Goal: Task Accomplishment & Management: Complete application form

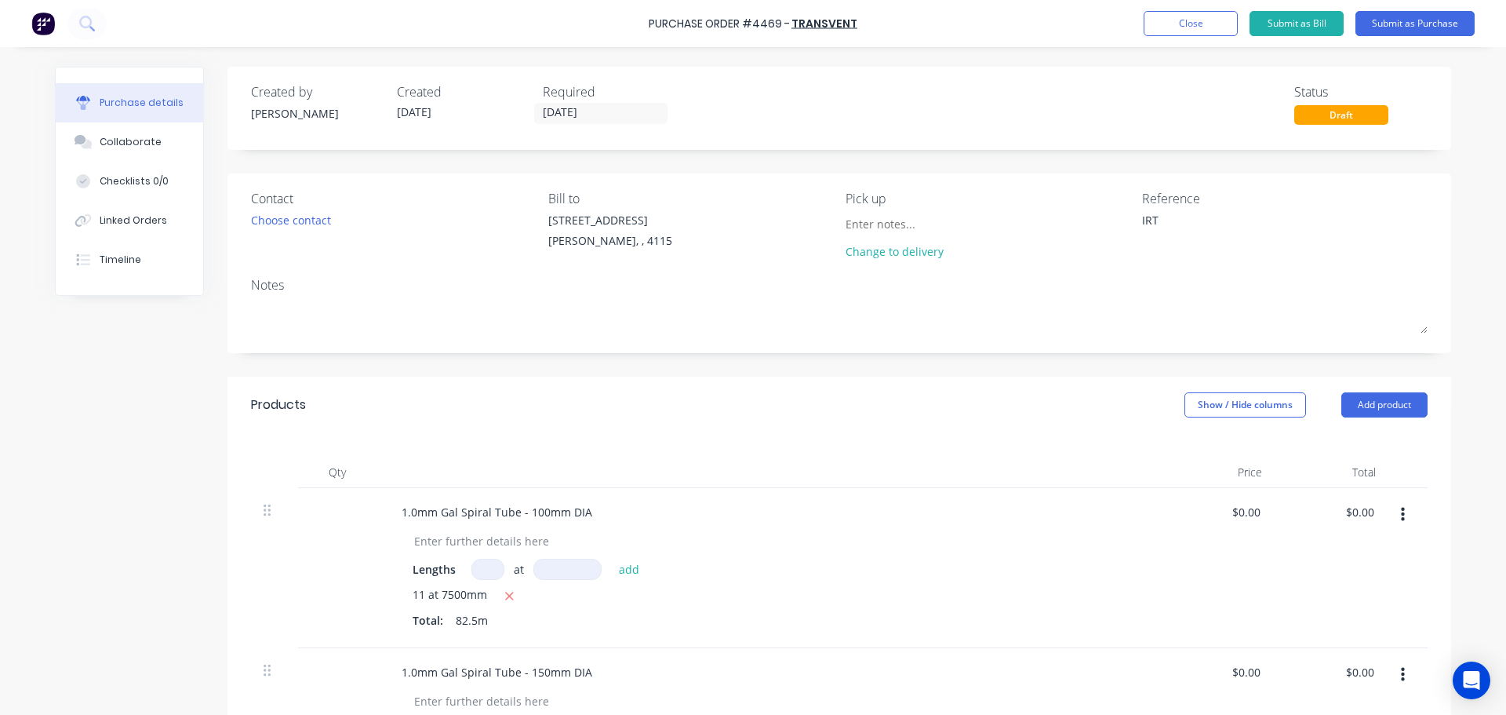
scroll to position [235, 0]
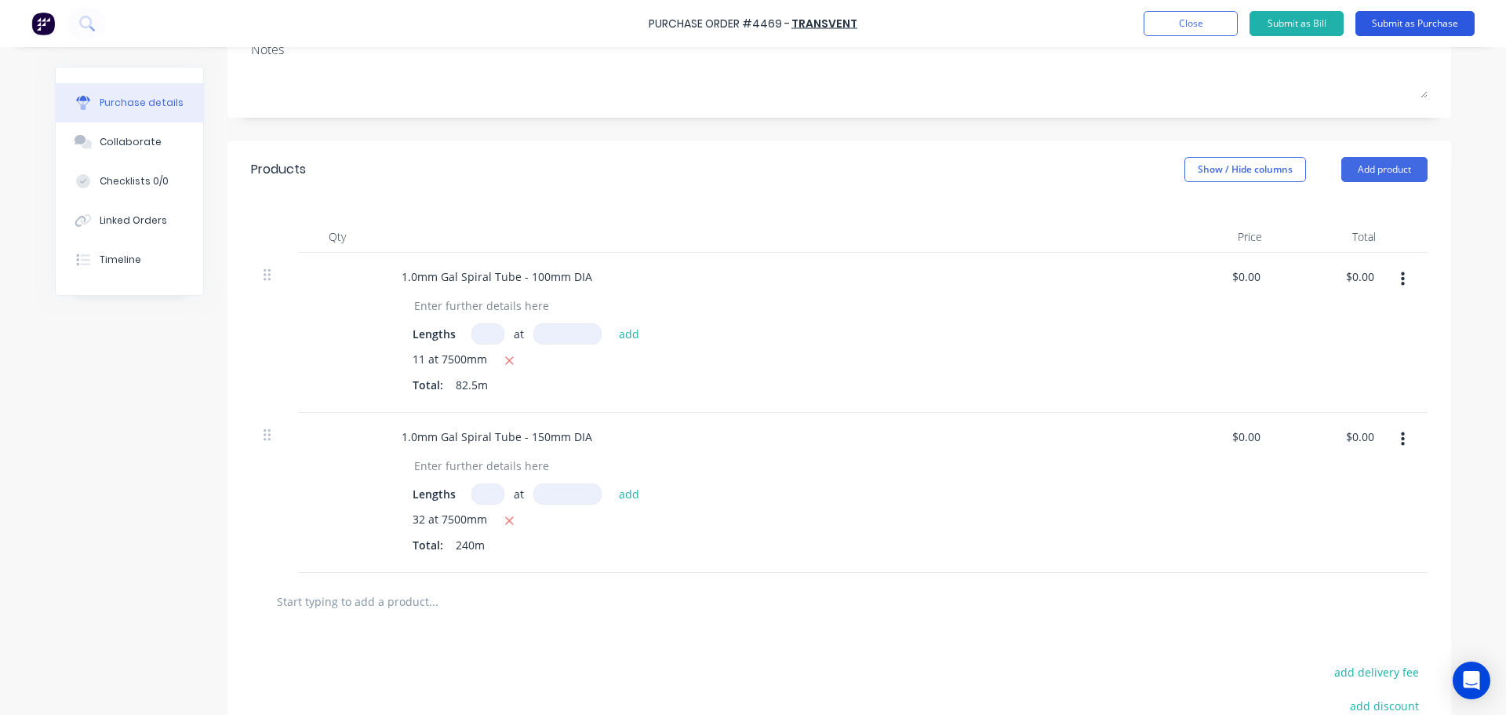
click at [1396, 23] on button "Submit as Purchase" at bounding box center [1415, 23] width 119 height 25
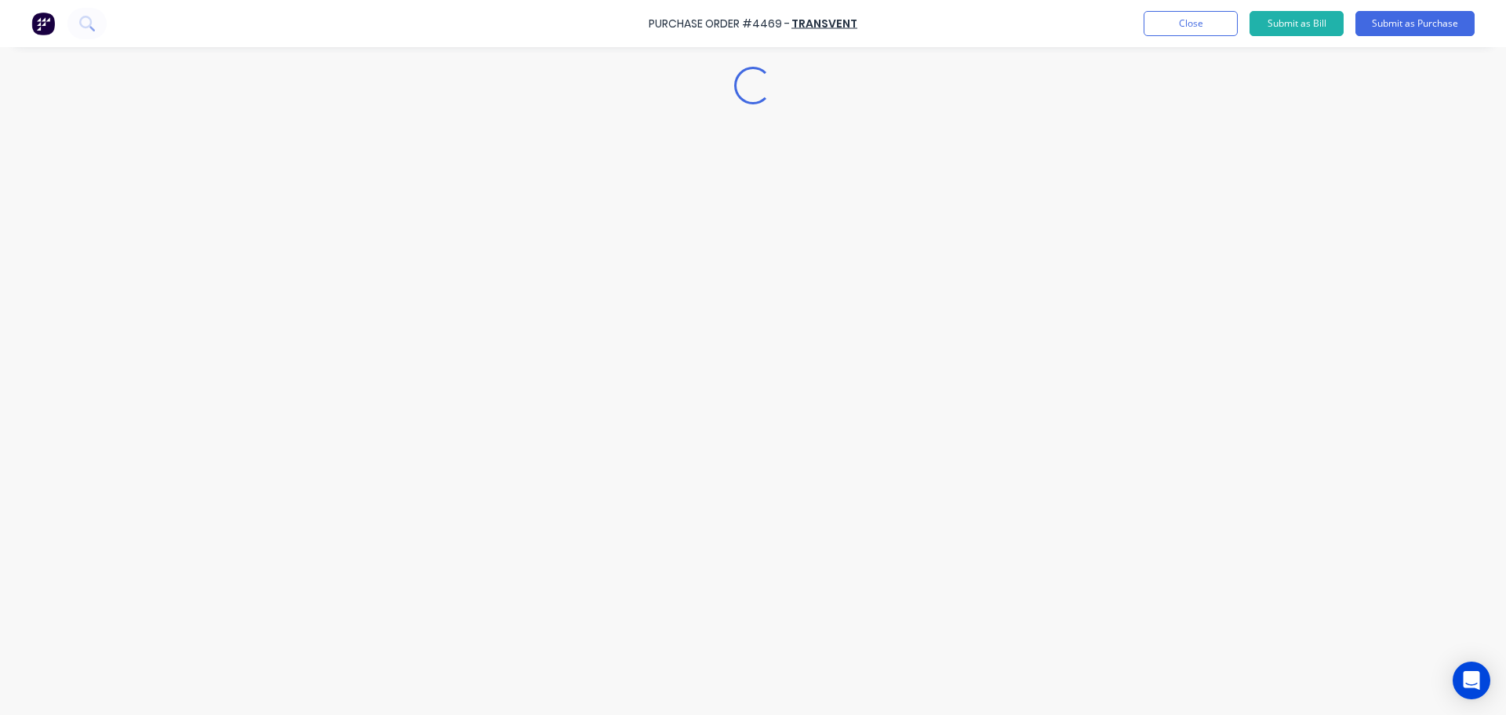
scroll to position [0, 0]
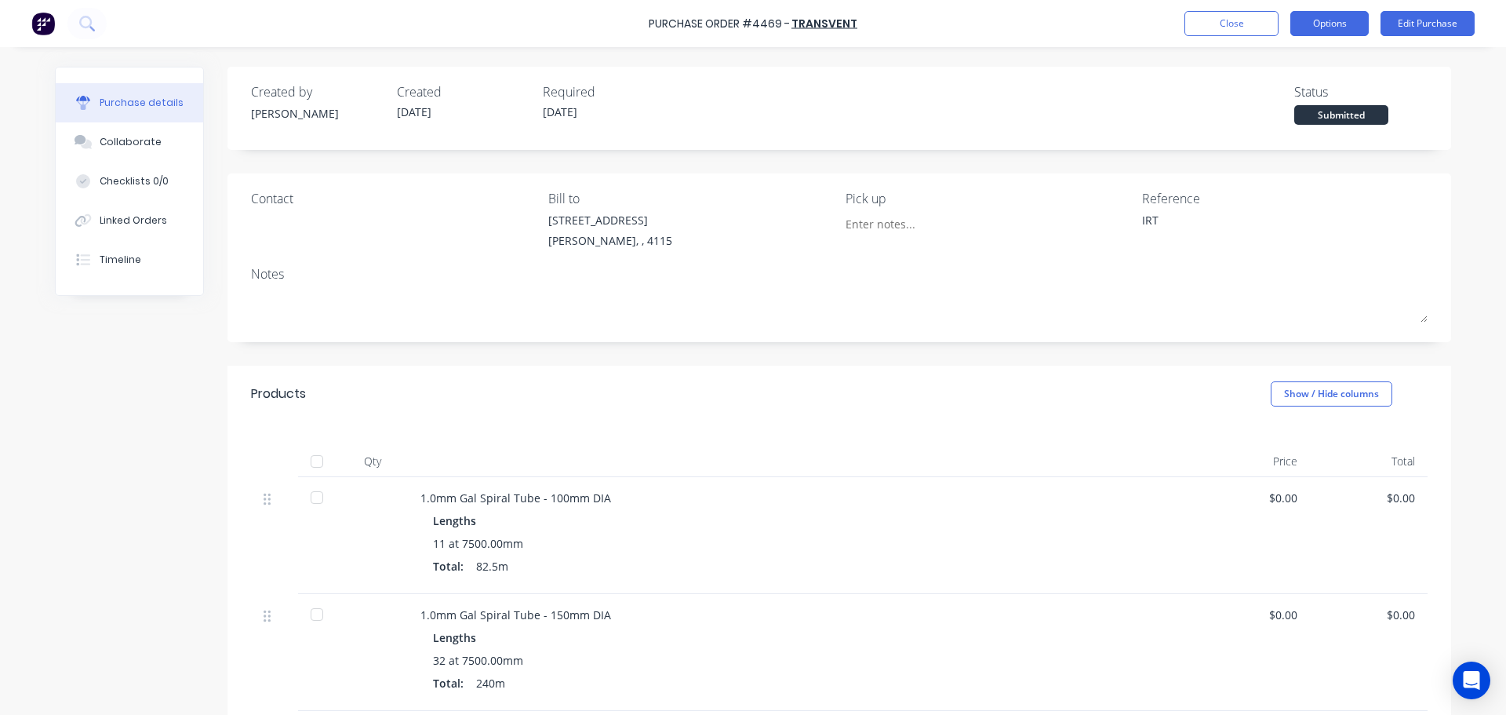
click at [1344, 31] on button "Options" at bounding box center [1330, 23] width 78 height 25
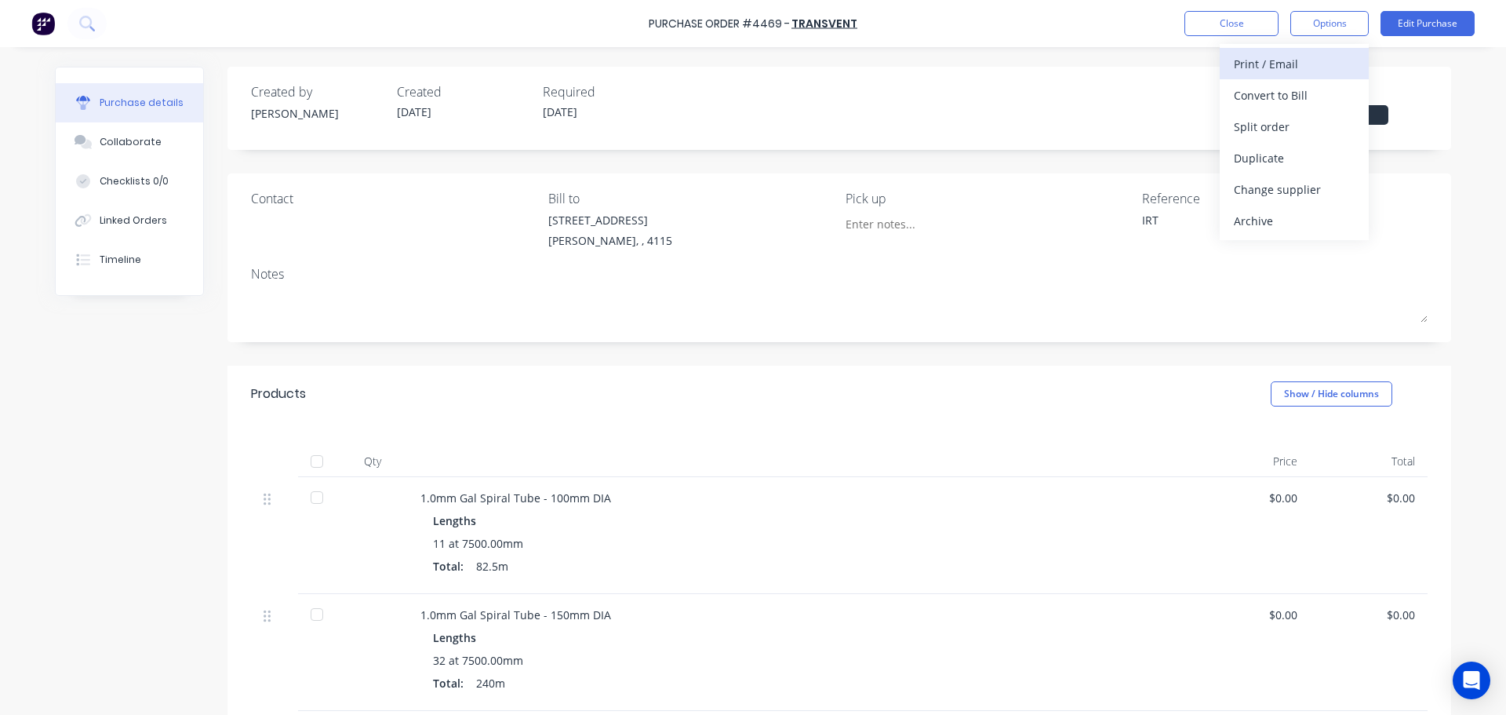
click at [1287, 67] on div "Print / Email" at bounding box center [1294, 64] width 121 height 23
click at [1287, 124] on div "Without pricing" at bounding box center [1294, 126] width 121 height 23
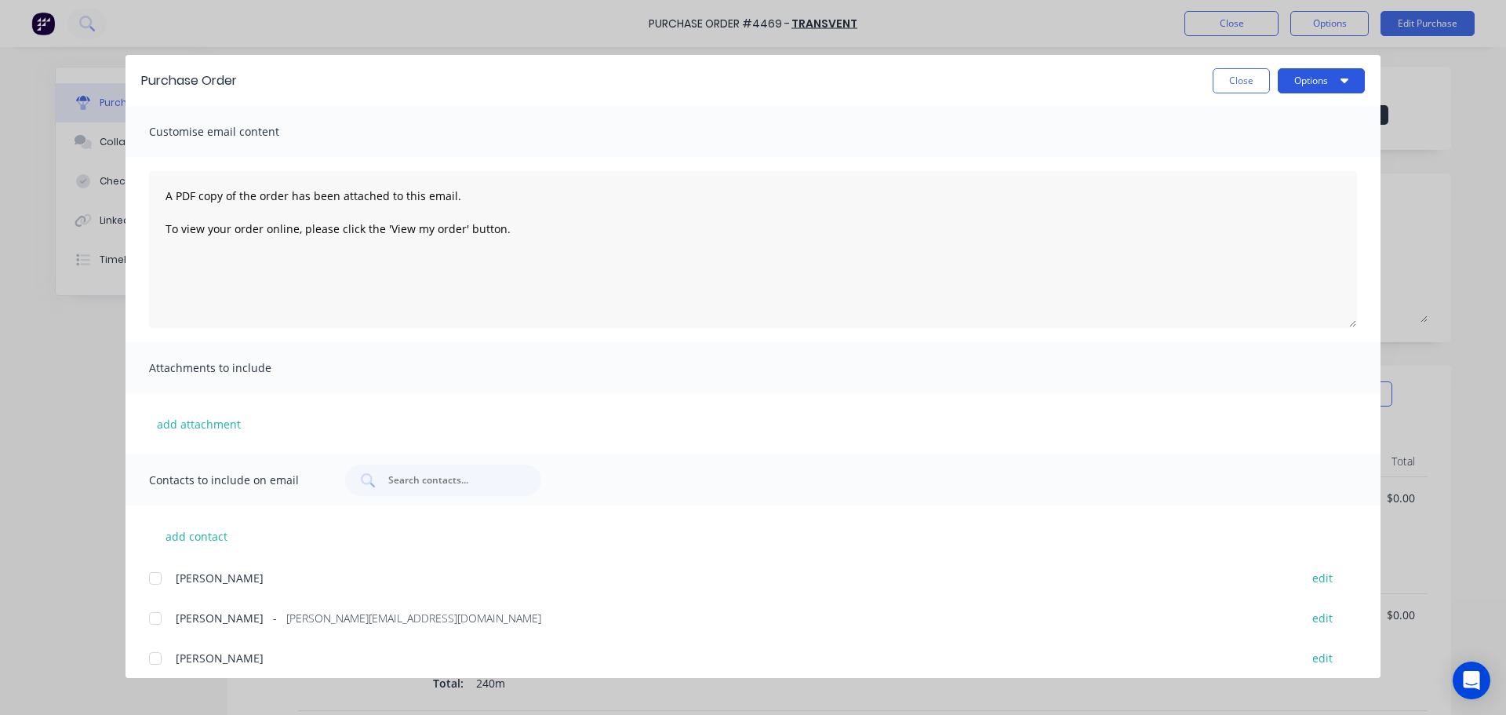
click at [1320, 89] on button "Options" at bounding box center [1321, 80] width 87 height 25
click at [1316, 114] on div "Preview" at bounding box center [1290, 120] width 121 height 23
click at [1218, 80] on button "Close" at bounding box center [1241, 80] width 57 height 25
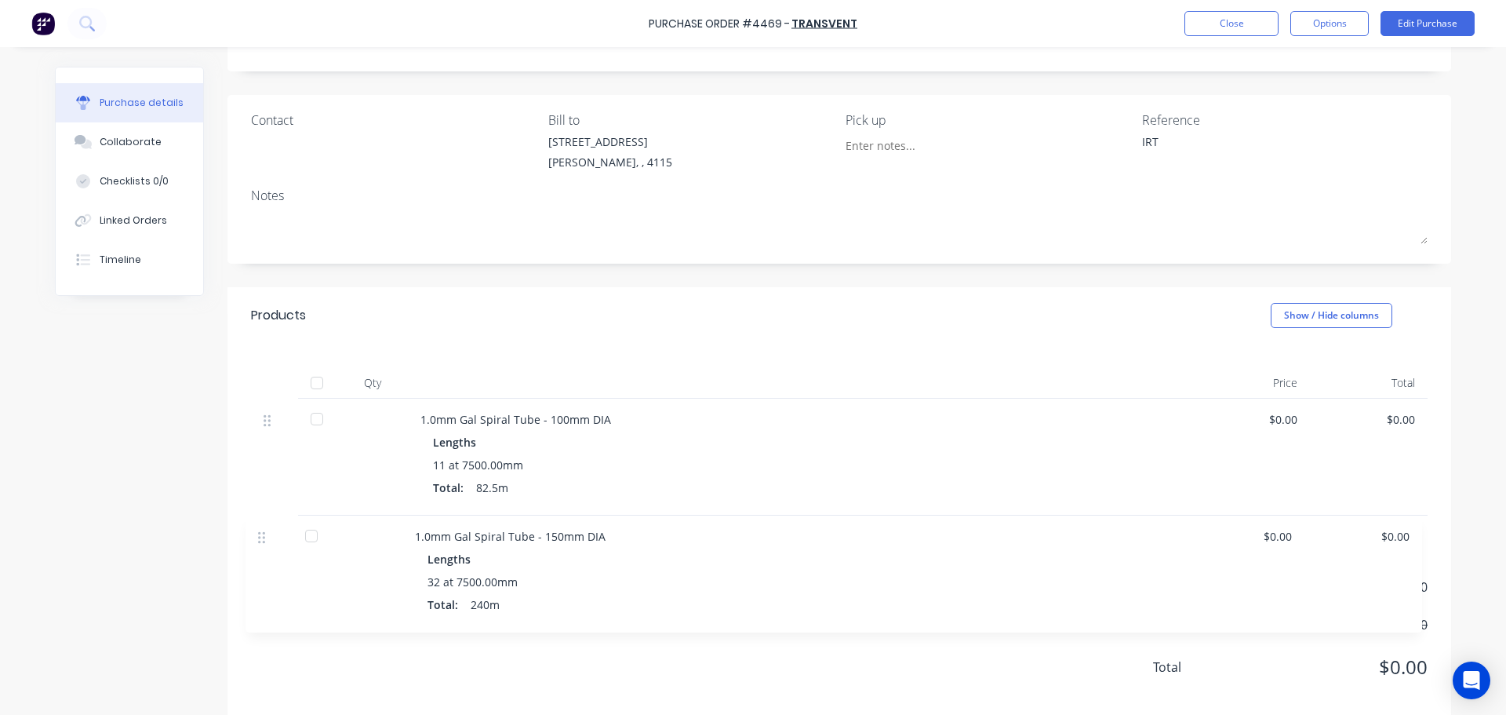
scroll to position [82, 0]
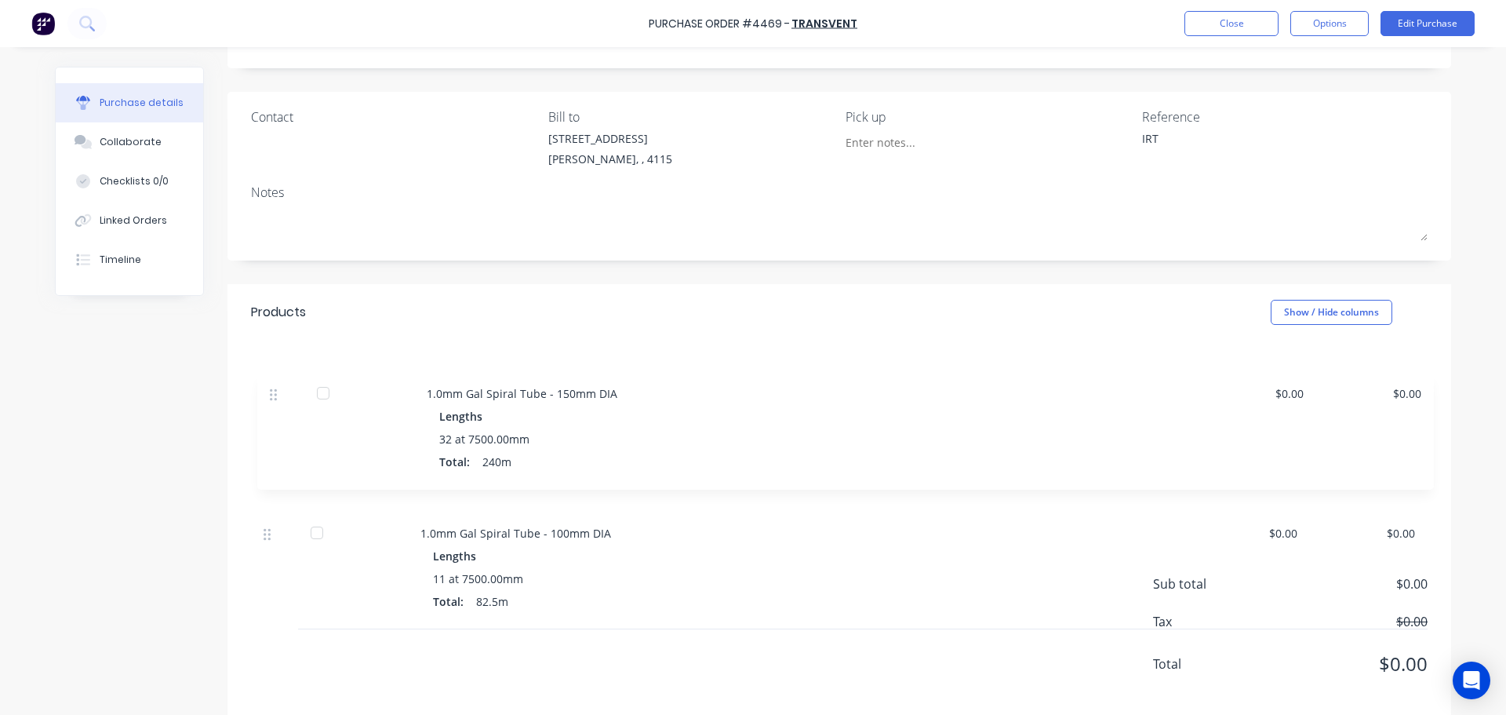
drag, startPoint x: 271, startPoint y: 537, endPoint x: 284, endPoint y: 389, distance: 148.8
click at [284, 389] on div "Qty Price Total 1.0mm Gal Spiral Tube - 100mm DIA Lengths 11 at 7500.00mm Total…" at bounding box center [840, 426] width 1224 height 172
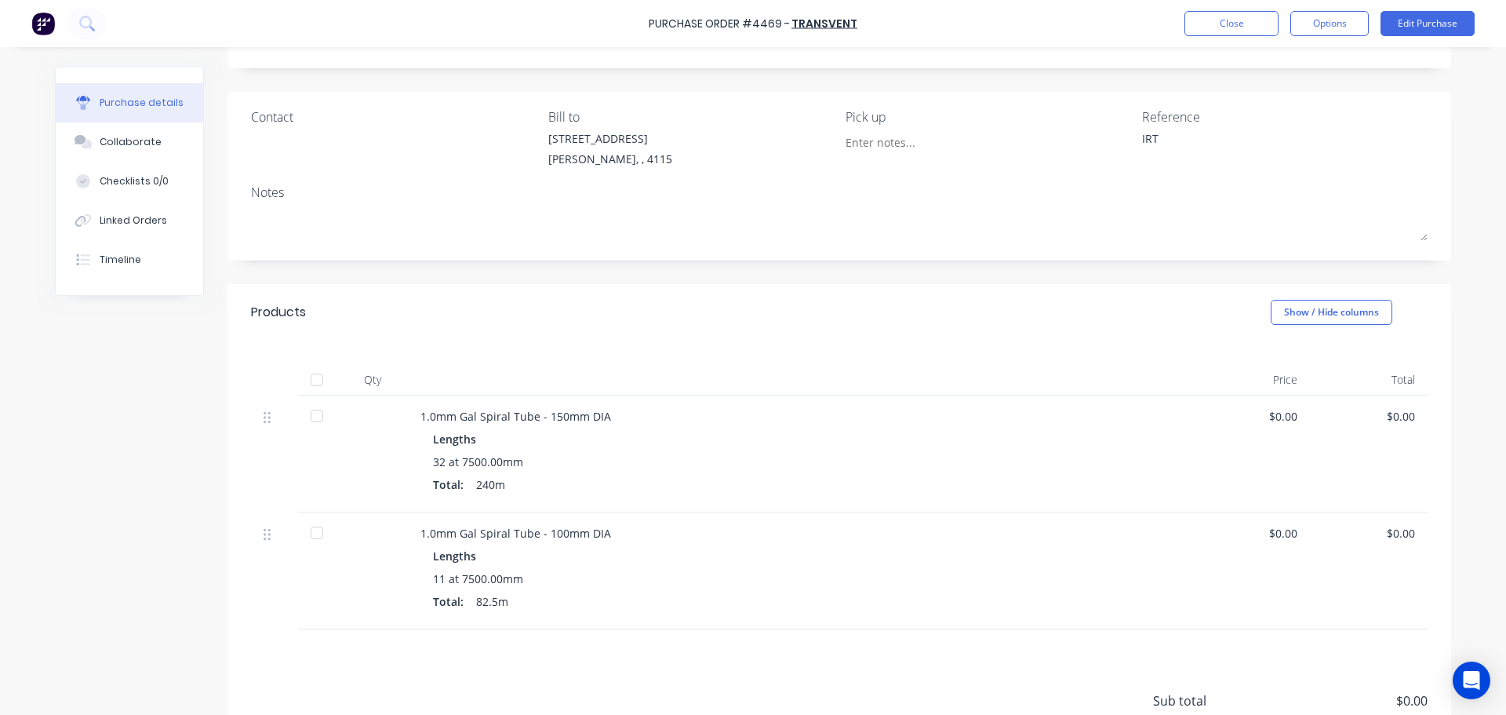
click at [606, 295] on div "Products Show / Hide columns" at bounding box center [840, 312] width 1224 height 56
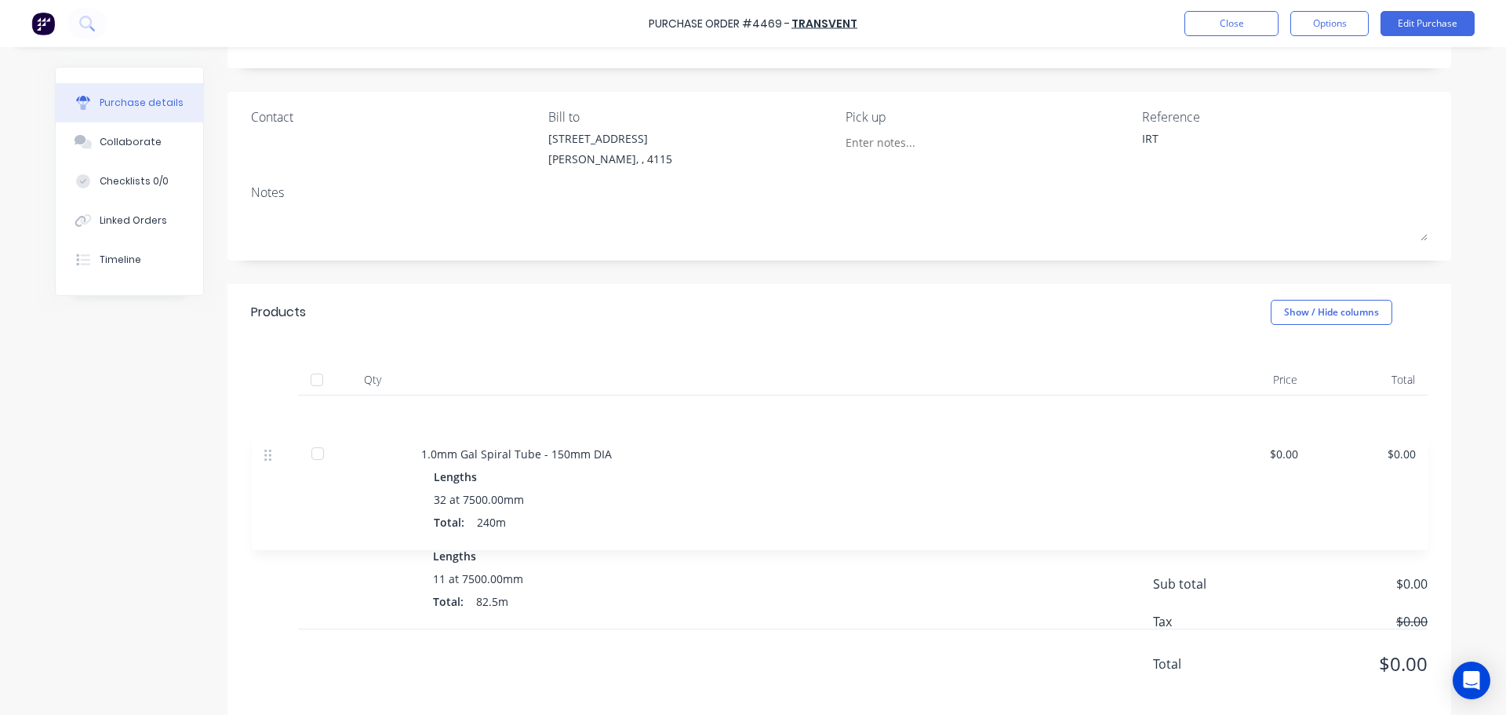
drag, startPoint x: 267, startPoint y: 412, endPoint x: 281, endPoint y: 490, distance: 79.7
click at [281, 490] on div "1.0mm Gal Spiral Tube - 150mm DIA Lengths 32 at 7500.00mm Total: 240m $0.00 $0.…" at bounding box center [839, 453] width 1177 height 117
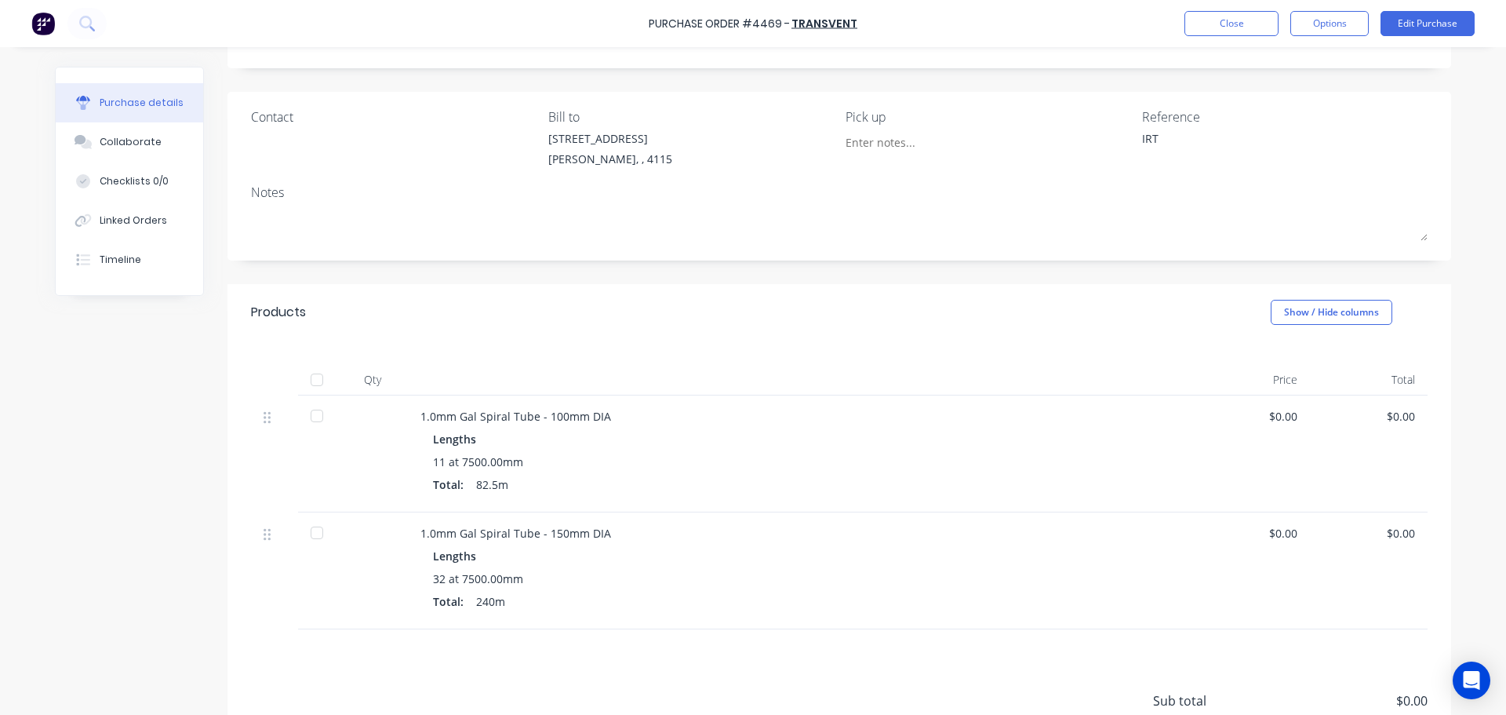
click at [668, 337] on div "Products Show / Hide columns" at bounding box center [840, 312] width 1224 height 56
click at [1222, 20] on button "Close" at bounding box center [1232, 23] width 94 height 25
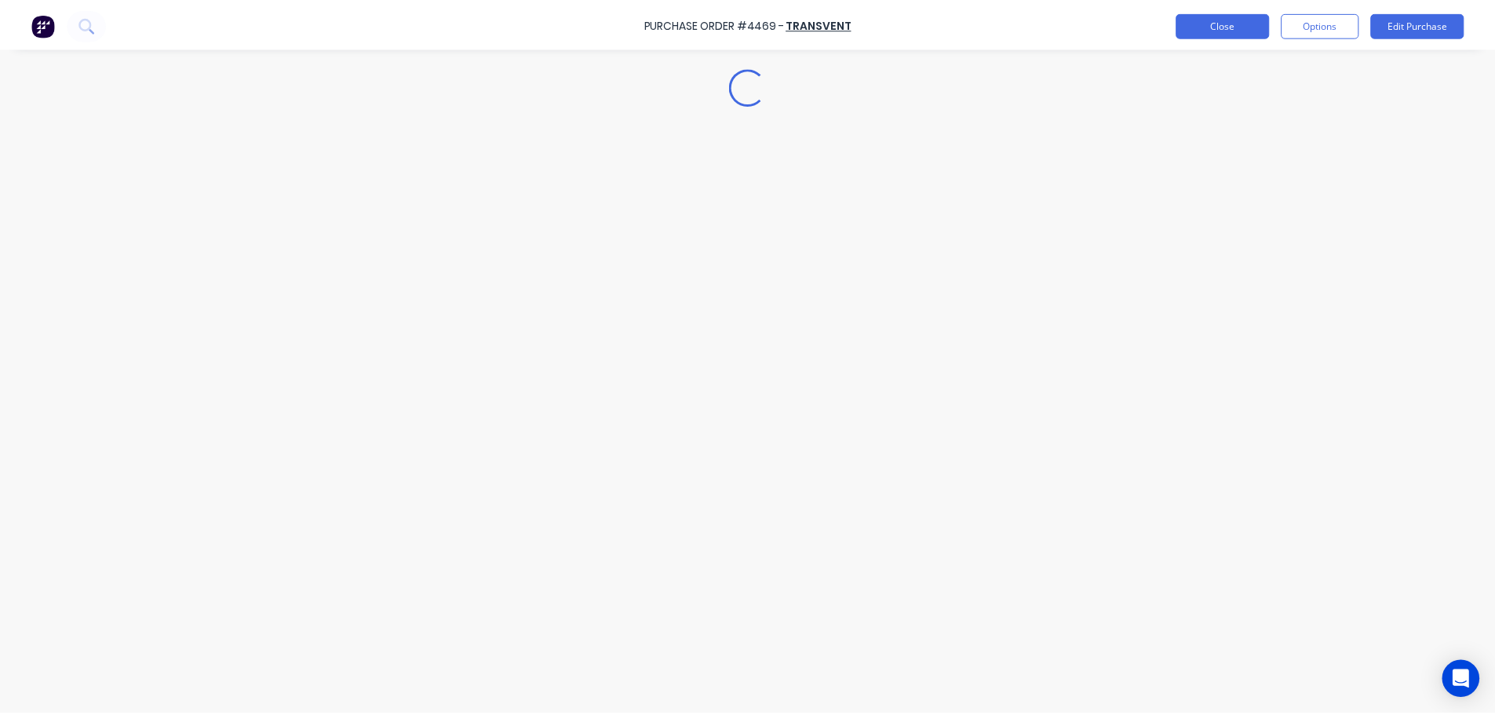
scroll to position [0, 0]
type textarea "x"
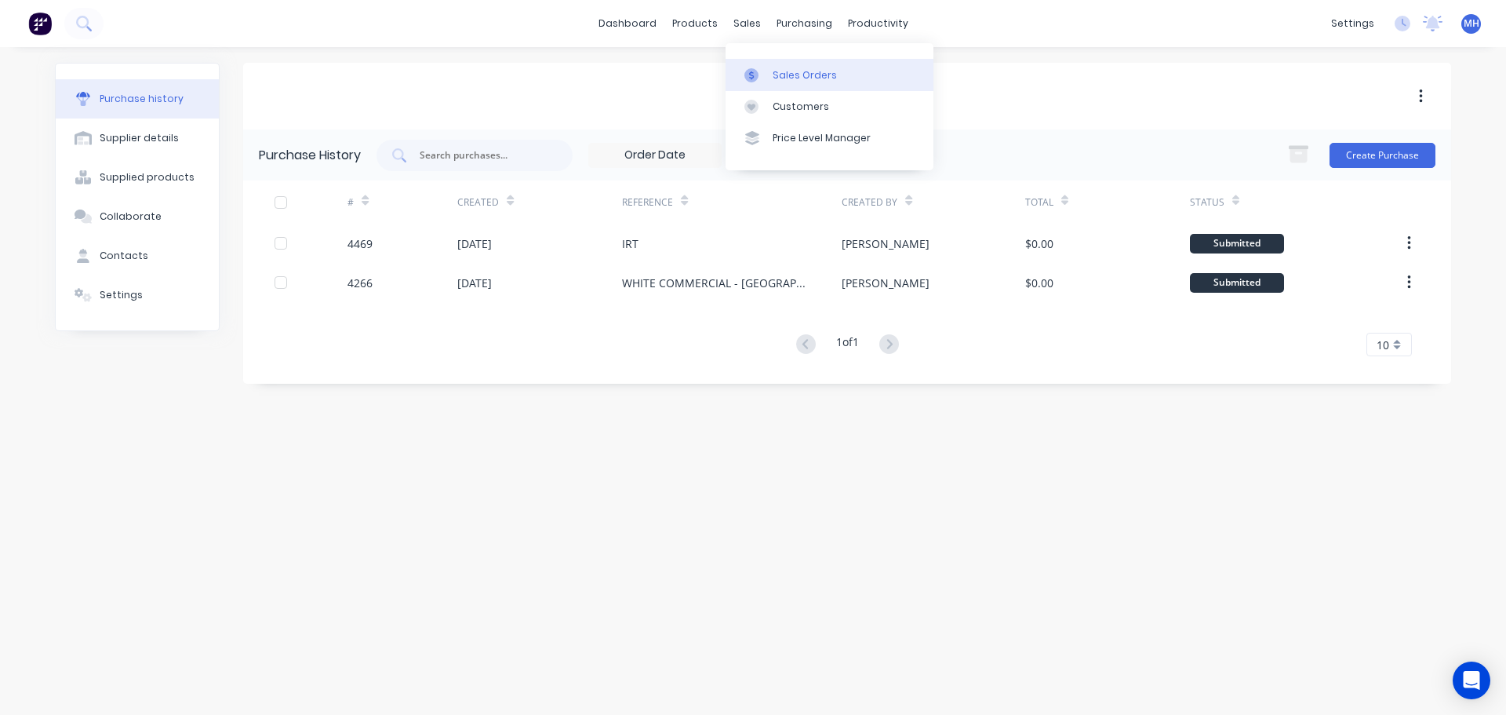
click at [753, 70] on icon at bounding box center [752, 75] width 14 height 14
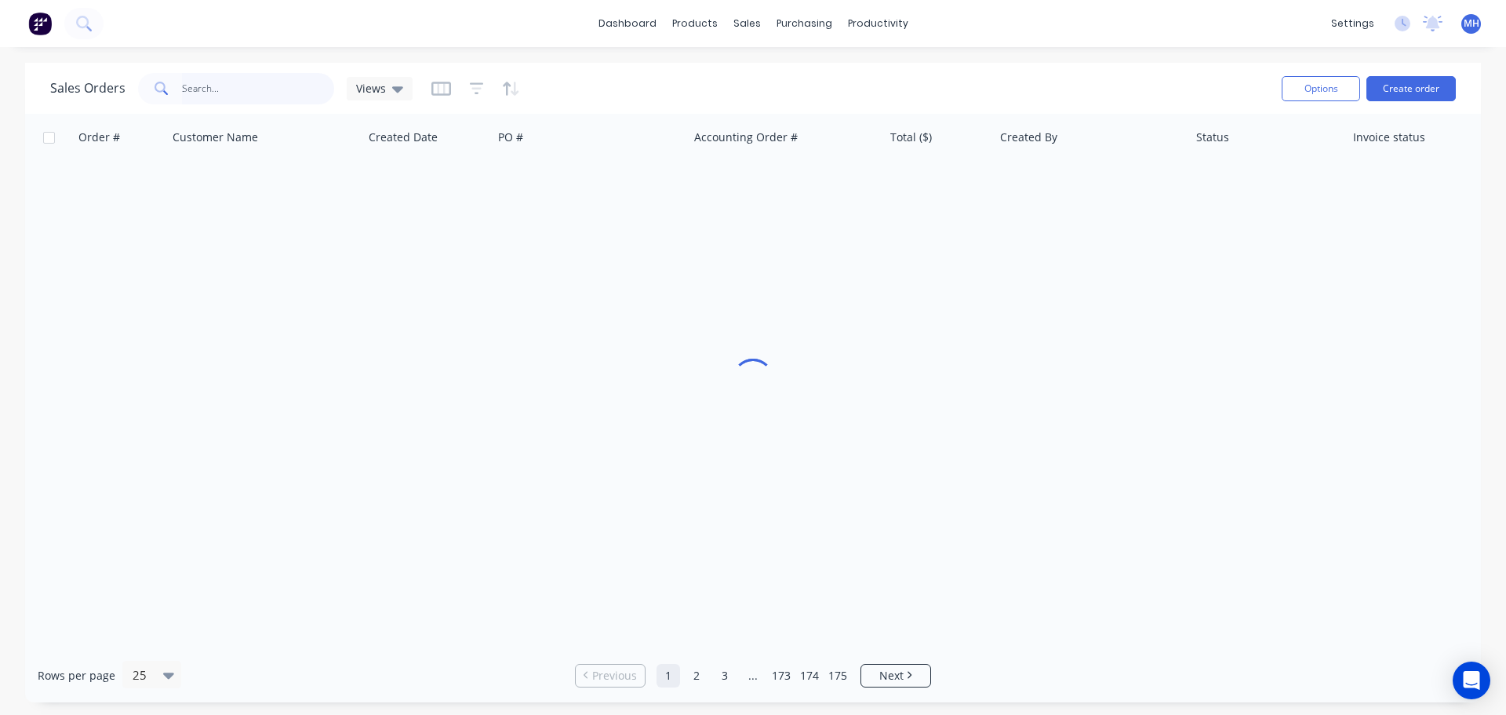
click at [324, 87] on input "text" at bounding box center [258, 88] width 153 height 31
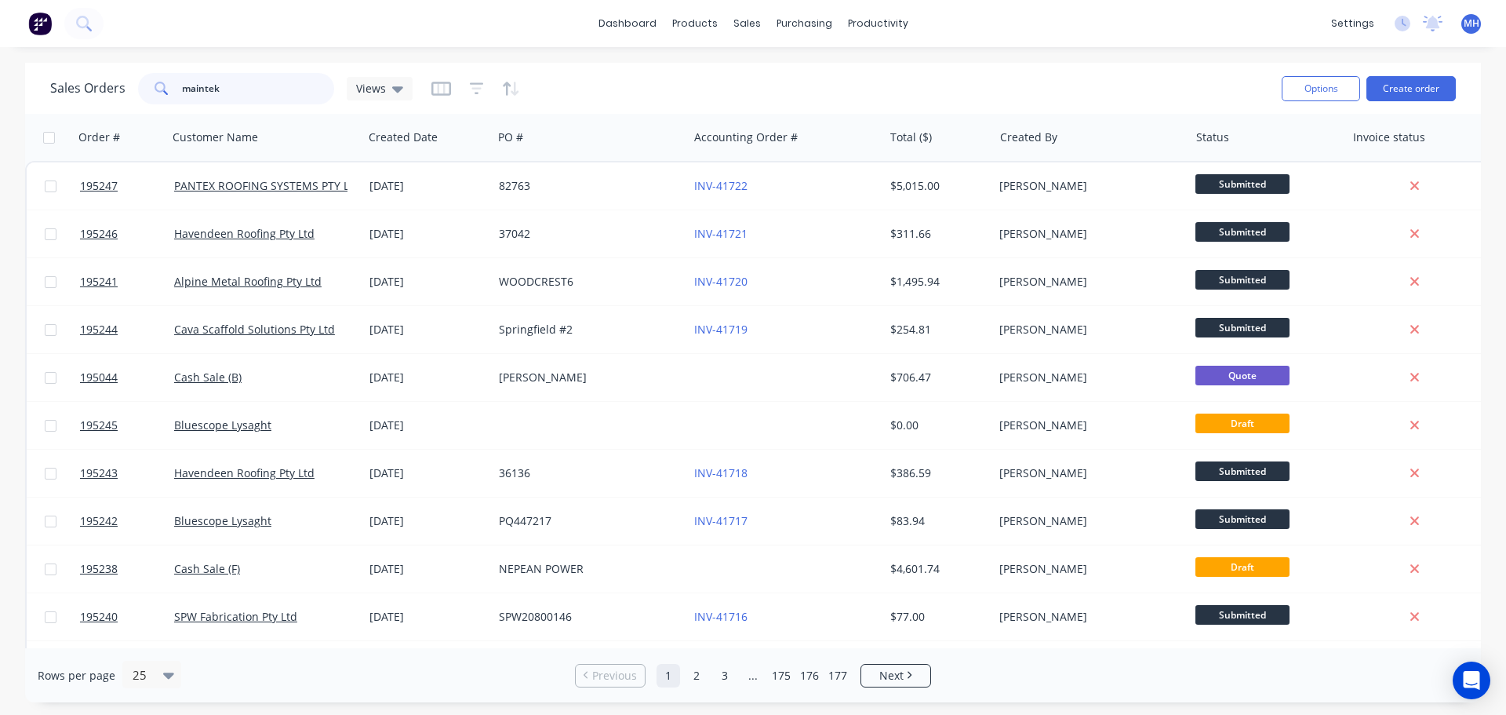
type input "maintek"
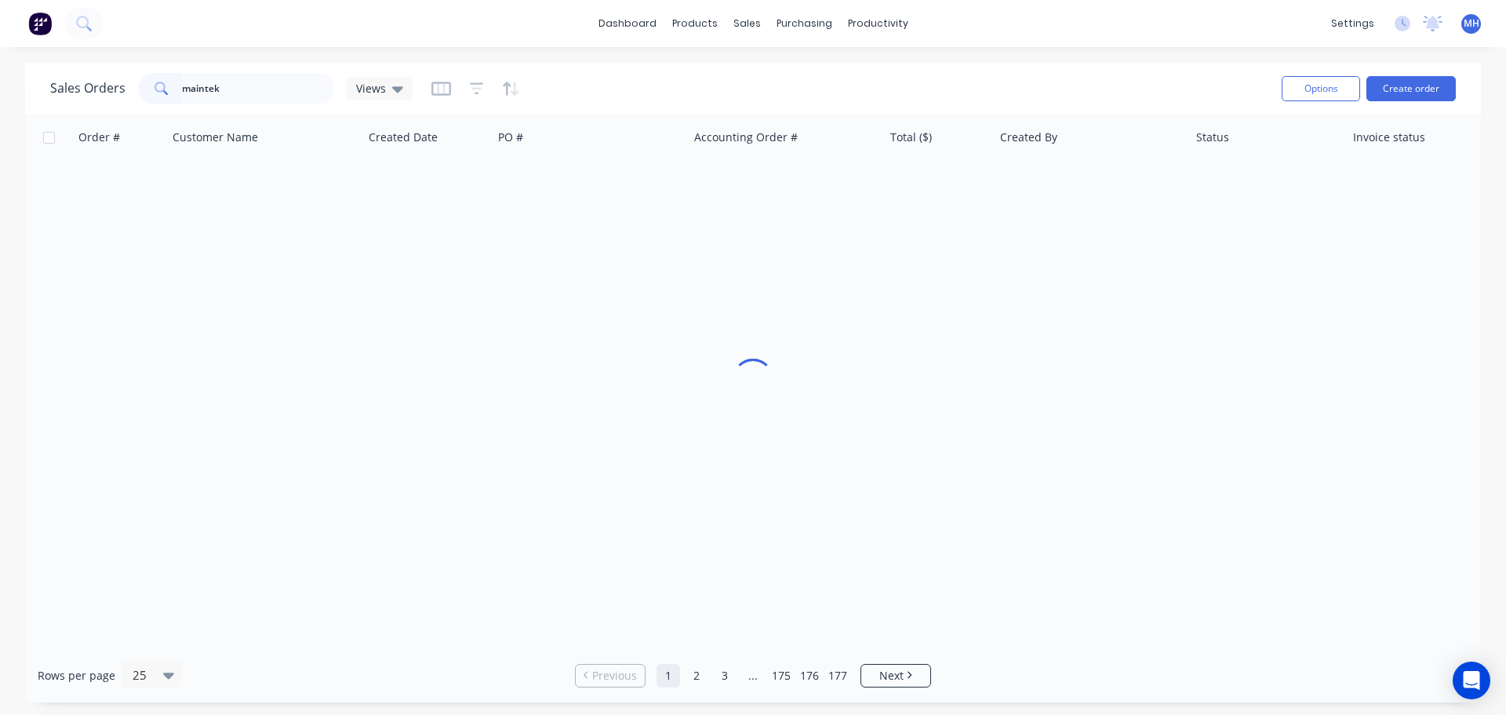
click at [573, 78] on div "Sales Orders maintek Views" at bounding box center [659, 88] width 1219 height 38
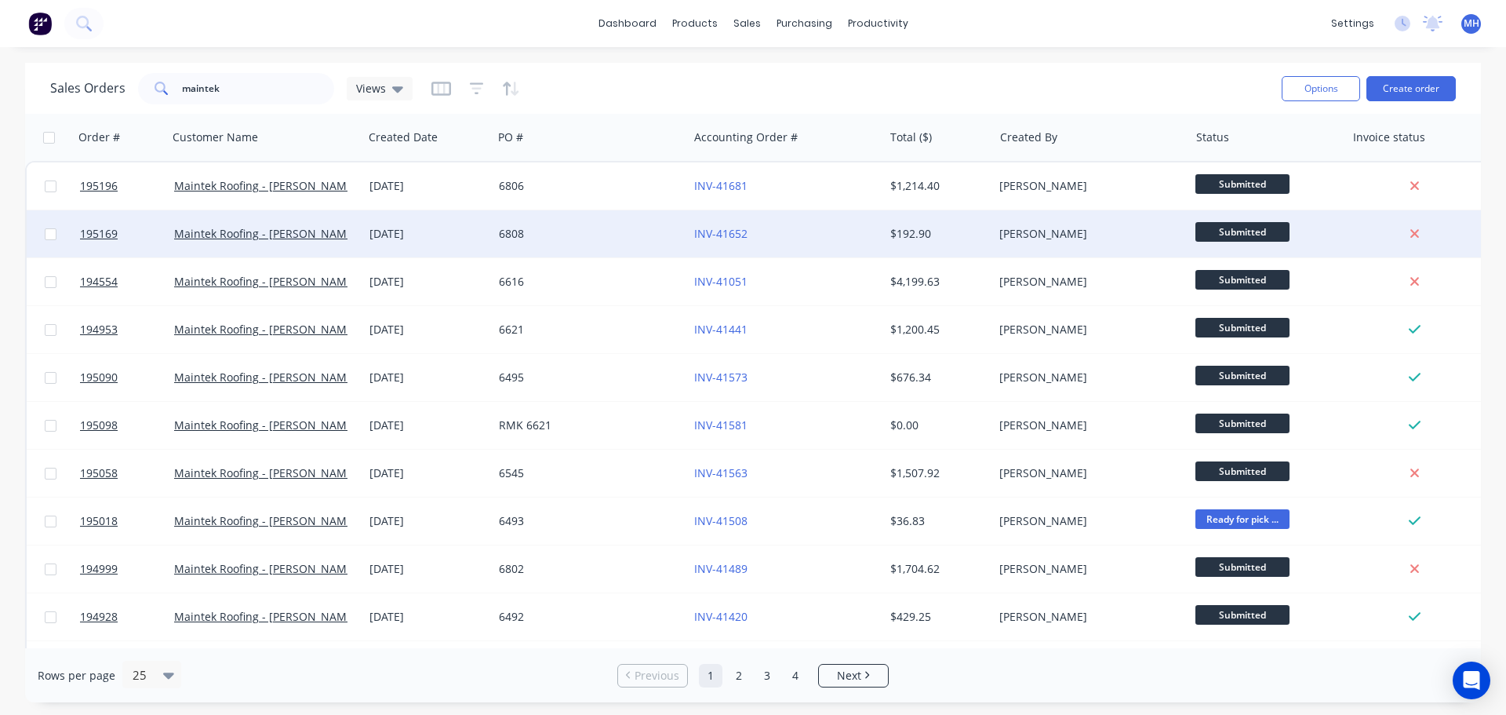
click at [583, 227] on div "6808" at bounding box center [586, 234] width 174 height 16
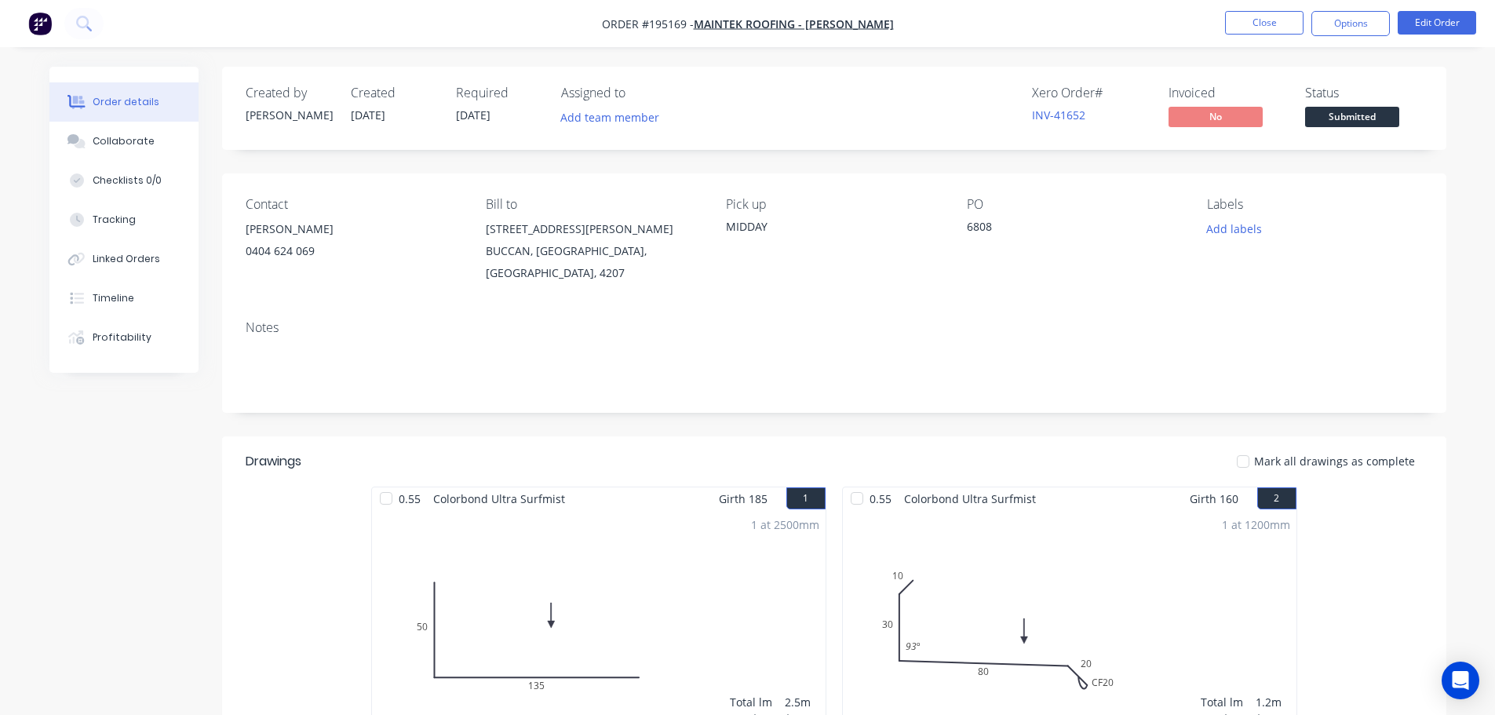
click at [629, 173] on div "Contact [PERSON_NAME] [PHONE_NUMBER] Bill to [STREET_ADDRESS][PERSON_NAME] Pick…" at bounding box center [834, 240] width 1224 height 134
drag, startPoint x: 725, startPoint y: 227, endPoint x: 829, endPoint y: 238, distance: 104.9
click at [814, 237] on div "Contact [PERSON_NAME] [PHONE_NUMBER] Bill to [STREET_ADDRESS][PERSON_NAME] Pick…" at bounding box center [834, 240] width 1224 height 134
click at [810, 256] on div "Pick up MIDDAY" at bounding box center [833, 240] width 215 height 87
click at [1241, 25] on button "Close" at bounding box center [1264, 23] width 78 height 24
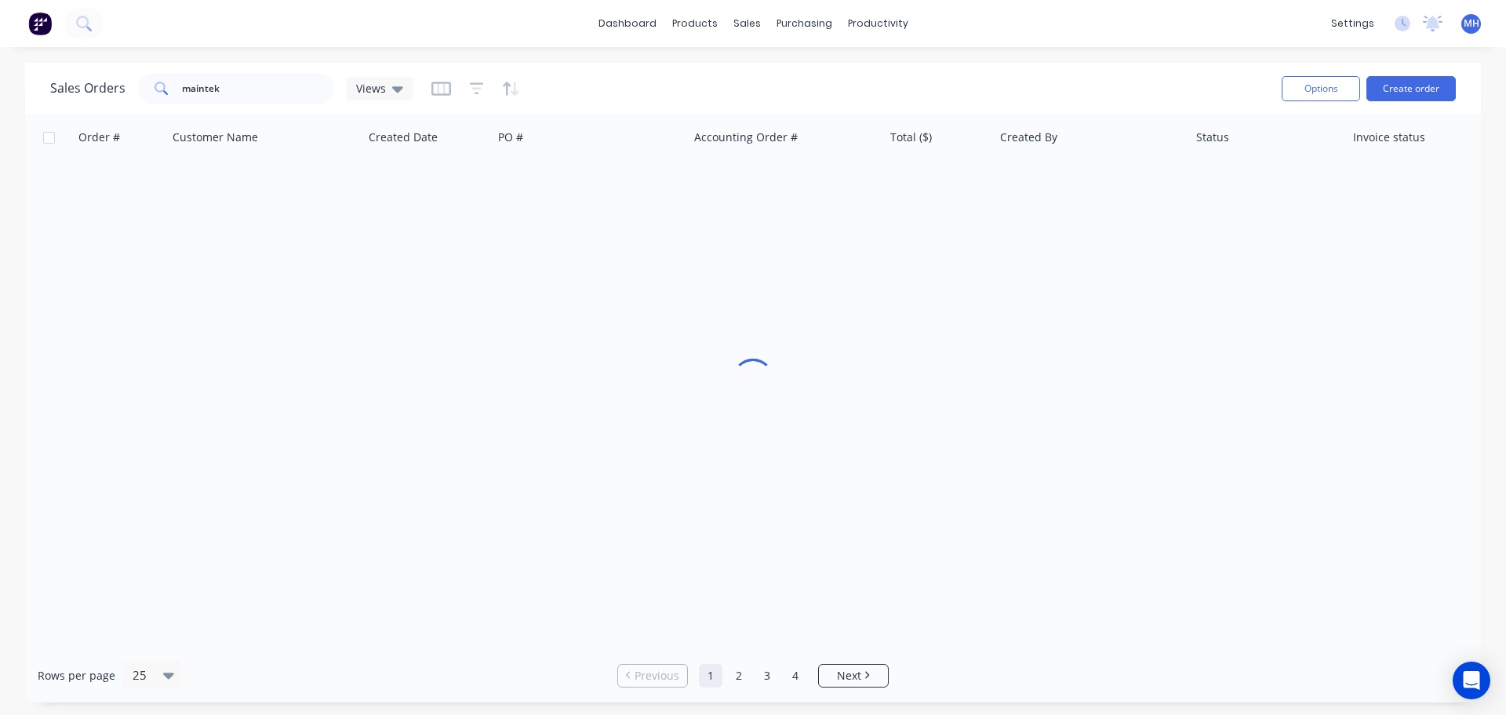
click at [1118, 55] on div "dashboard products sales purchasing productivity dashboard products Product Cat…" at bounding box center [753, 357] width 1506 height 715
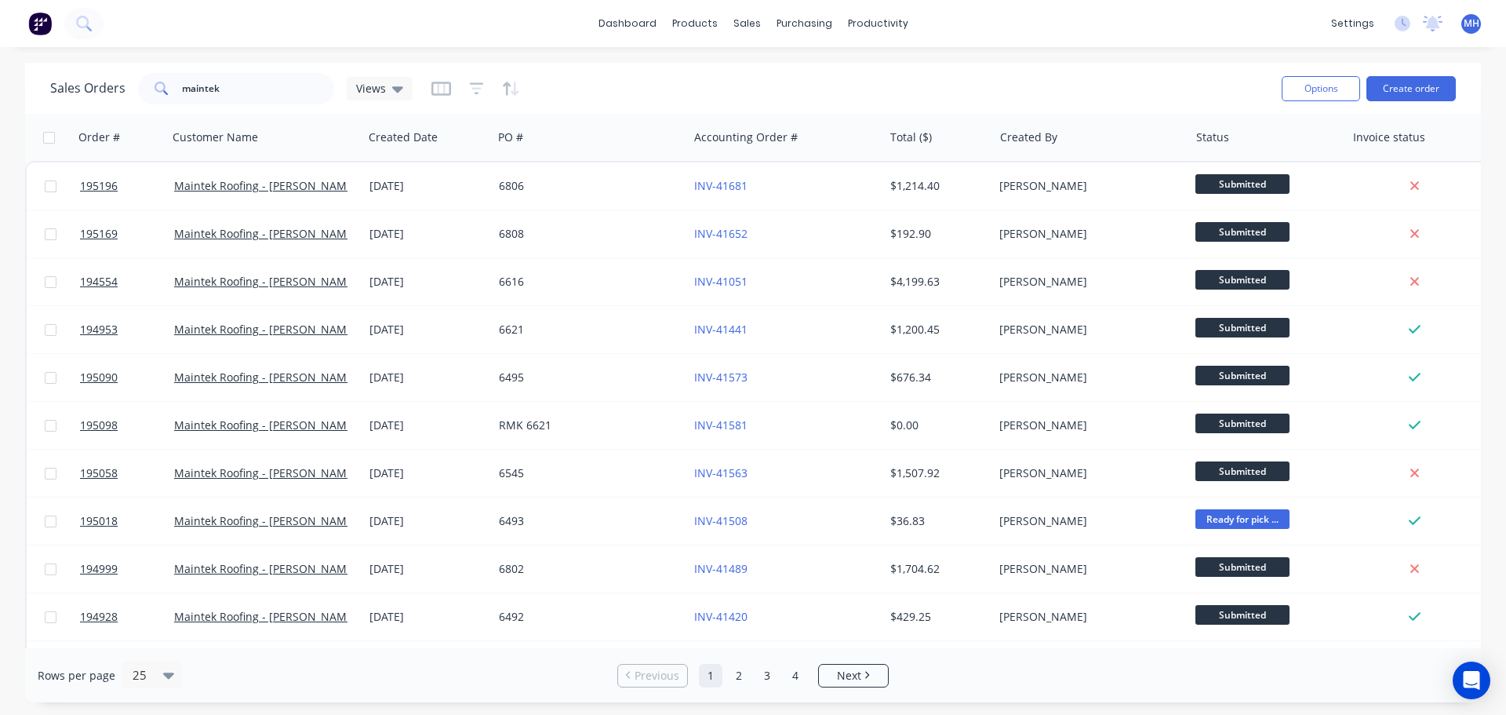
click at [664, 92] on div "Sales Orders maintek Views" at bounding box center [659, 88] width 1219 height 38
click at [790, 89] on link "Sales Orders" at bounding box center [830, 74] width 208 height 31
click at [228, 83] on input "maintek" at bounding box center [258, 88] width 153 height 31
type input "austeck"
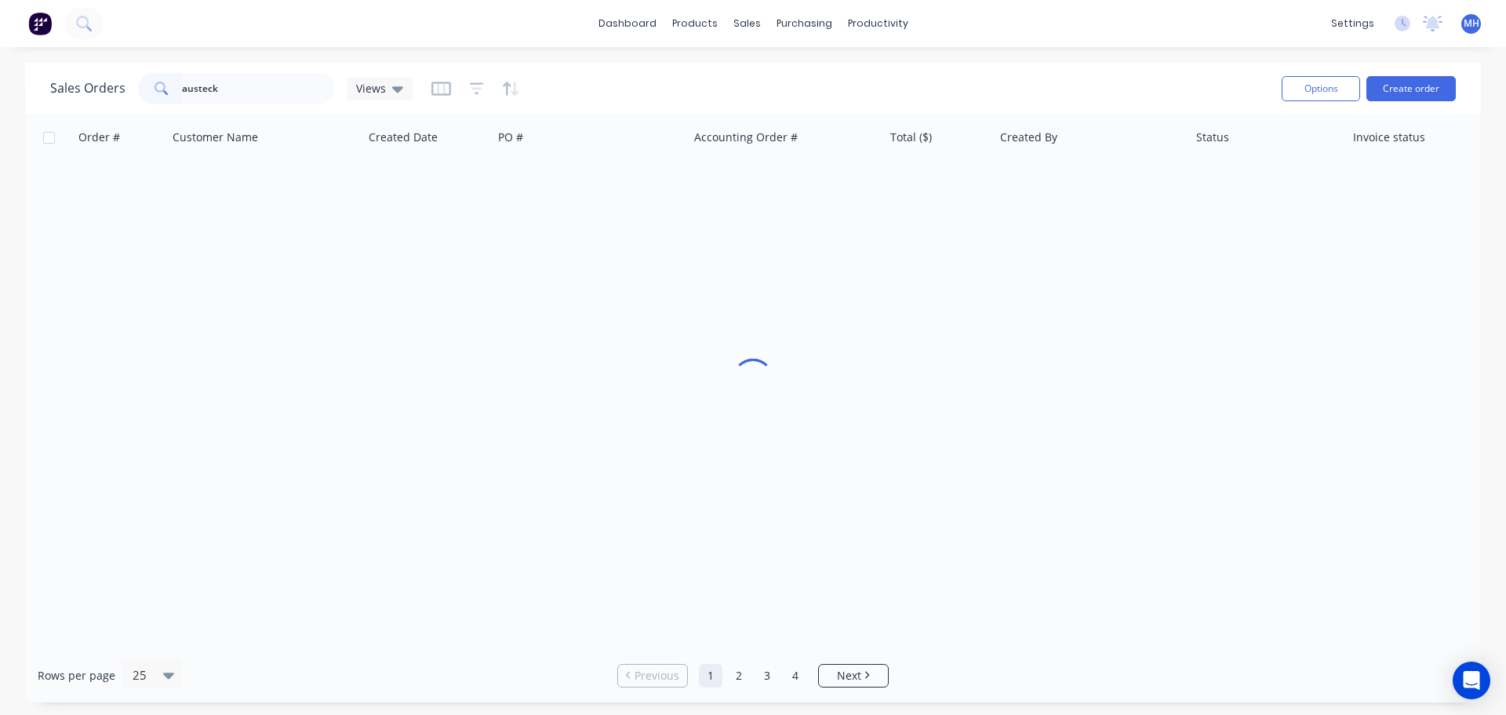
click at [615, 71] on div "Sales Orders austeck Views" at bounding box center [659, 88] width 1219 height 38
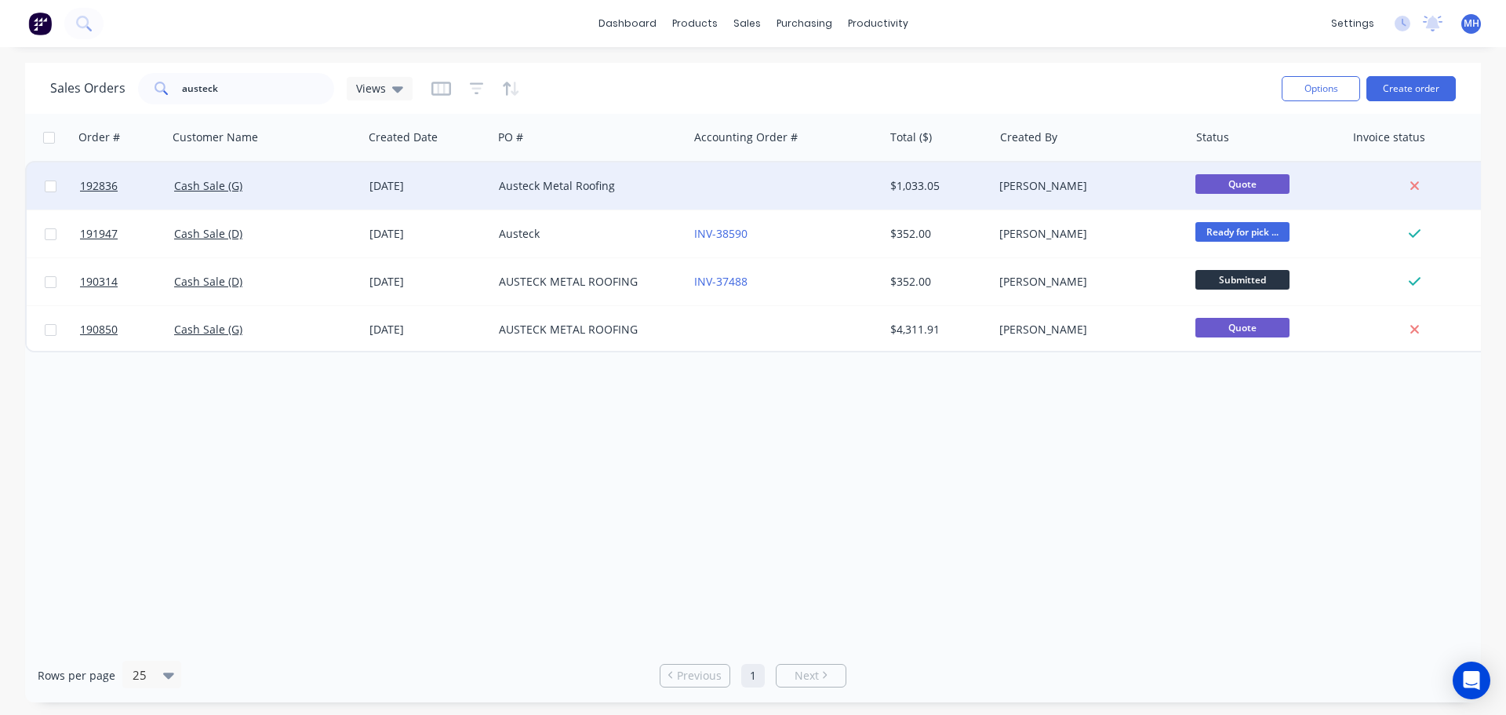
click at [583, 193] on div "Austeck Metal Roofing" at bounding box center [586, 186] width 174 height 16
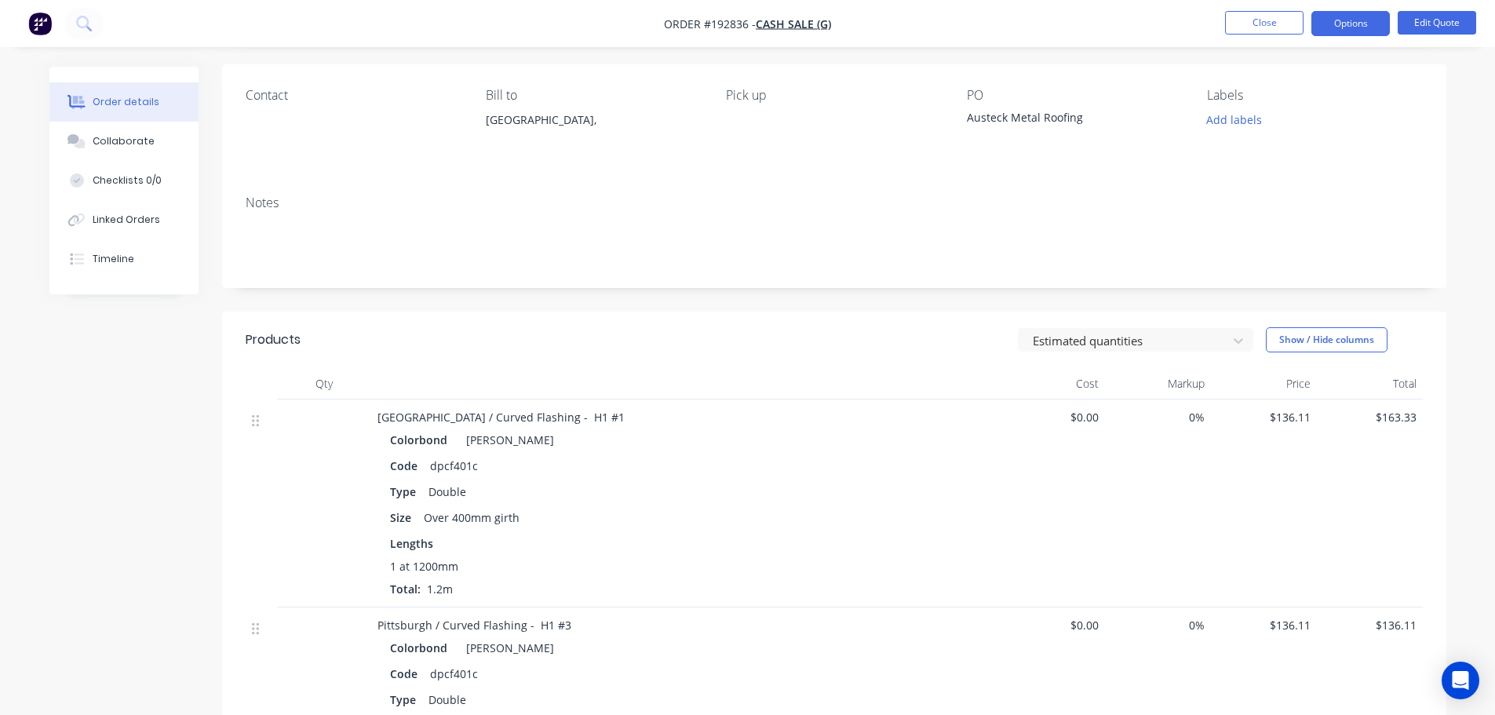
scroll to position [628, 0]
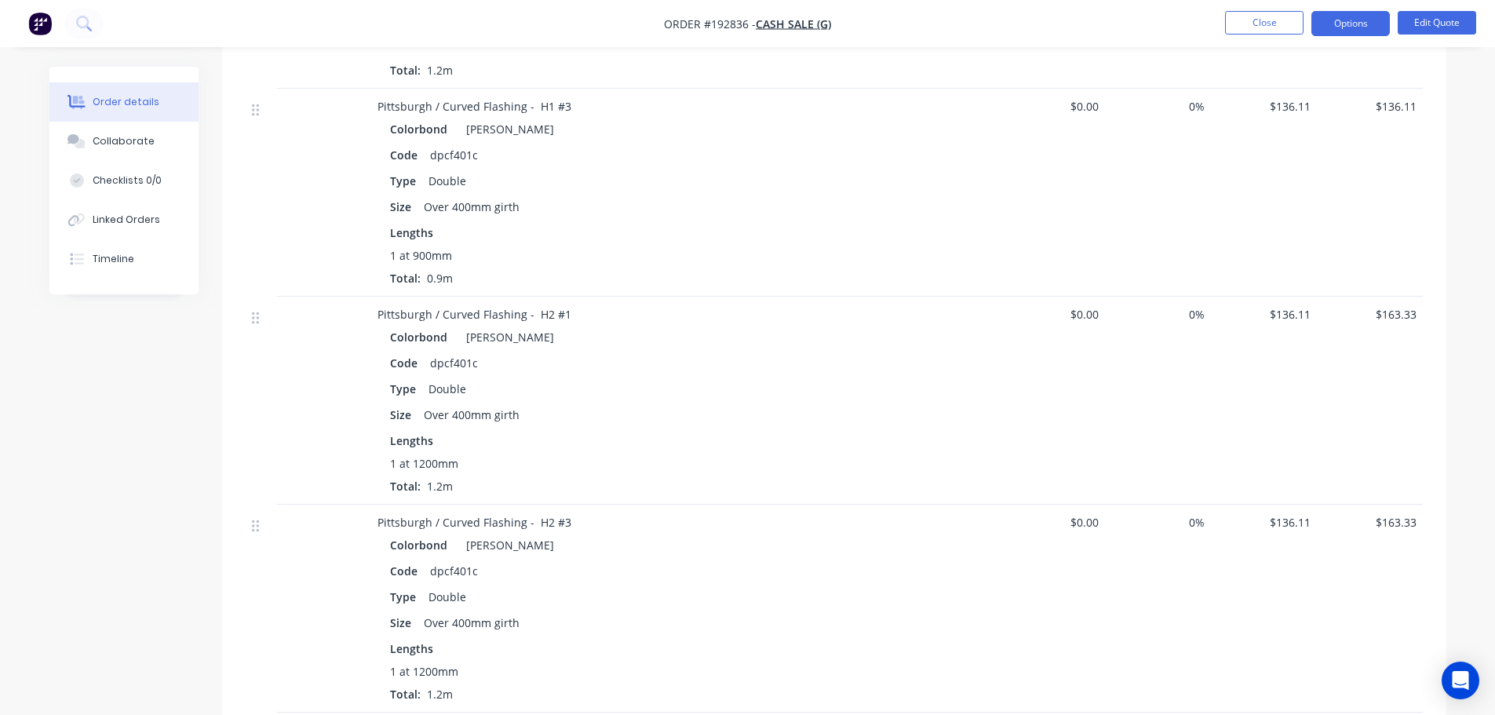
drag, startPoint x: 822, startPoint y: 313, endPoint x: 812, endPoint y: 314, distance: 10.2
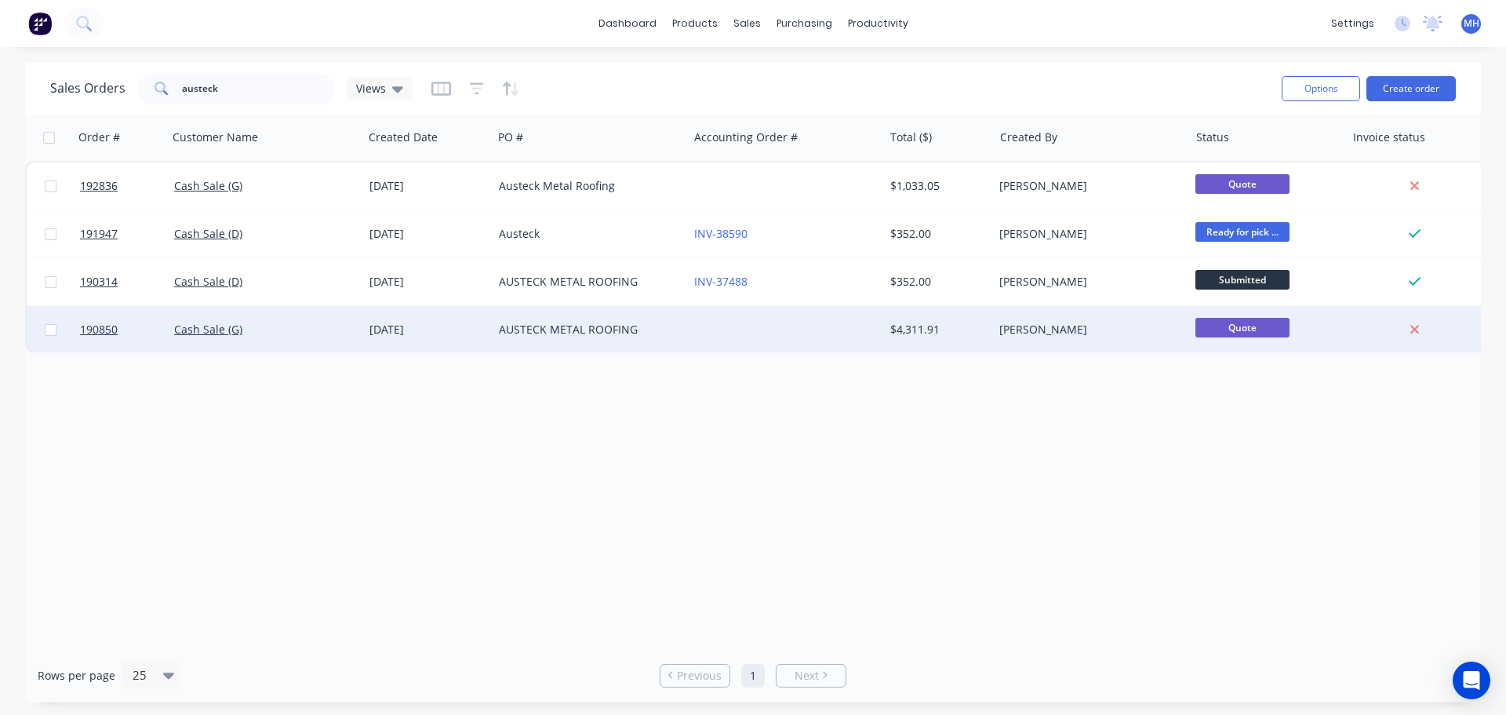
click at [300, 339] on div "Cash Sale (G)" at bounding box center [265, 329] width 195 height 47
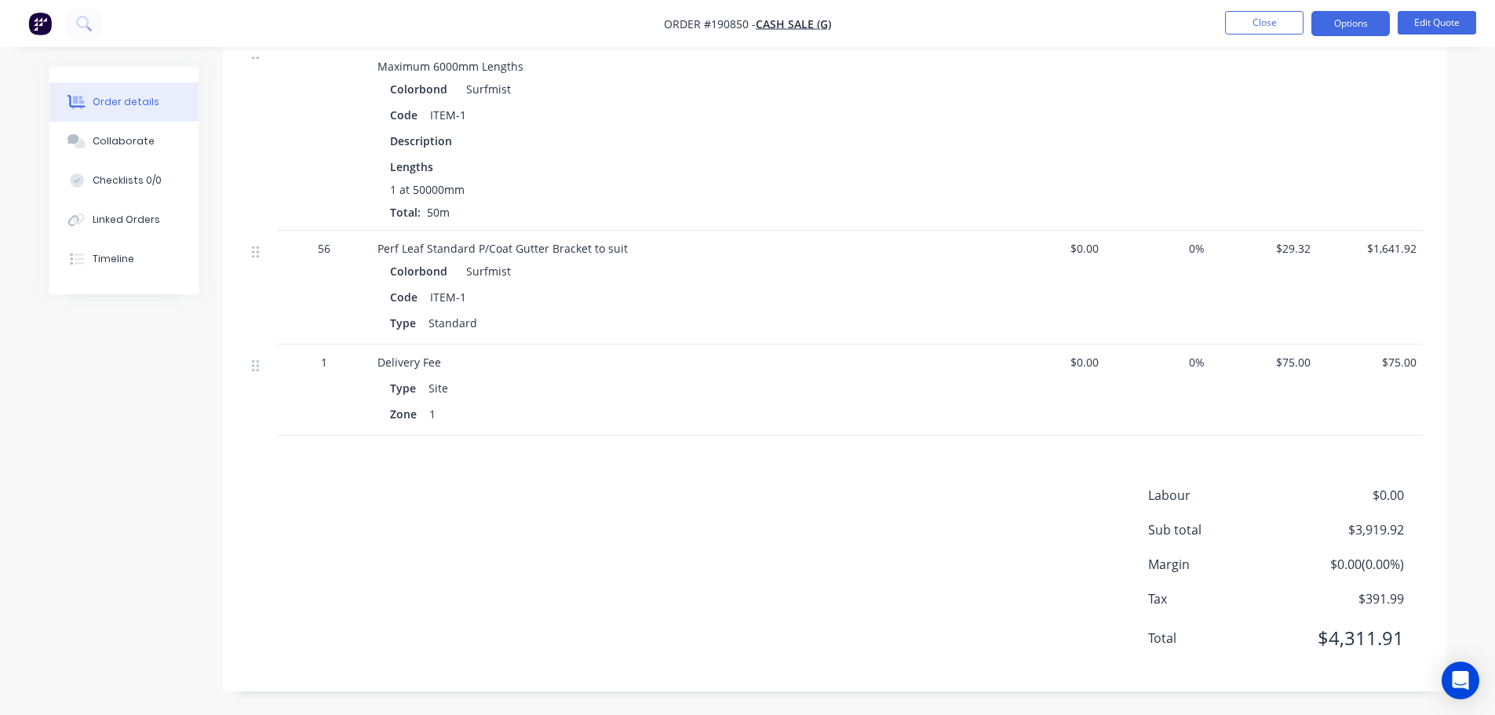
scroll to position [319, 0]
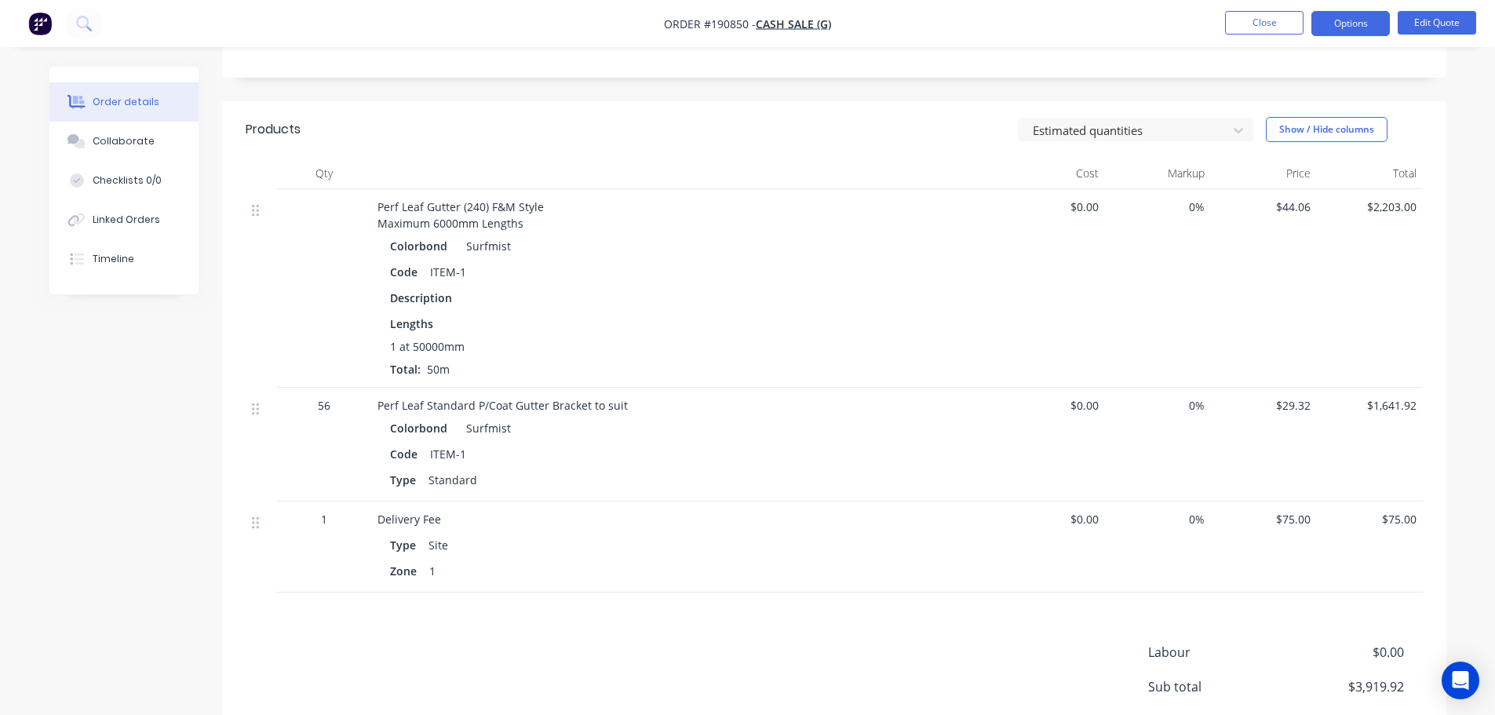
click at [67, 530] on div "Created by [PERSON_NAME] Created [DATE] Required Assigned to Add team member St…" at bounding box center [747, 309] width 1396 height 1124
click at [1277, 20] on button "Close" at bounding box center [1264, 23] width 78 height 24
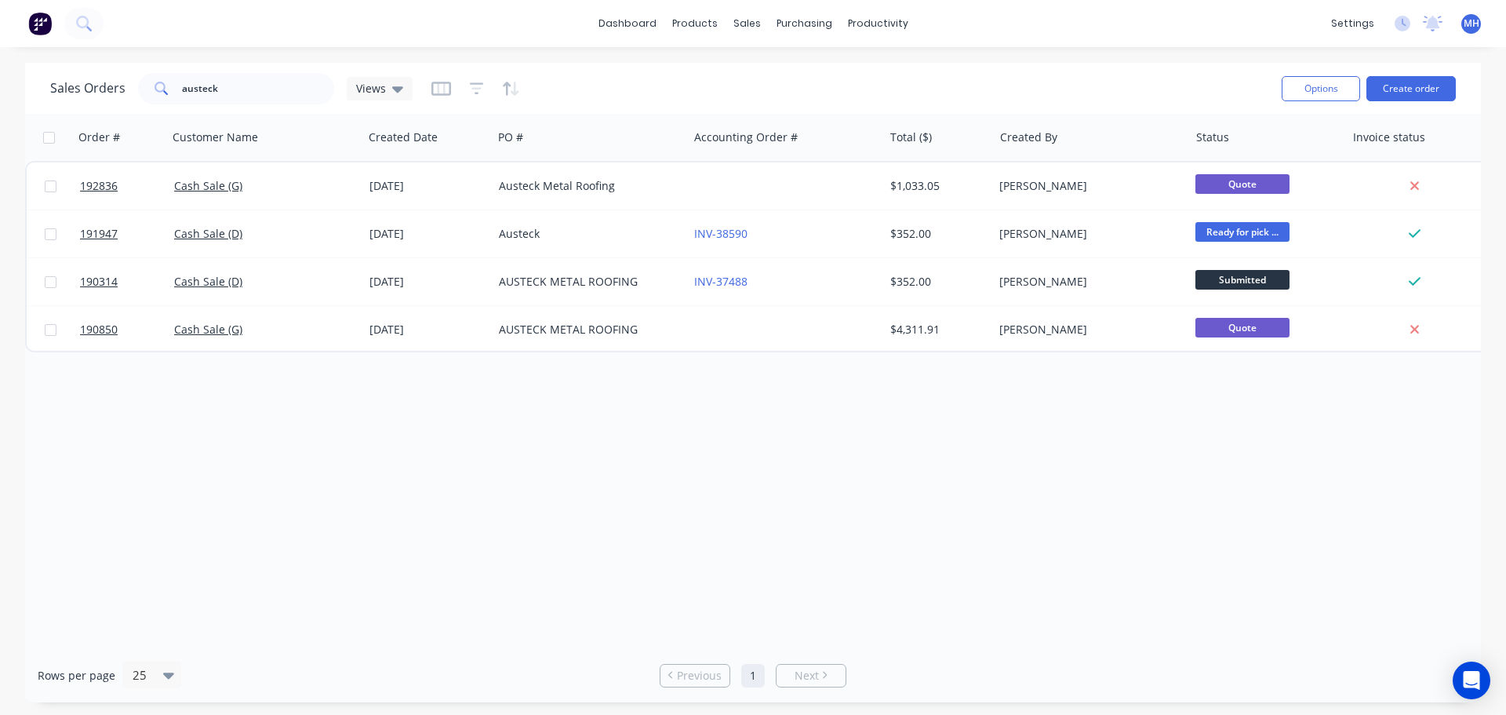
click at [967, 465] on div "Order # Customer Name Created Date PO # Accounting Order # Total ($) Created By…" at bounding box center [753, 381] width 1456 height 534
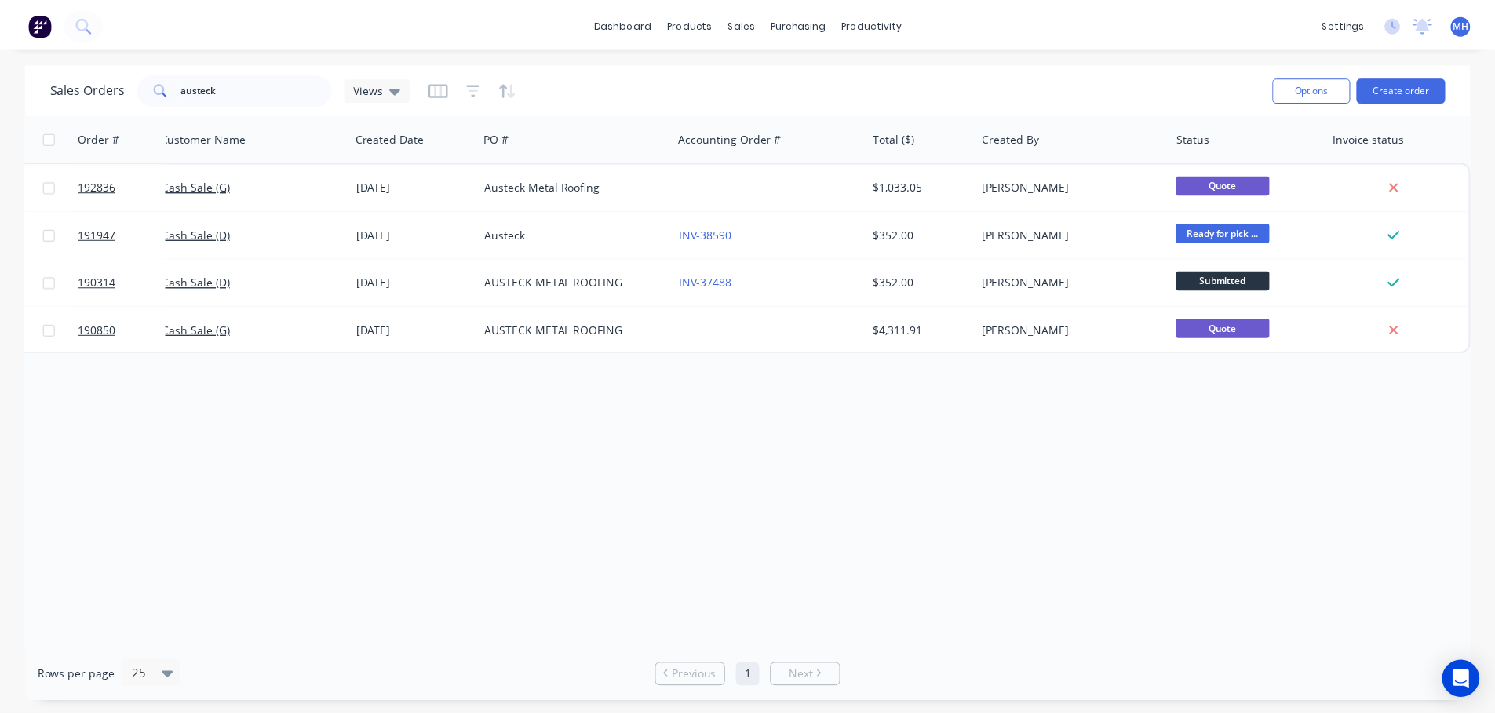
scroll to position [0, 14]
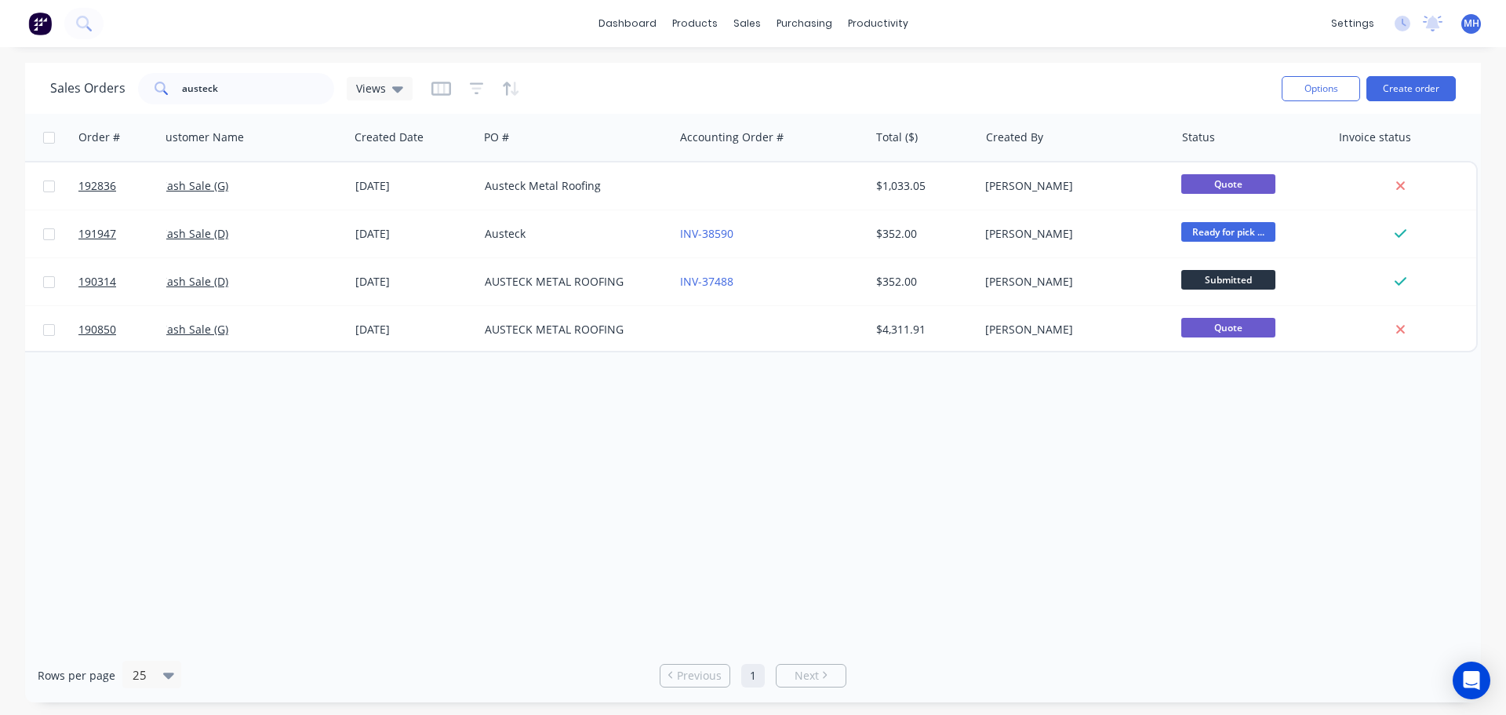
click at [115, 469] on div "Order # Customer Name Created Date PO # Accounting Order # Total ($) Created By…" at bounding box center [753, 381] width 1456 height 534
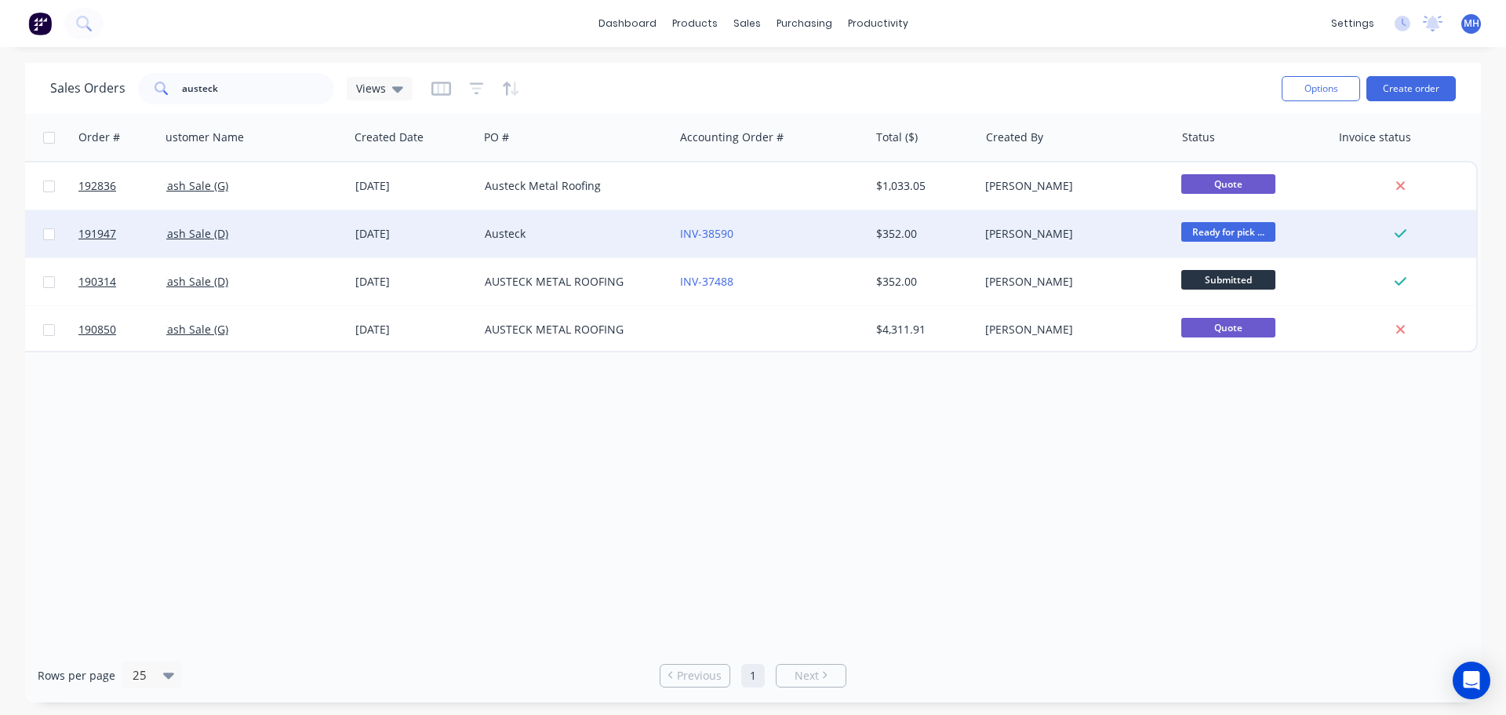
click at [821, 232] on div "INV-38590" at bounding box center [767, 234] width 174 height 16
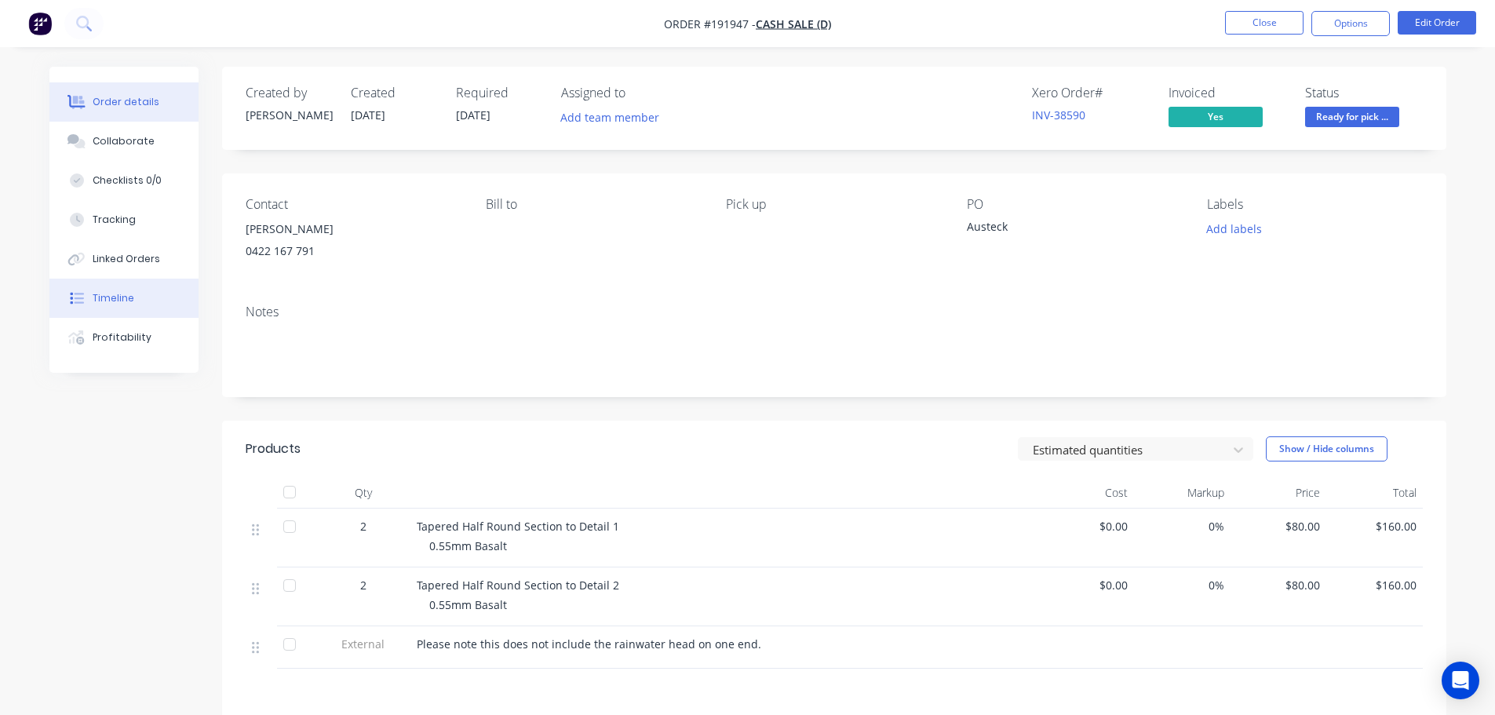
click at [116, 300] on div "Timeline" at bounding box center [114, 298] width 42 height 14
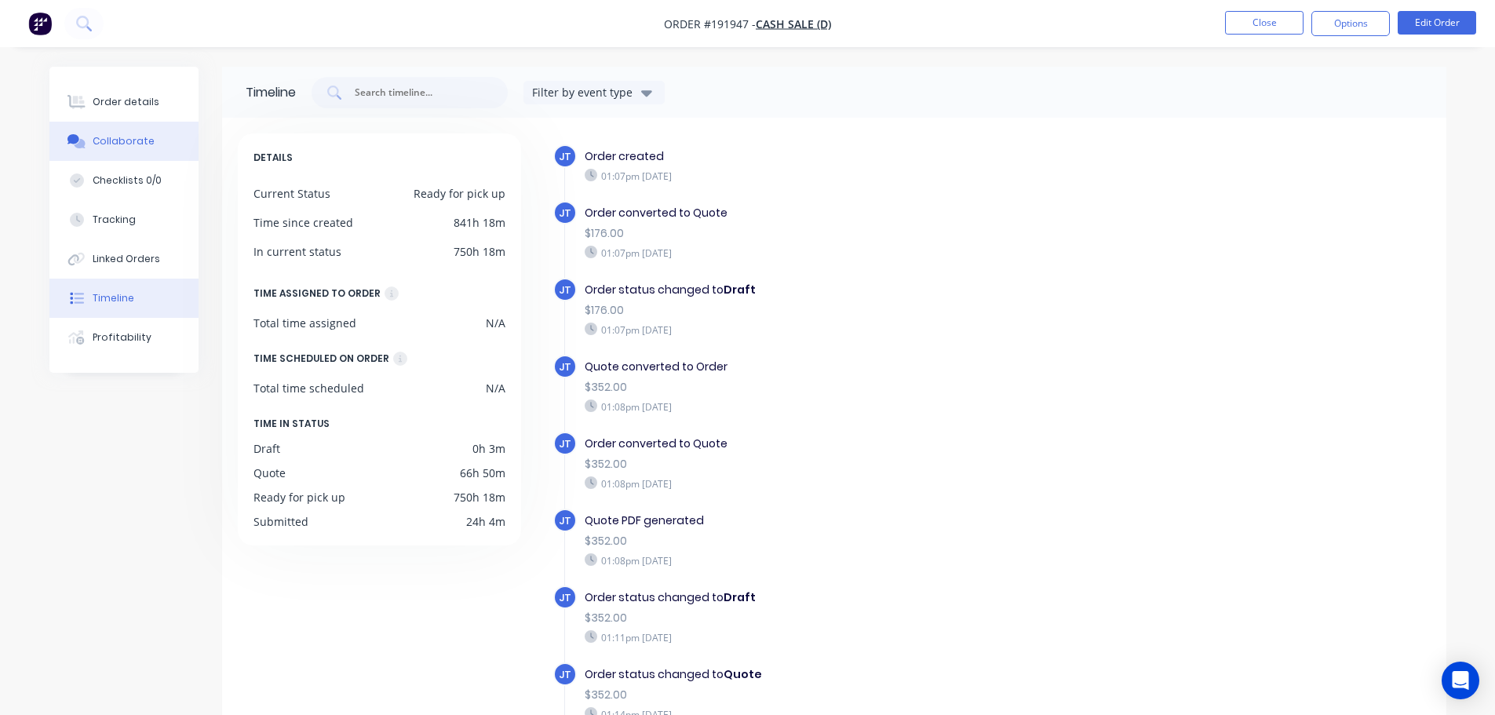
click at [126, 130] on button "Collaborate" at bounding box center [123, 141] width 149 height 39
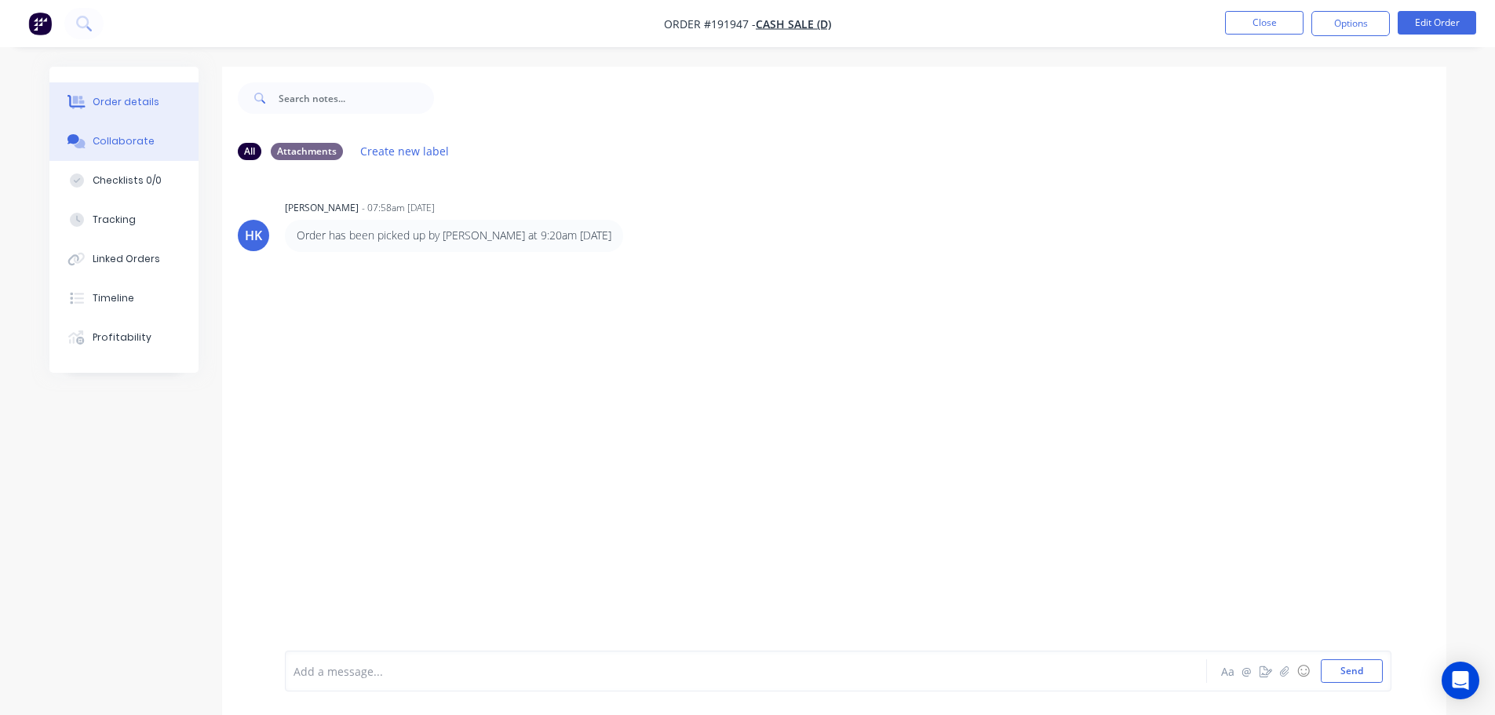
click at [59, 94] on button "Order details" at bounding box center [123, 101] width 149 height 39
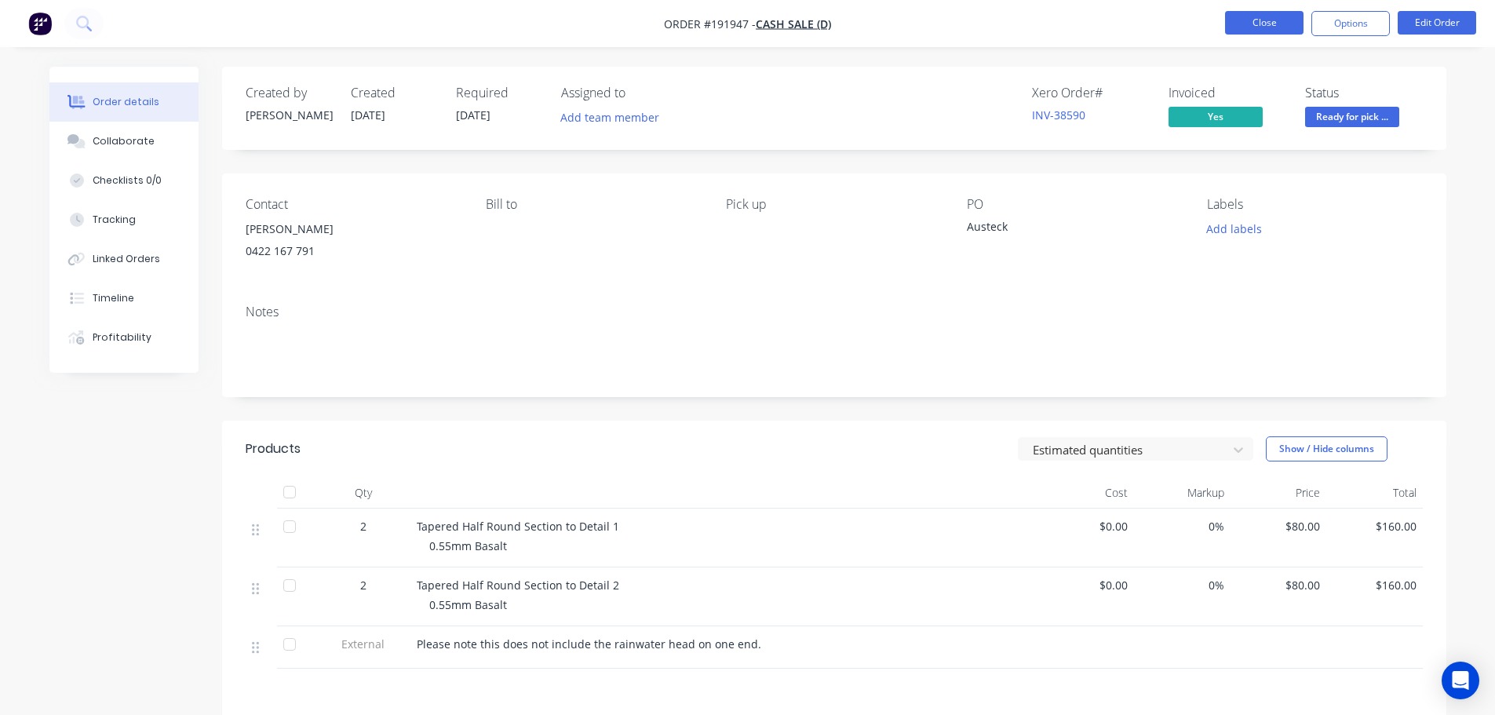
click at [1236, 28] on button "Close" at bounding box center [1264, 23] width 78 height 24
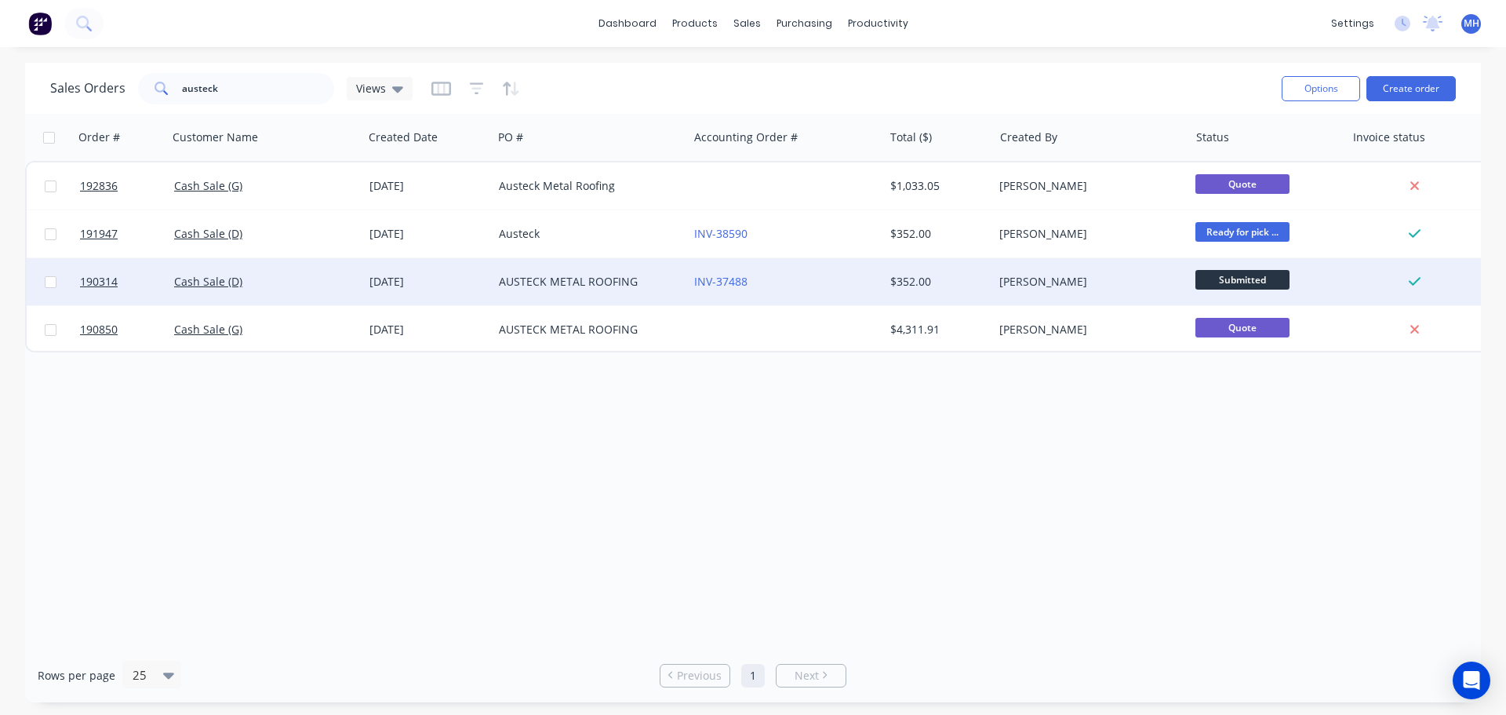
click at [544, 282] on div "AUSTECK METAL ROOFING" at bounding box center [586, 282] width 174 height 16
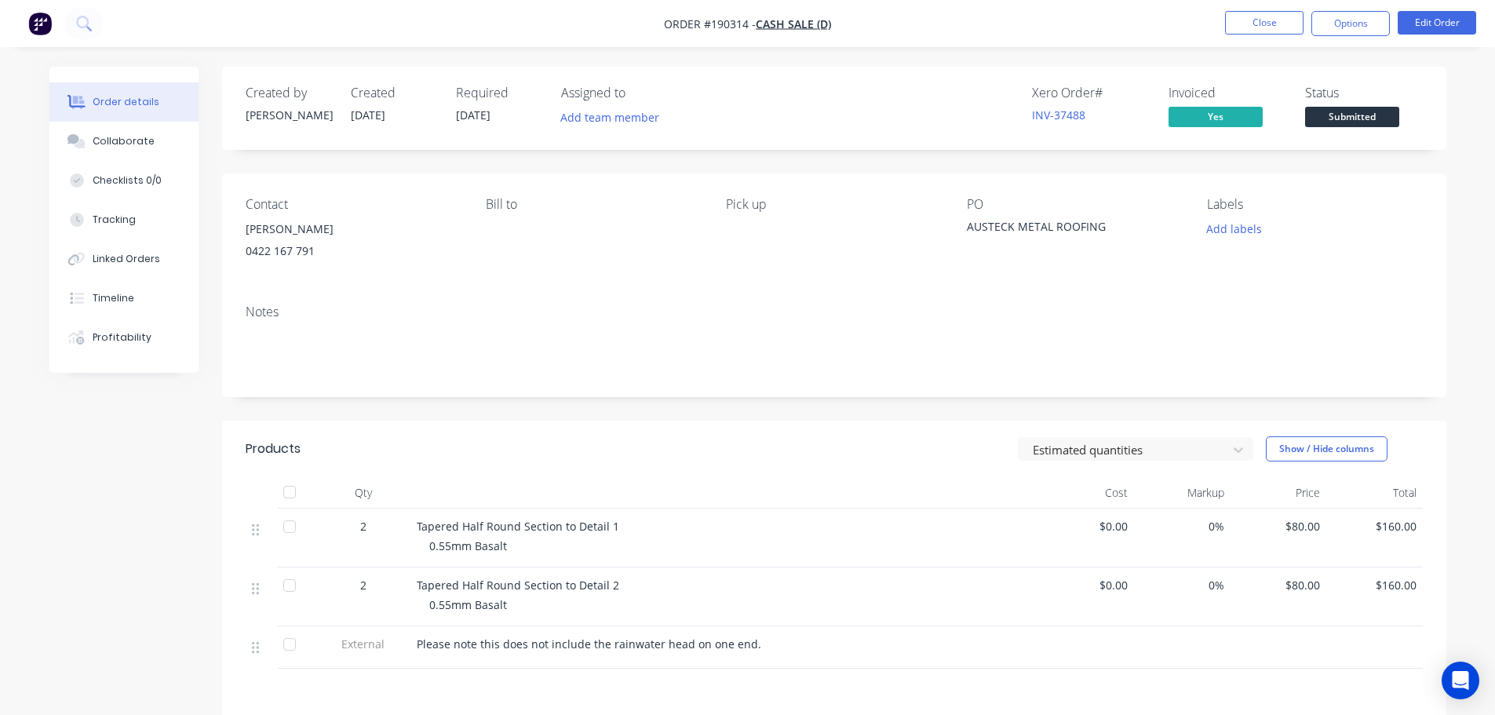
scroll to position [78, 0]
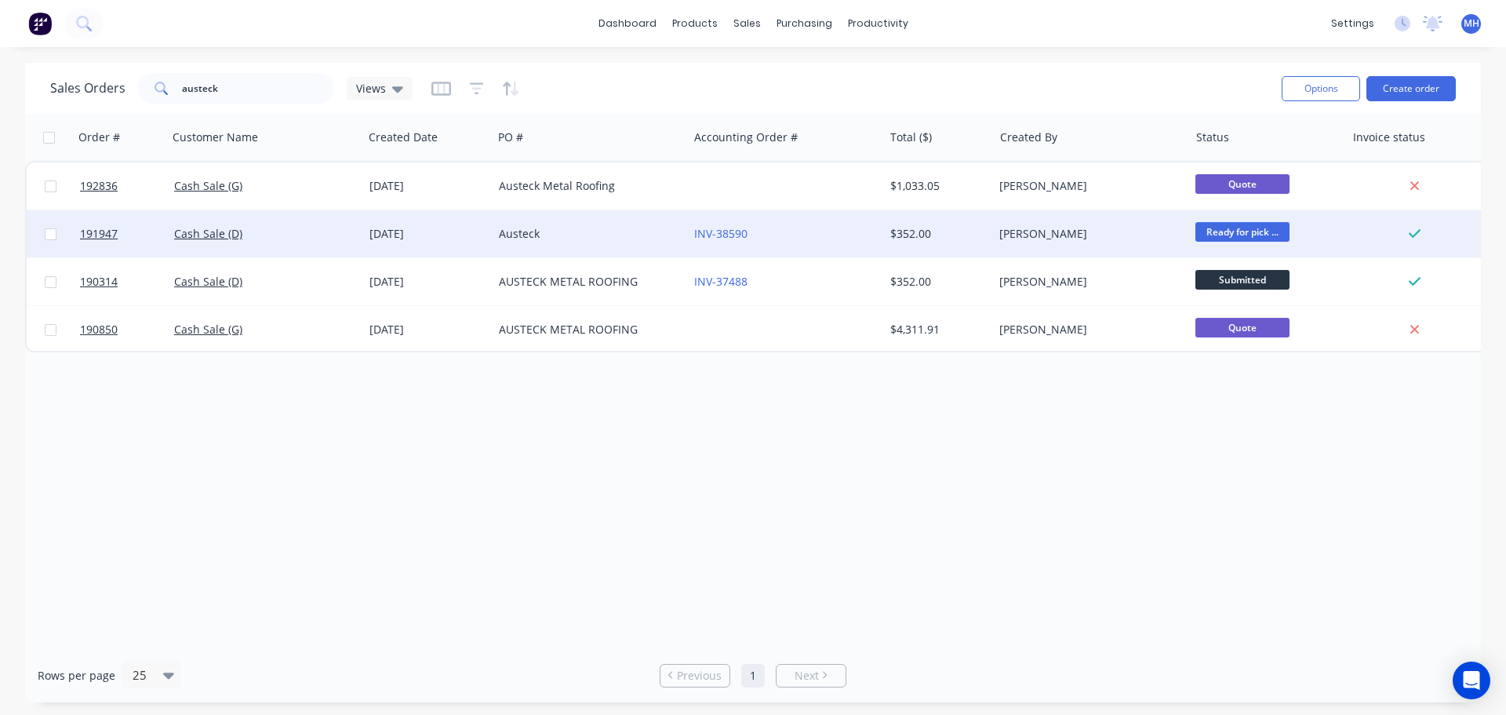
click at [569, 232] on div "Austeck" at bounding box center [586, 234] width 174 height 16
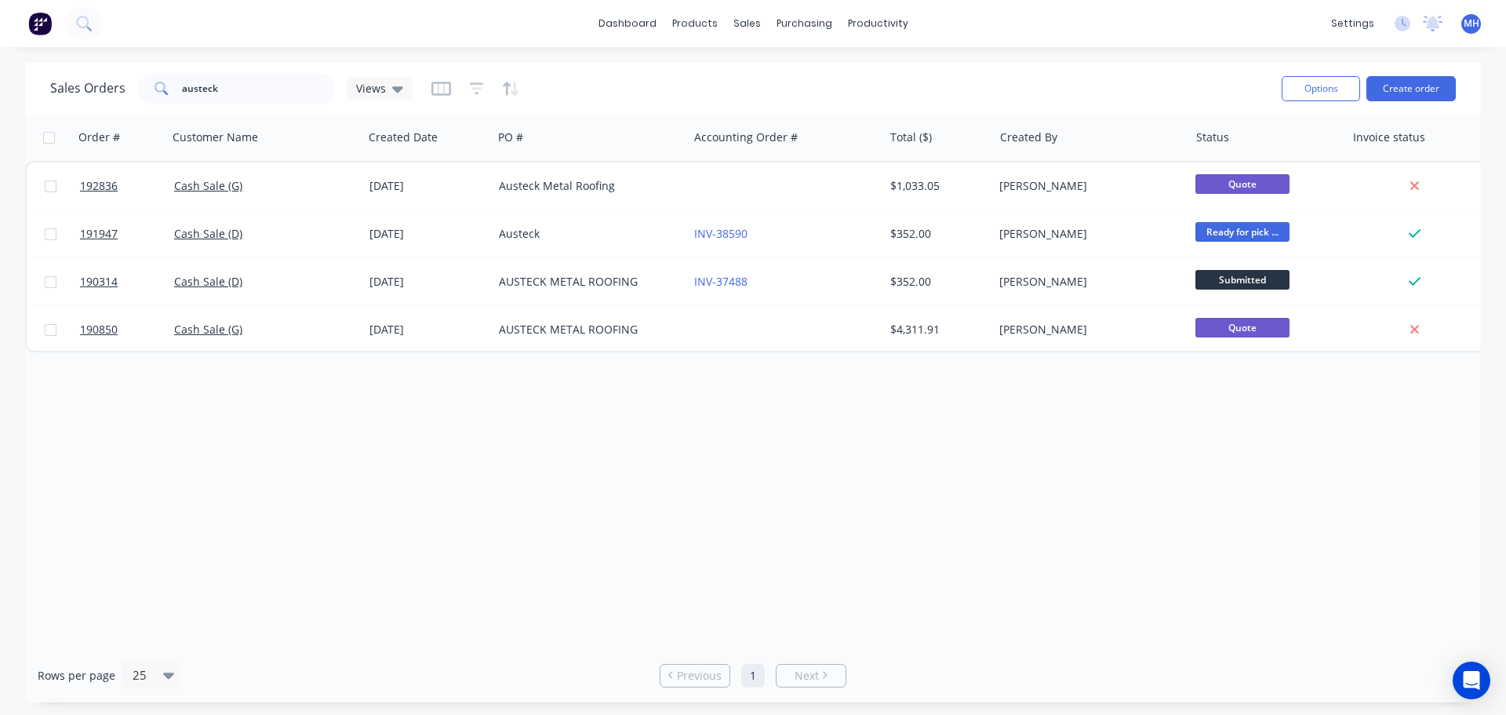
click at [562, 279] on div "AUSTECK METAL ROOFING" at bounding box center [586, 282] width 174 height 16
click at [667, 78] on div "Sales Orders austeck Views" at bounding box center [659, 88] width 1219 height 38
click at [332, 523] on div "Order # Customer Name Created Date PO # Accounting Order # Total ($) Created By…" at bounding box center [753, 381] width 1456 height 534
click at [1407, 96] on button "Create order" at bounding box center [1411, 88] width 89 height 25
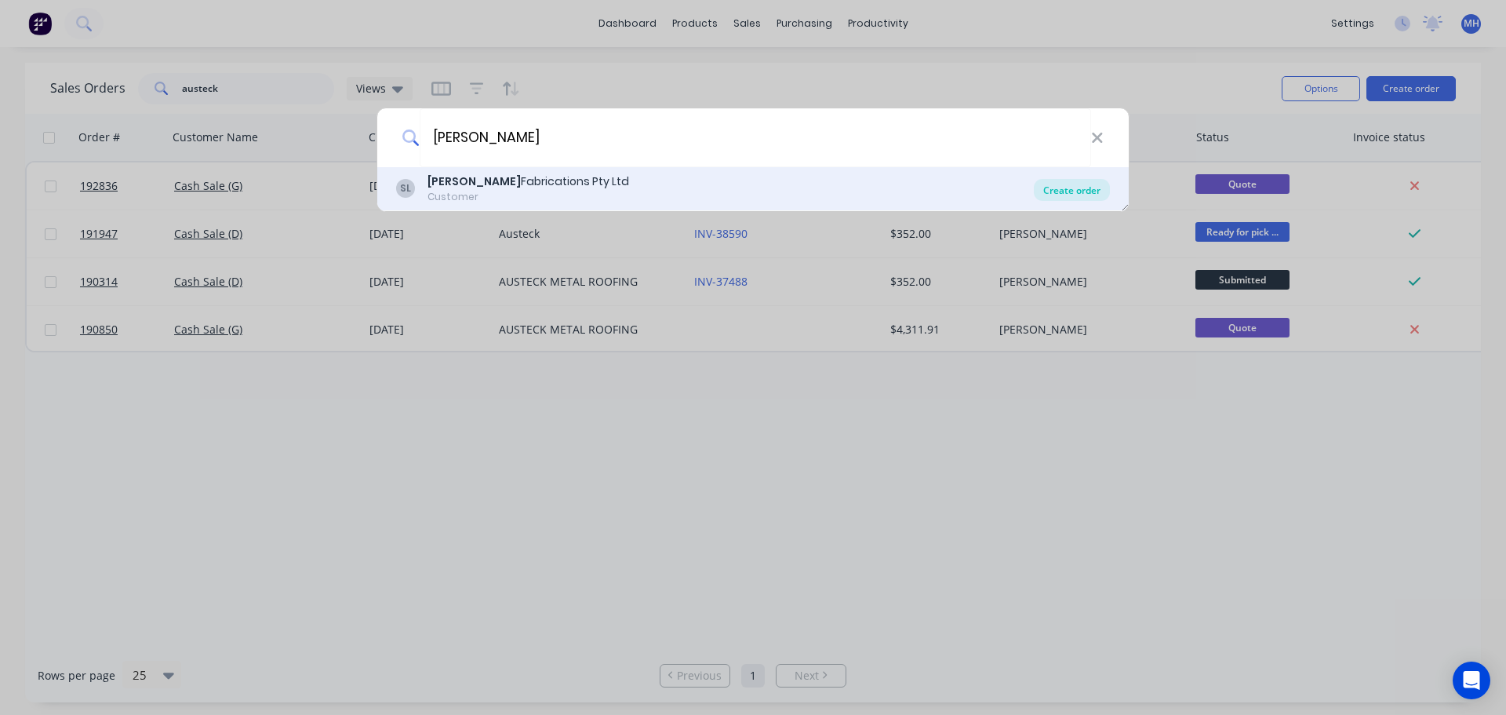
type input "[PERSON_NAME]"
click at [1060, 190] on div "Create order" at bounding box center [1072, 190] width 76 height 22
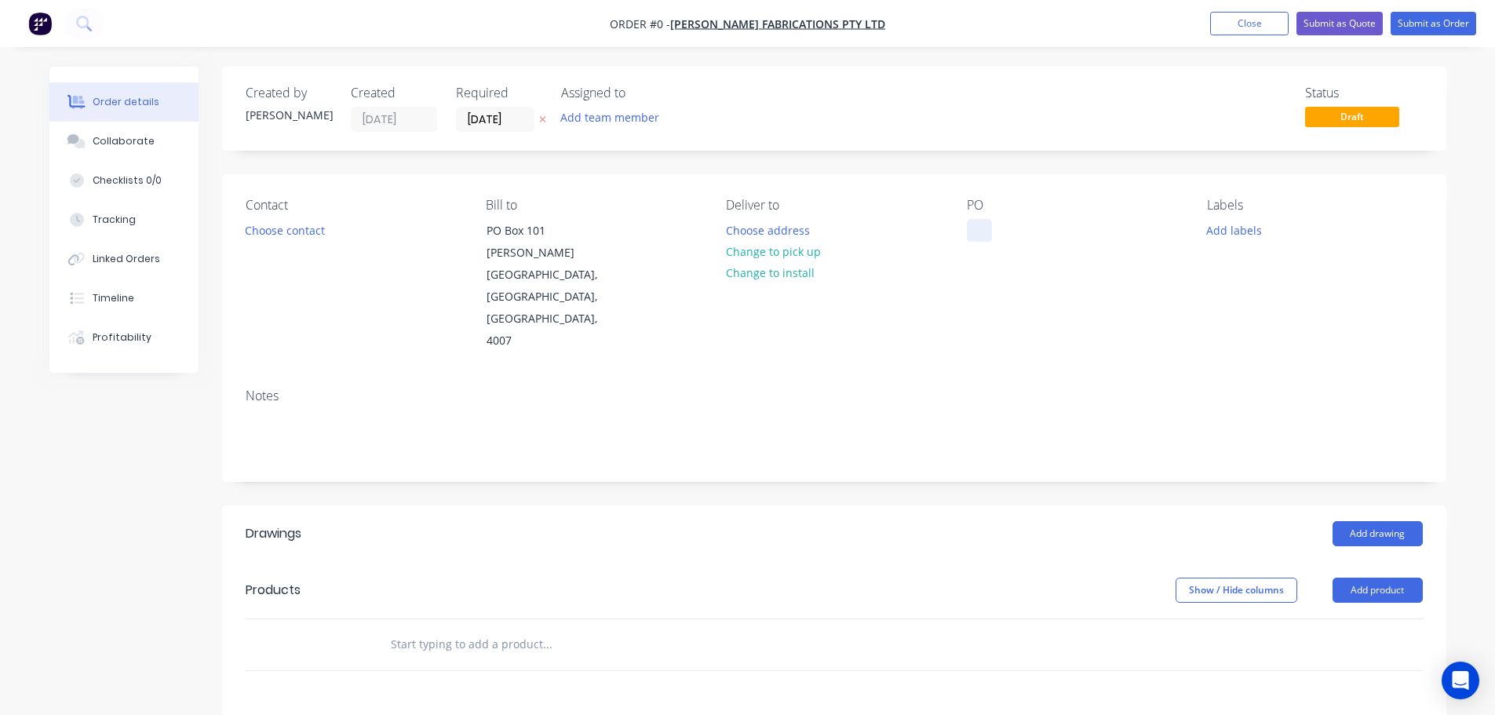
drag, startPoint x: 970, startPoint y: 238, endPoint x: 965, endPoint y: 246, distance: 8.9
click at [971, 238] on div at bounding box center [979, 230] width 25 height 23
click at [1076, 512] on div "Order details Collaborate Checklists 0/0 Tracking Linked Orders Timeline Profit…" at bounding box center [748, 569] width 1428 height 1004
click at [1400, 521] on button "Add drawing" at bounding box center [1377, 533] width 90 height 25
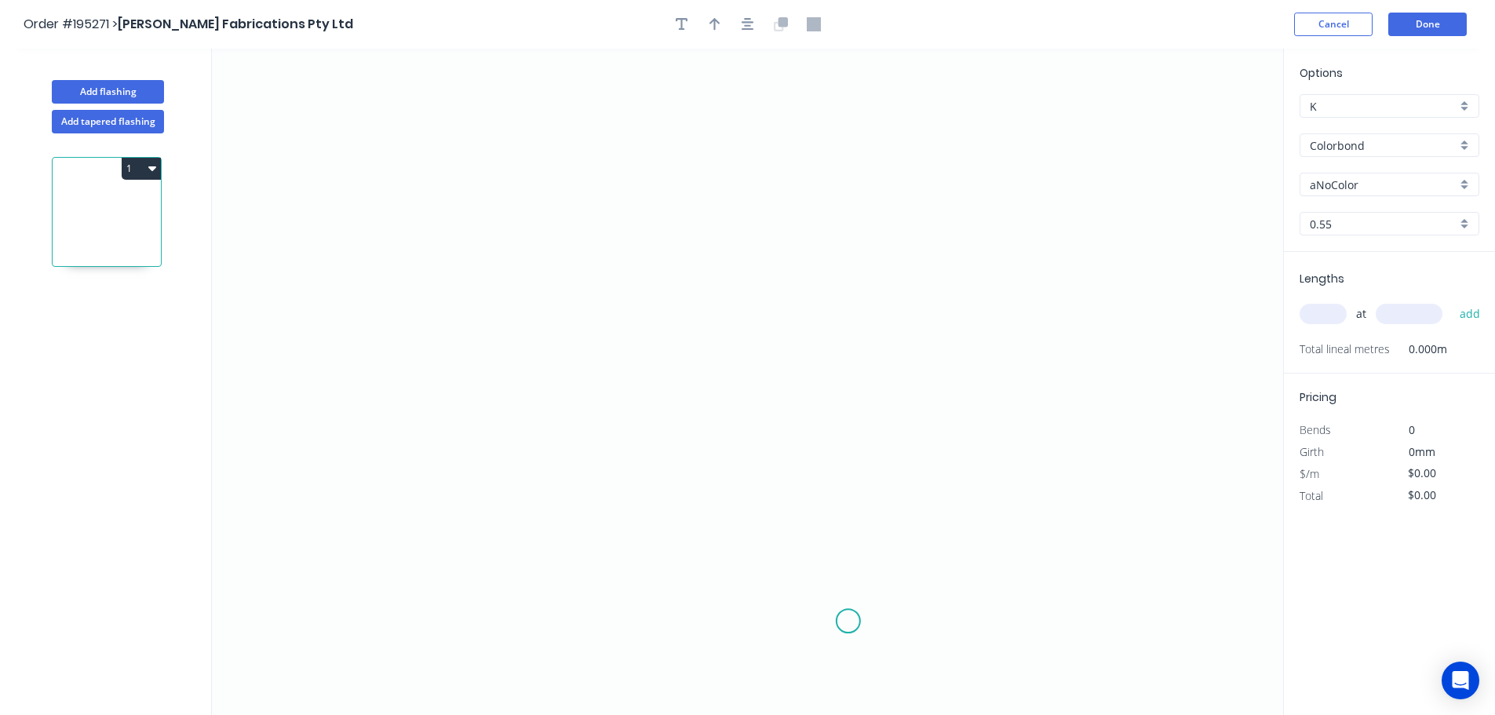
click at [844, 627] on icon "0" at bounding box center [747, 382] width 1071 height 666
click at [842, 121] on icon "0" at bounding box center [747, 382] width 1071 height 666
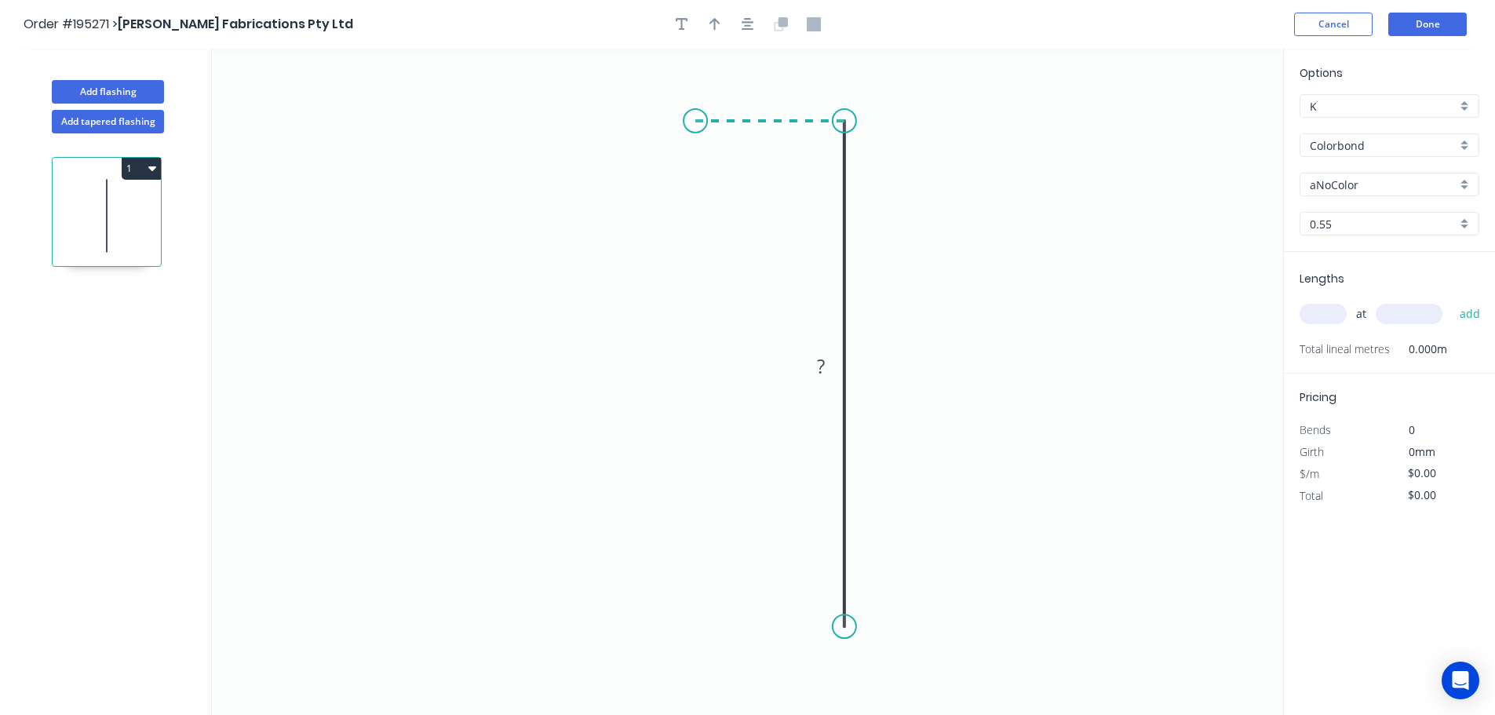
click at [695, 119] on icon "0 ?" at bounding box center [747, 382] width 1071 height 666
click at [683, 326] on icon "0 ? ?" at bounding box center [747, 382] width 1071 height 666
click at [693, 315] on circle at bounding box center [695, 327] width 24 height 24
drag, startPoint x: 701, startPoint y: 118, endPoint x: 744, endPoint y: 117, distance: 42.4
click at [744, 117] on circle at bounding box center [744, 121] width 24 height 24
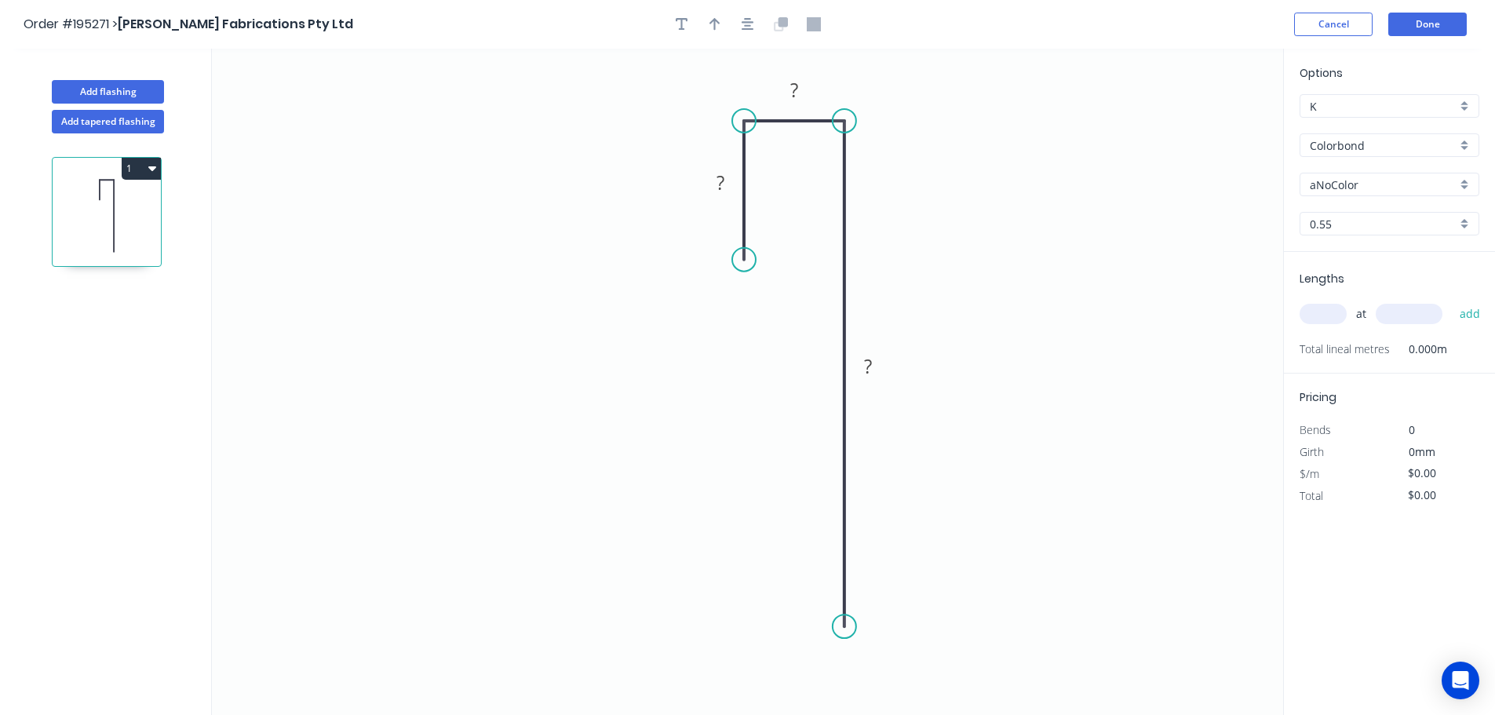
drag, startPoint x: 696, startPoint y: 260, endPoint x: 748, endPoint y: 267, distance: 52.3
click at [741, 262] on circle at bounding box center [744, 260] width 24 height 24
click at [865, 367] on tspan "?" at bounding box center [868, 366] width 8 height 26
type input "$9.38"
drag, startPoint x: 742, startPoint y: 24, endPoint x: 986, endPoint y: 52, distance: 245.5
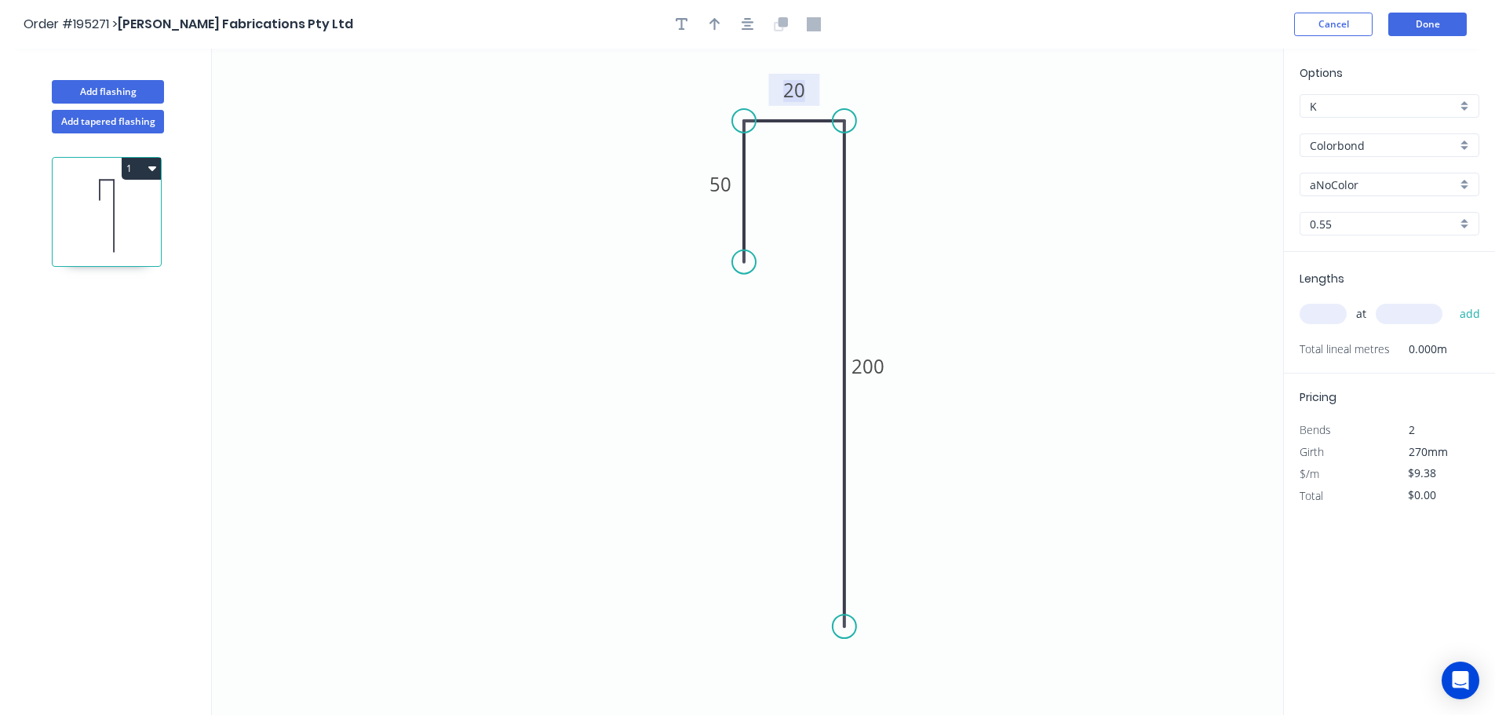
click at [743, 24] on icon "button" at bounding box center [747, 24] width 13 height 14
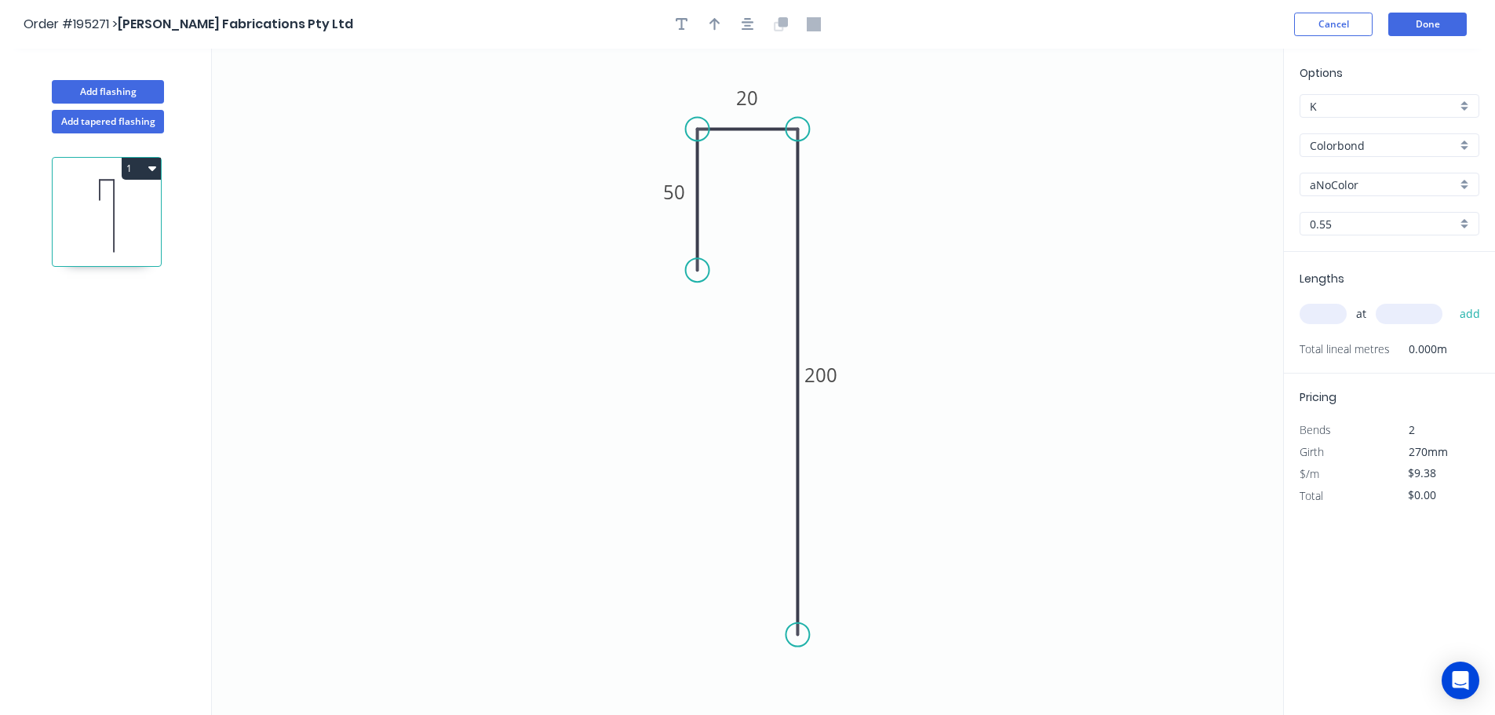
click at [1361, 202] on div "Options K K Colorbond Colorbond Colorbond (Premium) Colorbond Coolmax Colorbond…" at bounding box center [1388, 158] width 211 height 188
click at [1358, 188] on input "aNoColor" at bounding box center [1382, 185] width 147 height 16
click at [1383, 151] on input "Colorbond" at bounding box center [1382, 145] width 147 height 16
type input "aNoColor"
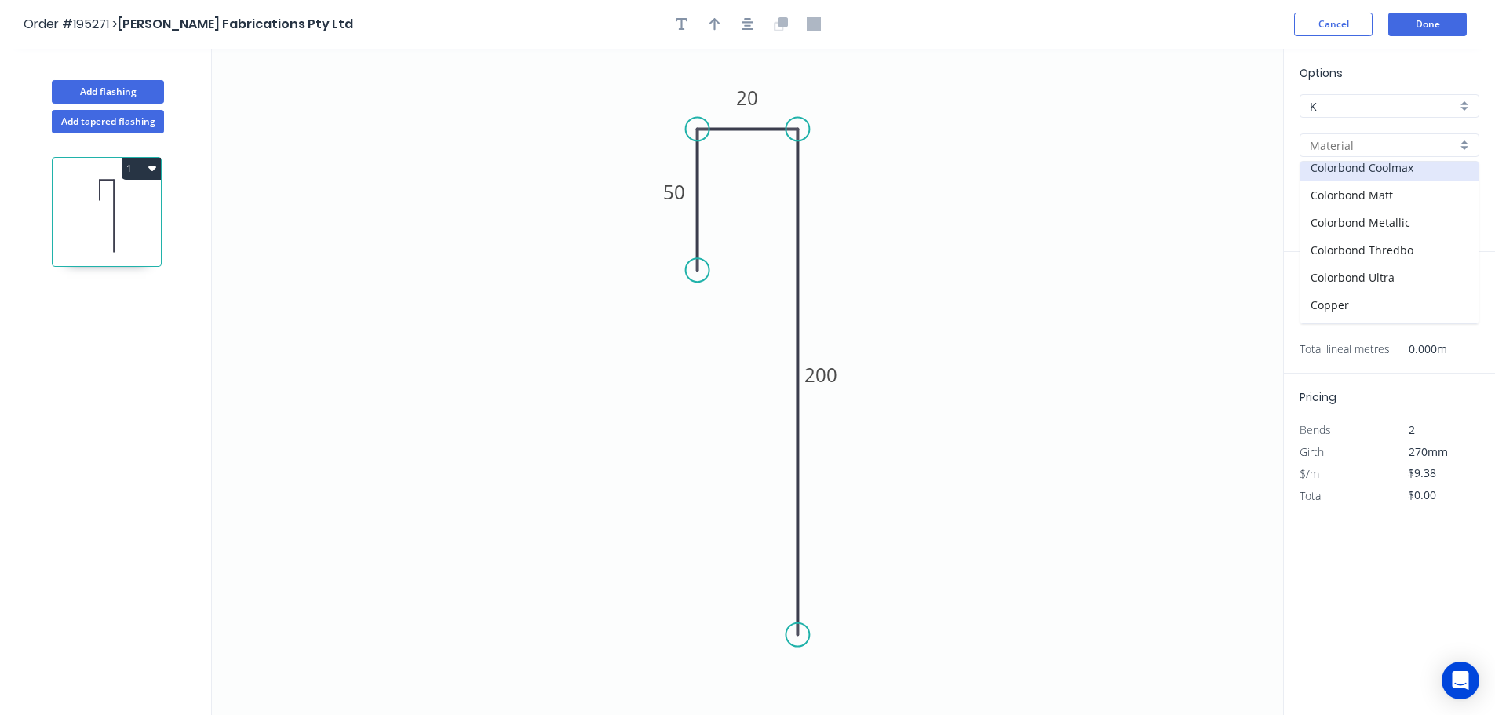
scroll to position [157, 0]
click at [1390, 255] on div "Galvabond" at bounding box center [1389, 265] width 178 height 27
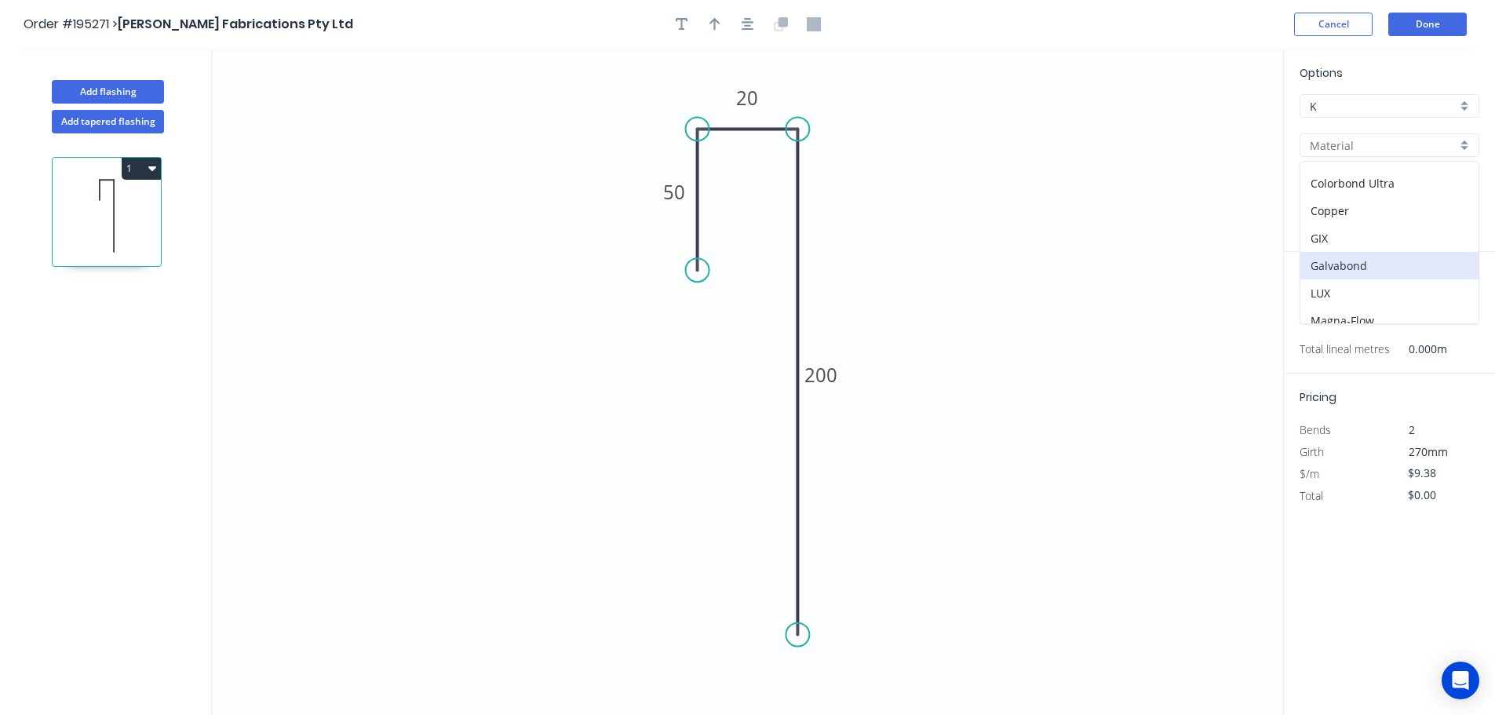
type input "Galvabond"
type input "$9.73"
click at [1375, 227] on input "0.55" at bounding box center [1382, 224] width 147 height 16
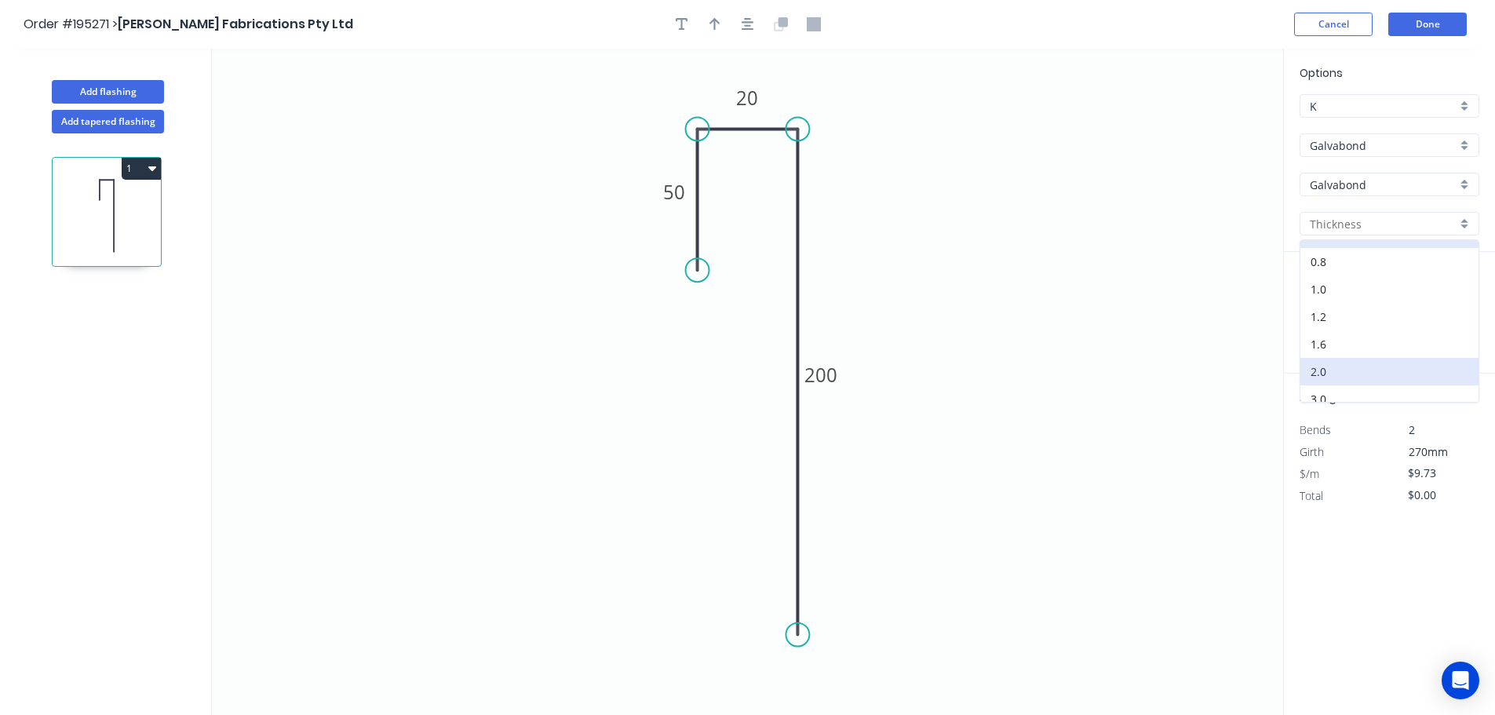
scroll to position [31, 0]
click at [1349, 386] on div "3.0" at bounding box center [1389, 387] width 178 height 27
type input "3.0"
type input "$38.80"
click at [1313, 301] on div "at add" at bounding box center [1390, 313] width 183 height 27
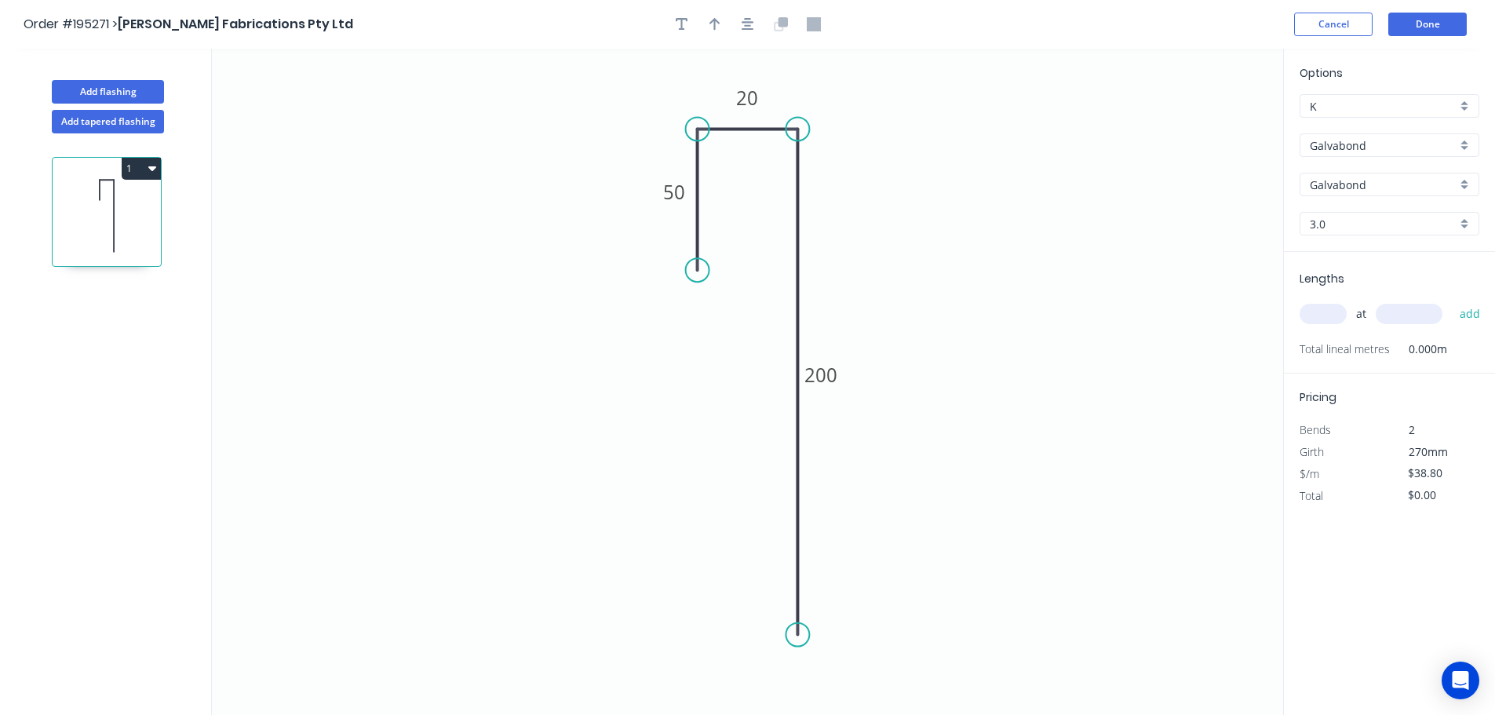
click at [1312, 317] on input "text" at bounding box center [1322, 314] width 47 height 20
type input "2"
type input "1700"
click at [1451, 300] on button "add" at bounding box center [1469, 313] width 37 height 27
type input "$131.92"
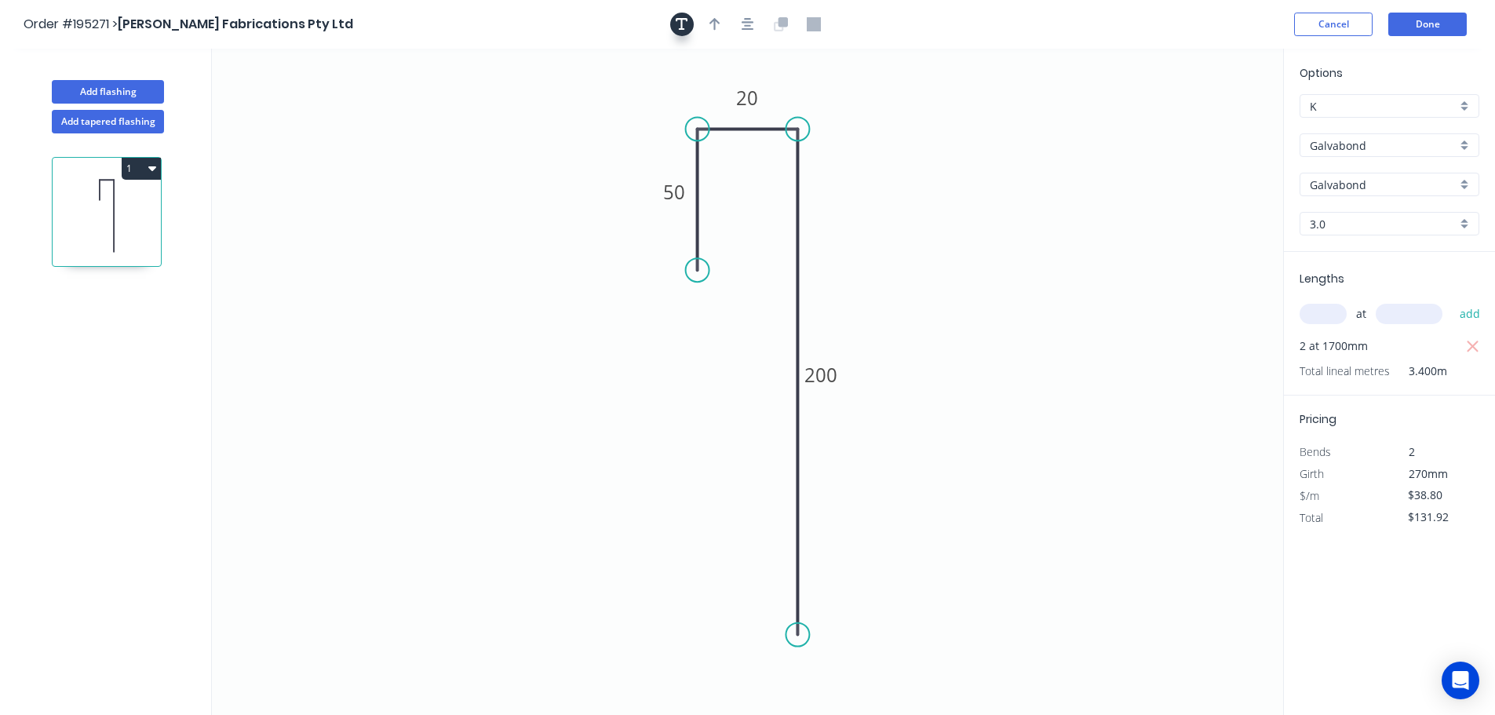
click at [670, 19] on button "button" at bounding box center [682, 25] width 24 height 24
click at [314, 119] on textarea at bounding box center [312, 111] width 127 height 58
drag, startPoint x: 313, startPoint y: 148, endPoint x: 342, endPoint y: 235, distance: 91.8
click at [321, 220] on icon "P/COAT DOVER WHITE 50 20 200" at bounding box center [747, 382] width 1071 height 666
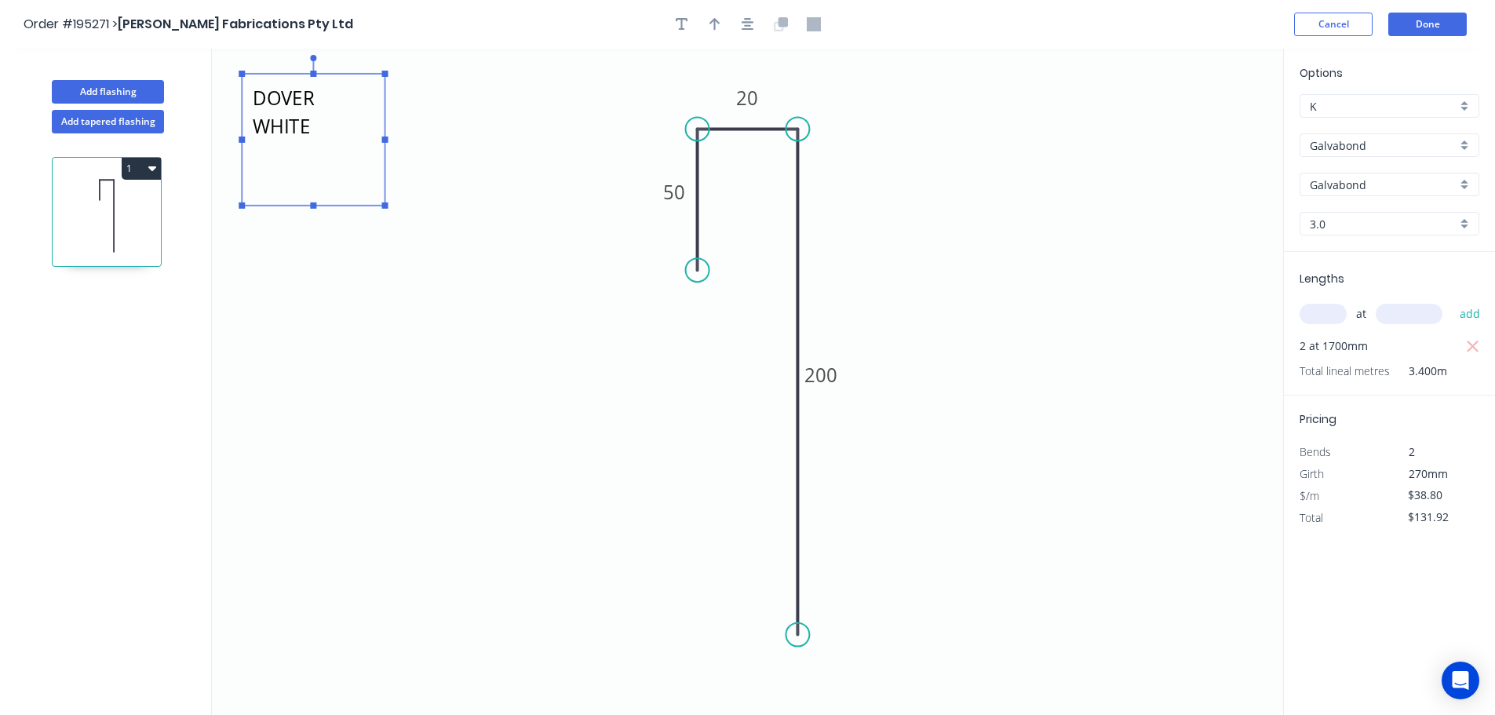
type textarea "P/COAT DOVER WHITE"
click at [437, 268] on icon "P/COAT DOVER WHITE 50 20 200" at bounding box center [747, 382] width 1071 height 666
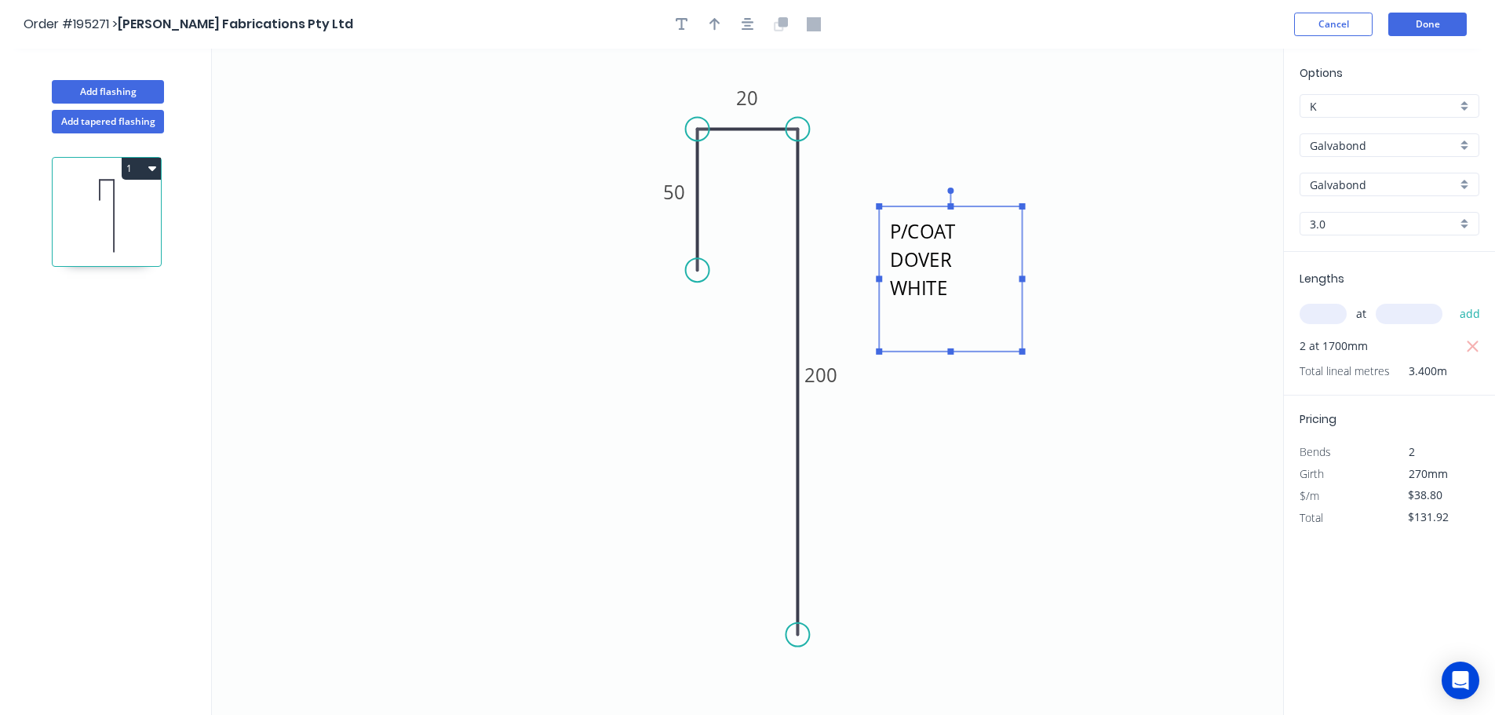
drag, startPoint x: 333, startPoint y: 148, endPoint x: 977, endPoint y: 255, distance: 652.1
click at [977, 255] on textarea "P/COAT DOVER WHITE" at bounding box center [950, 278] width 127 height 129
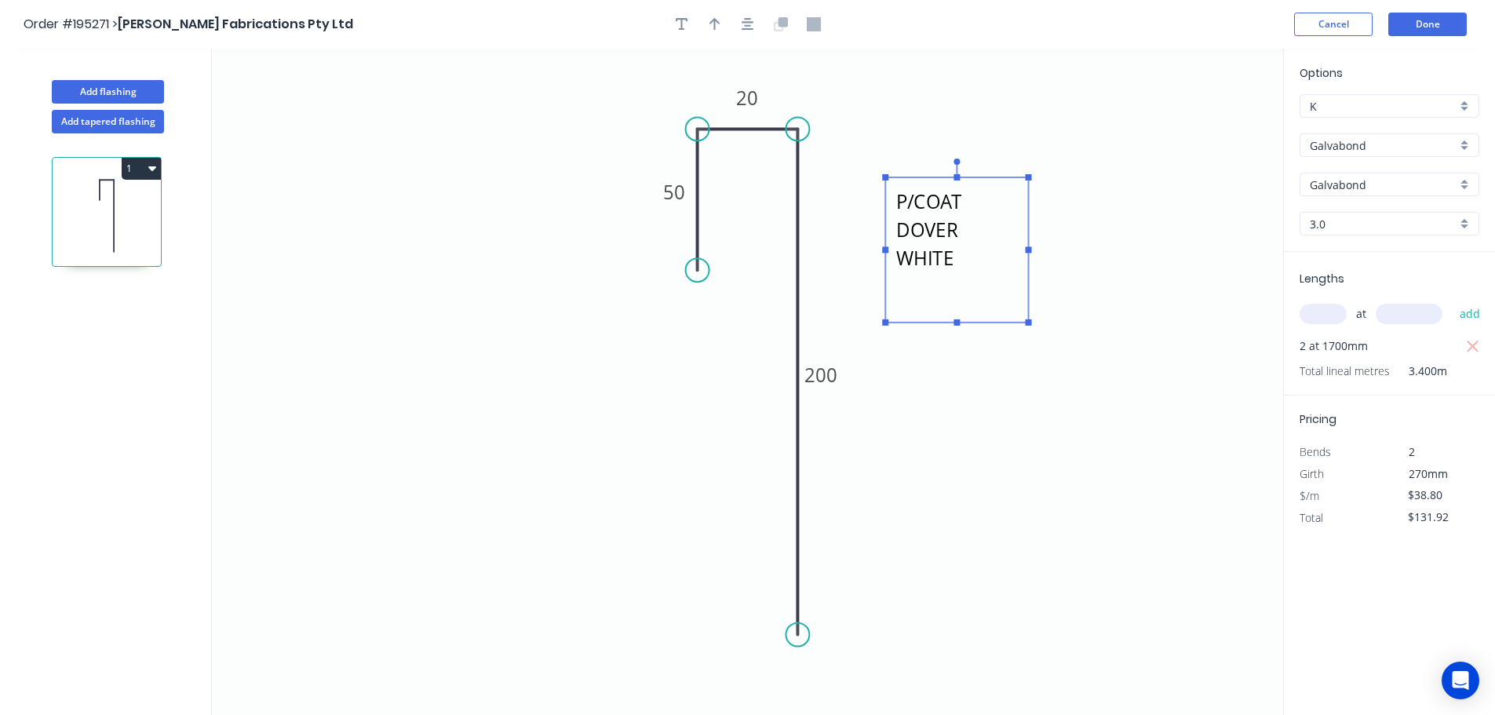
click at [1179, 247] on icon "P/COAT DOVER WHITE 50 20 200" at bounding box center [747, 382] width 1071 height 666
click at [1429, 497] on input "$38.80" at bounding box center [1433, 495] width 53 height 22
type input "$58.24"
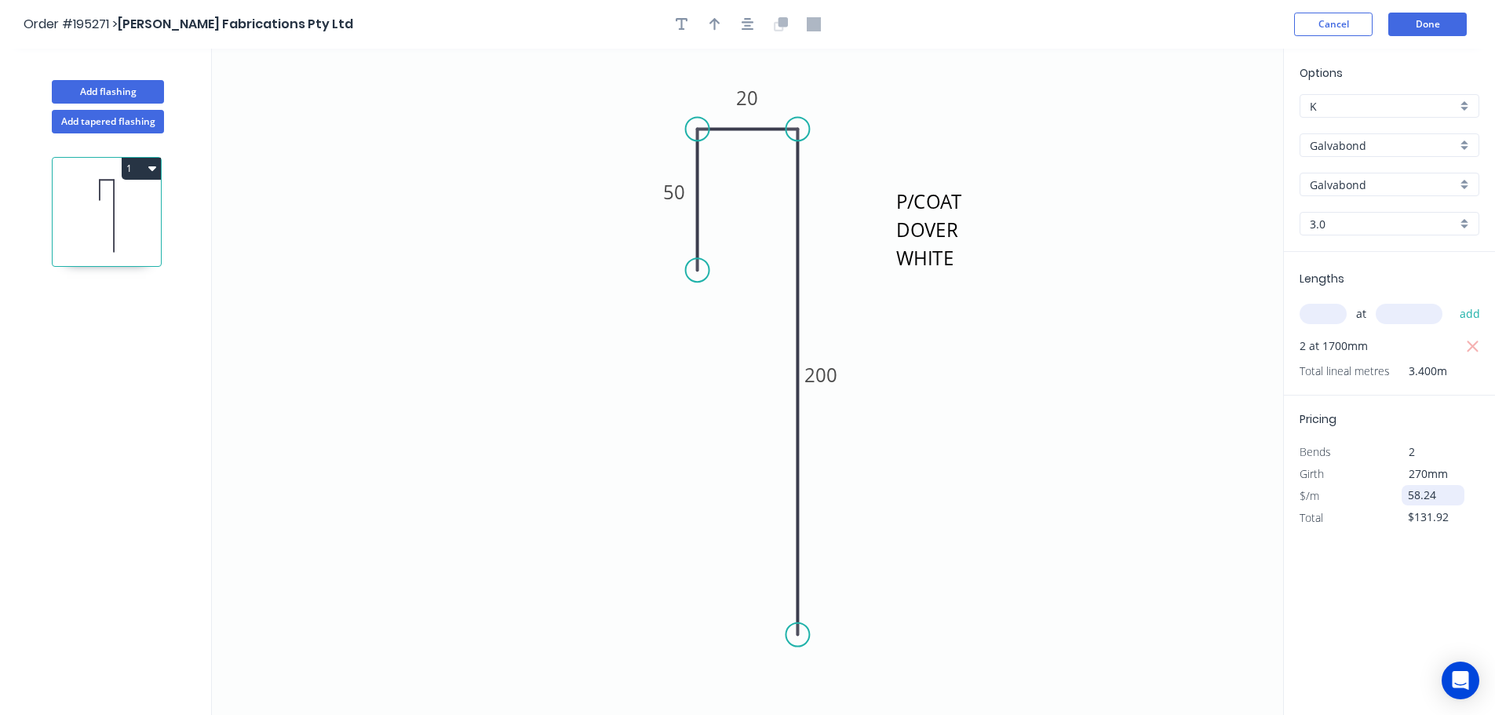
type input "$198.02"
click at [1412, 28] on button "Done" at bounding box center [1427, 25] width 78 height 24
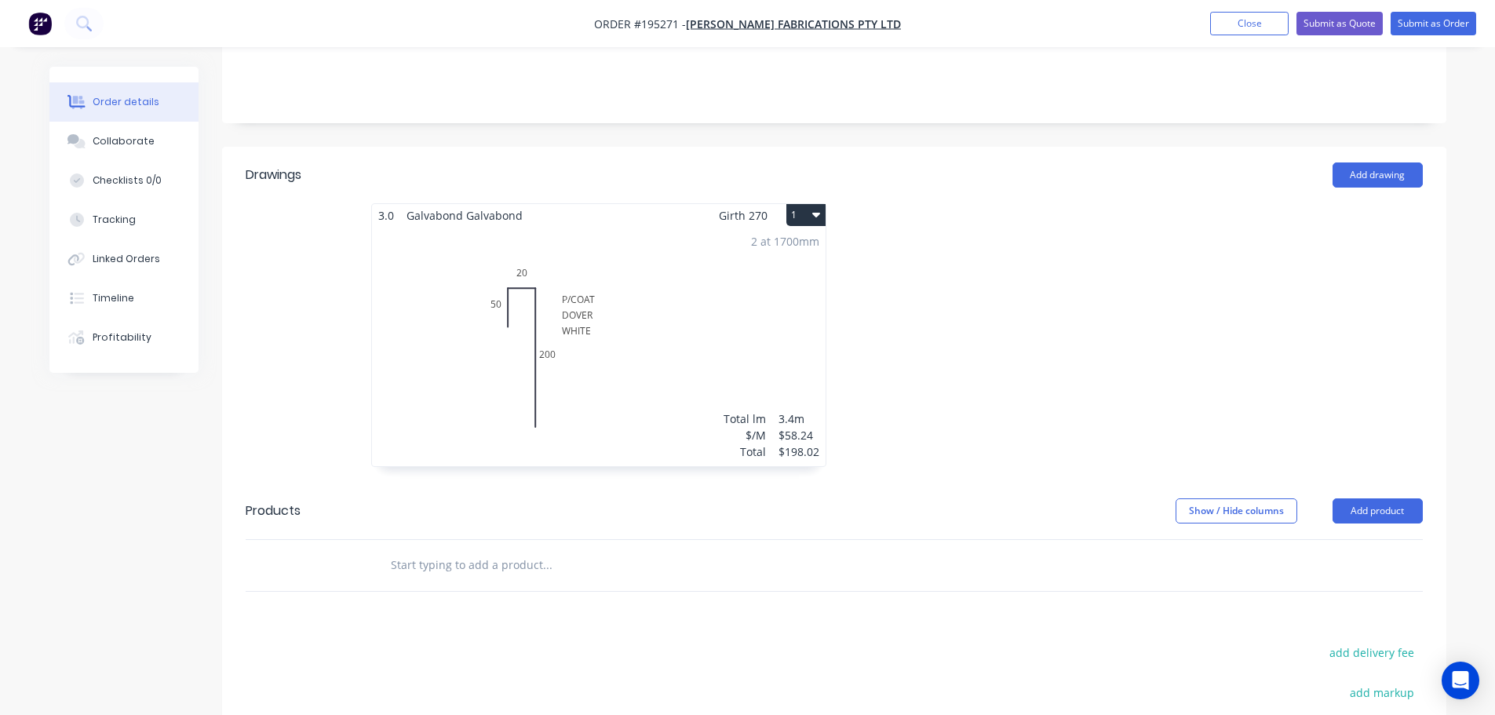
scroll to position [392, 0]
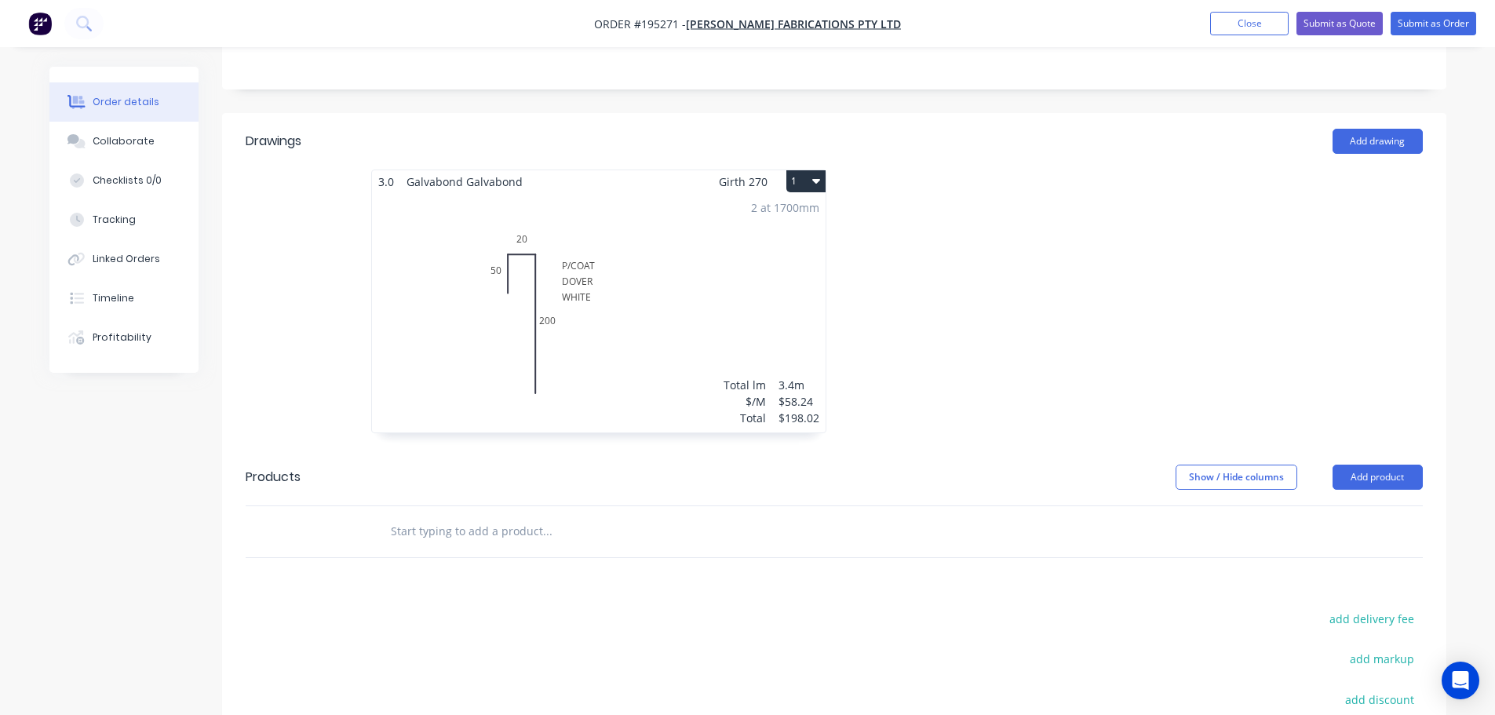
click at [1019, 213] on div at bounding box center [1069, 308] width 471 height 279
click at [673, 230] on div "2 at 1700mm Total lm $/M Total 3.4m $58.24 $198.02" at bounding box center [598, 312] width 453 height 239
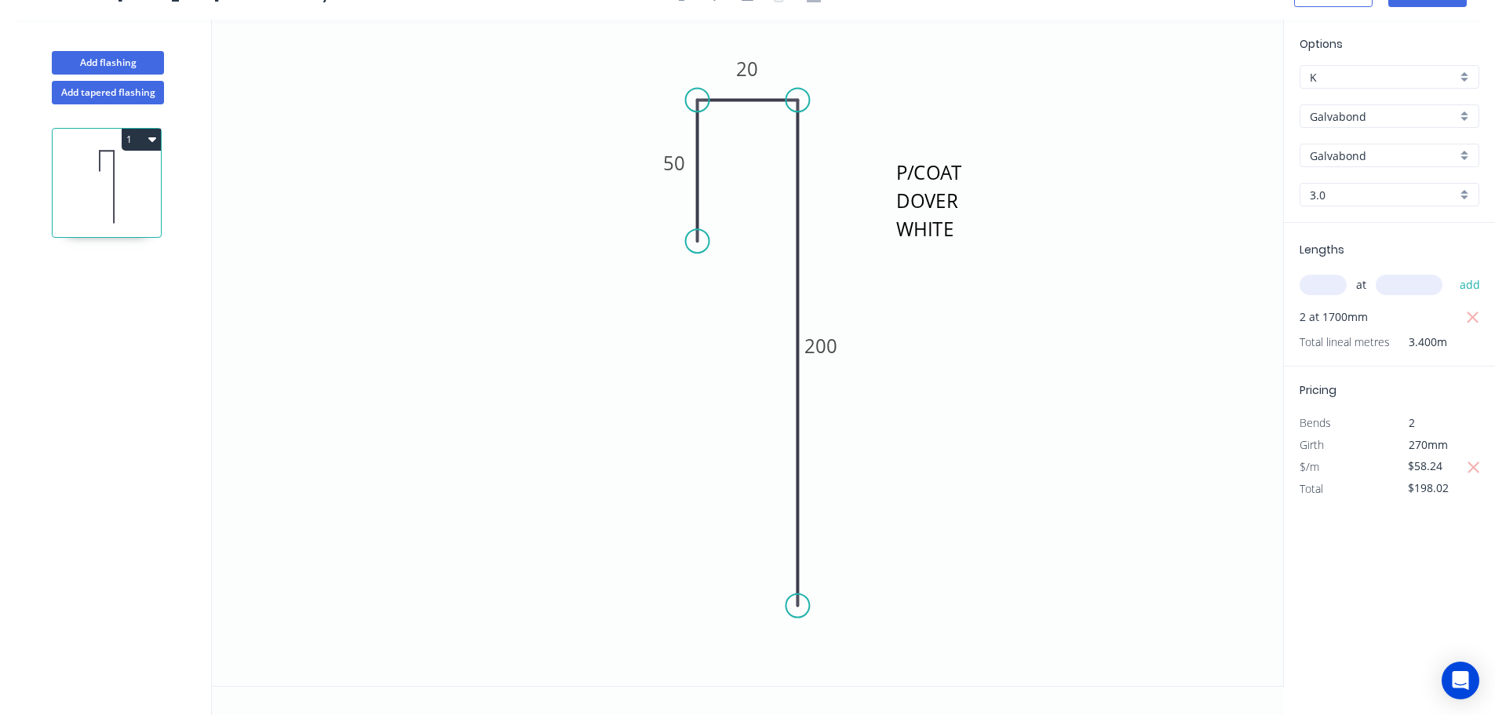
scroll to position [29, 0]
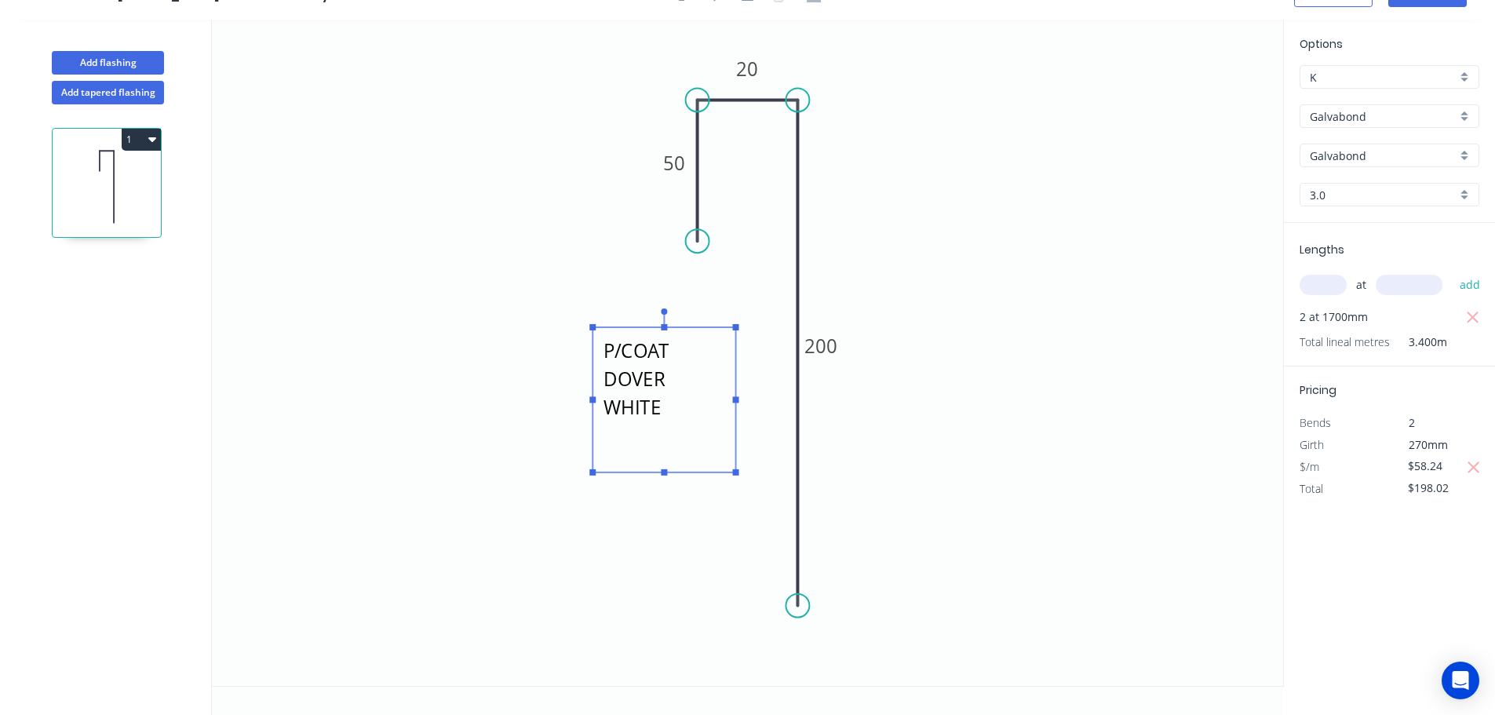
drag, startPoint x: 888, startPoint y: 237, endPoint x: 578, endPoint y: 417, distance: 358.2
click at [592, 417] on rect at bounding box center [663, 399] width 143 height 145
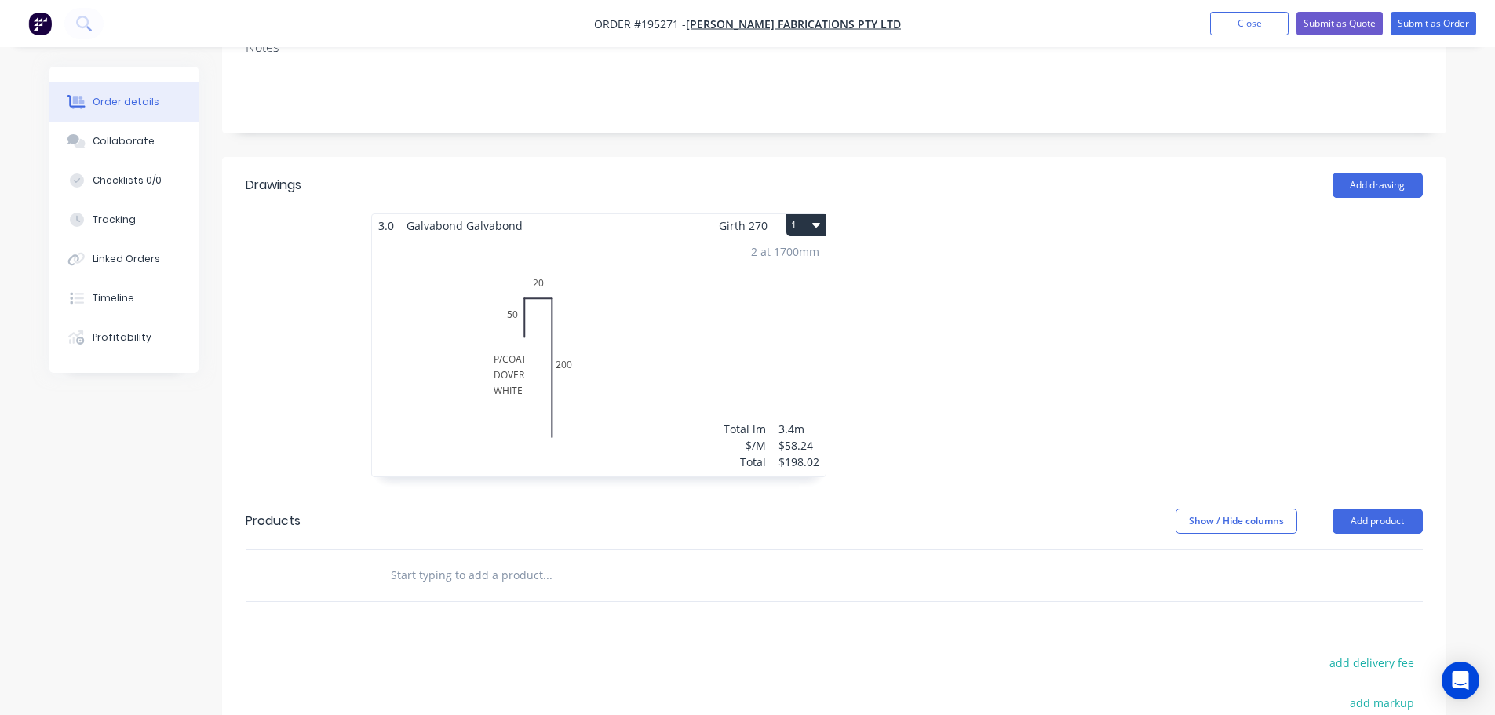
scroll to position [392, 0]
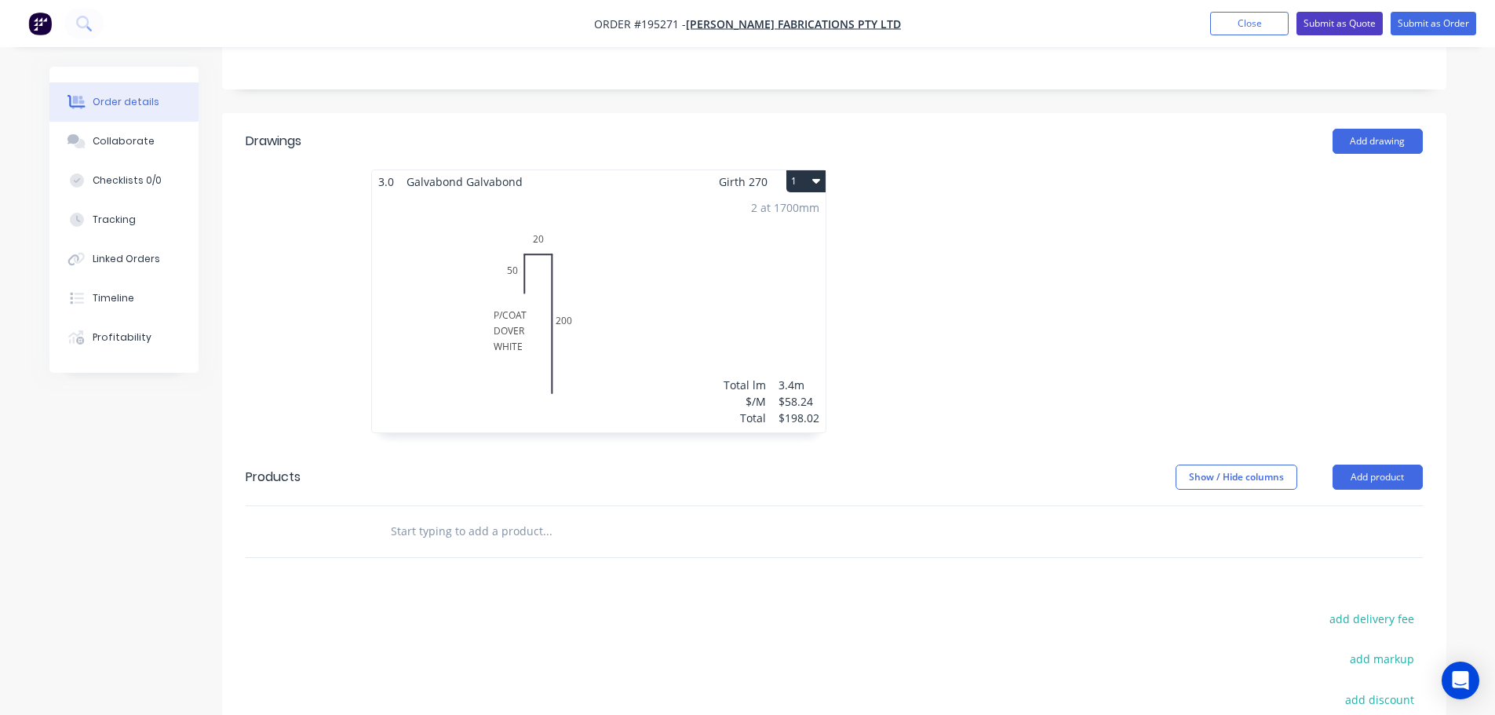
click at [1318, 25] on button "Submit as Quote" at bounding box center [1339, 24] width 86 height 24
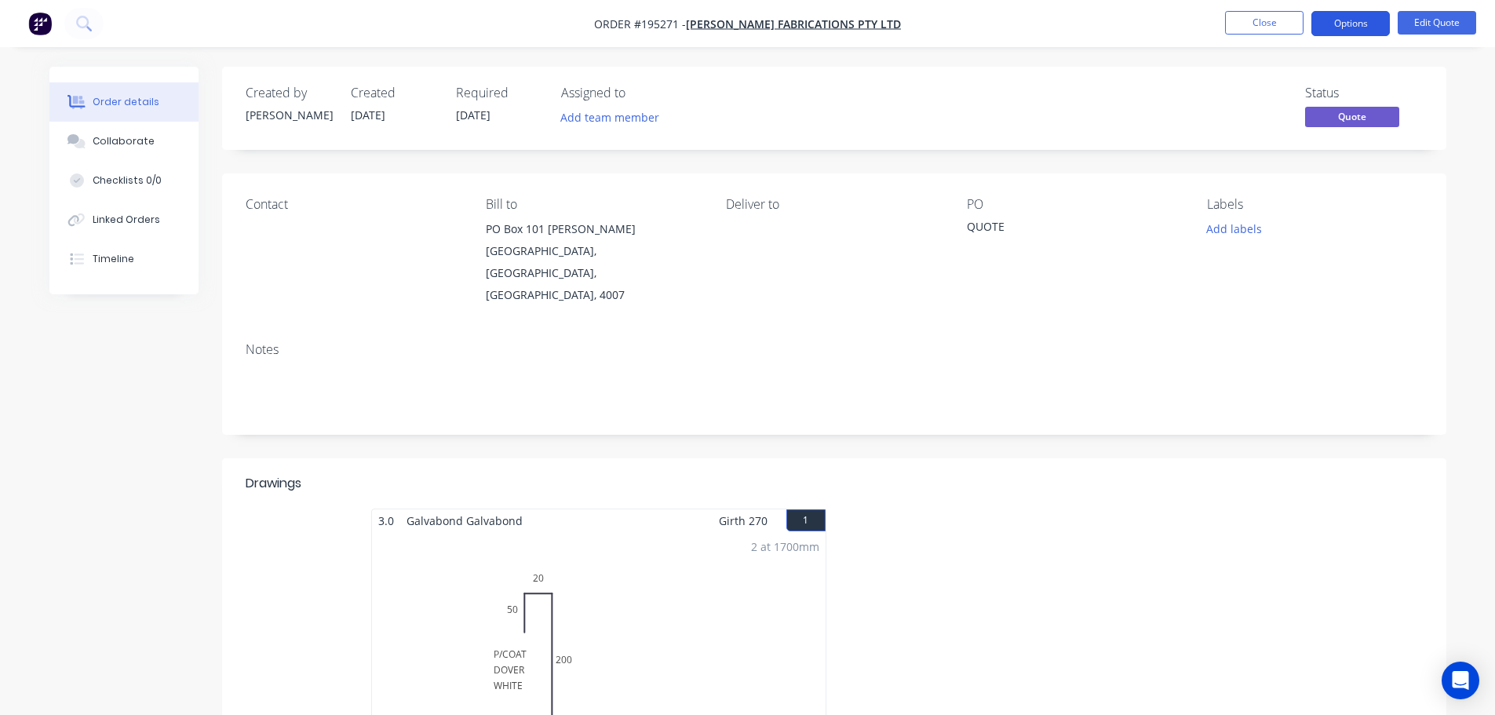
click at [1325, 25] on button "Options" at bounding box center [1350, 23] width 78 height 25
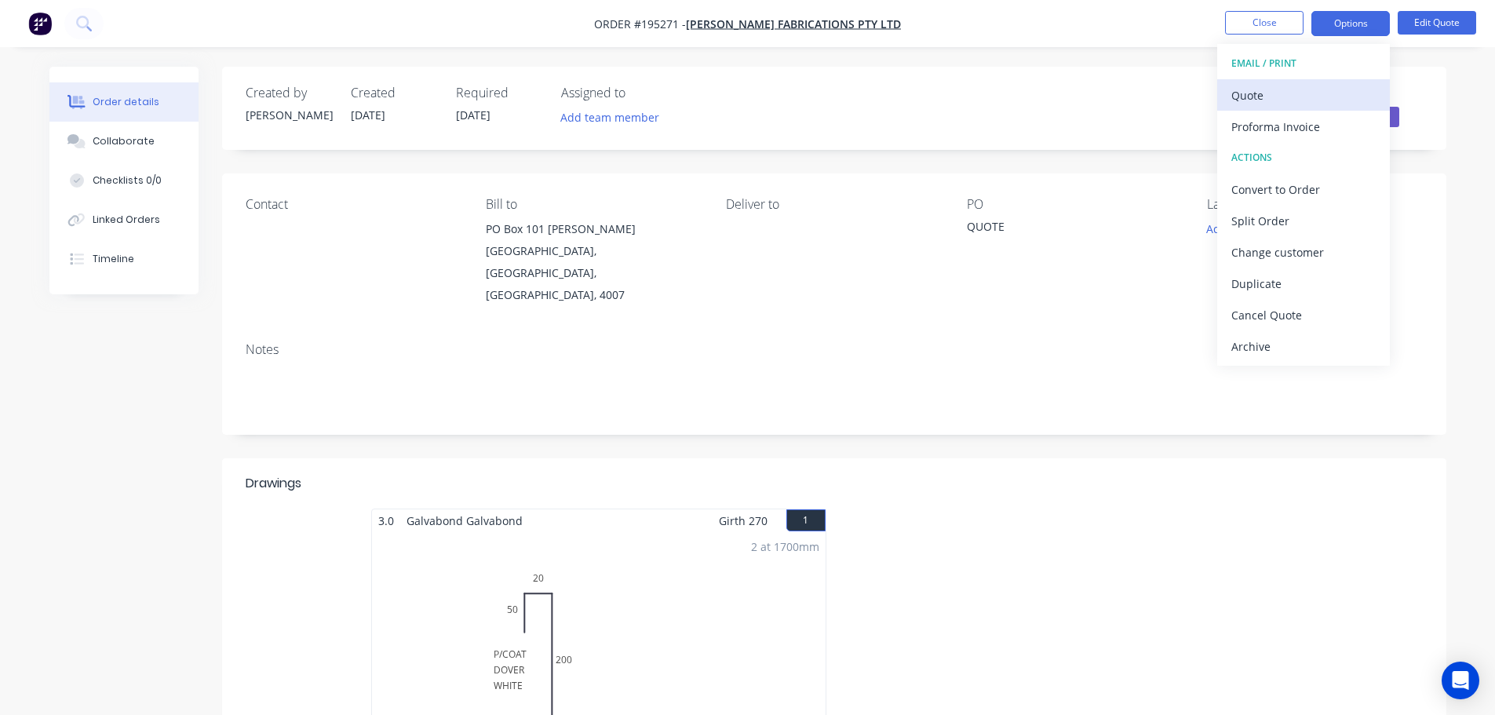
click at [1302, 90] on div "Quote" at bounding box center [1303, 95] width 144 height 23
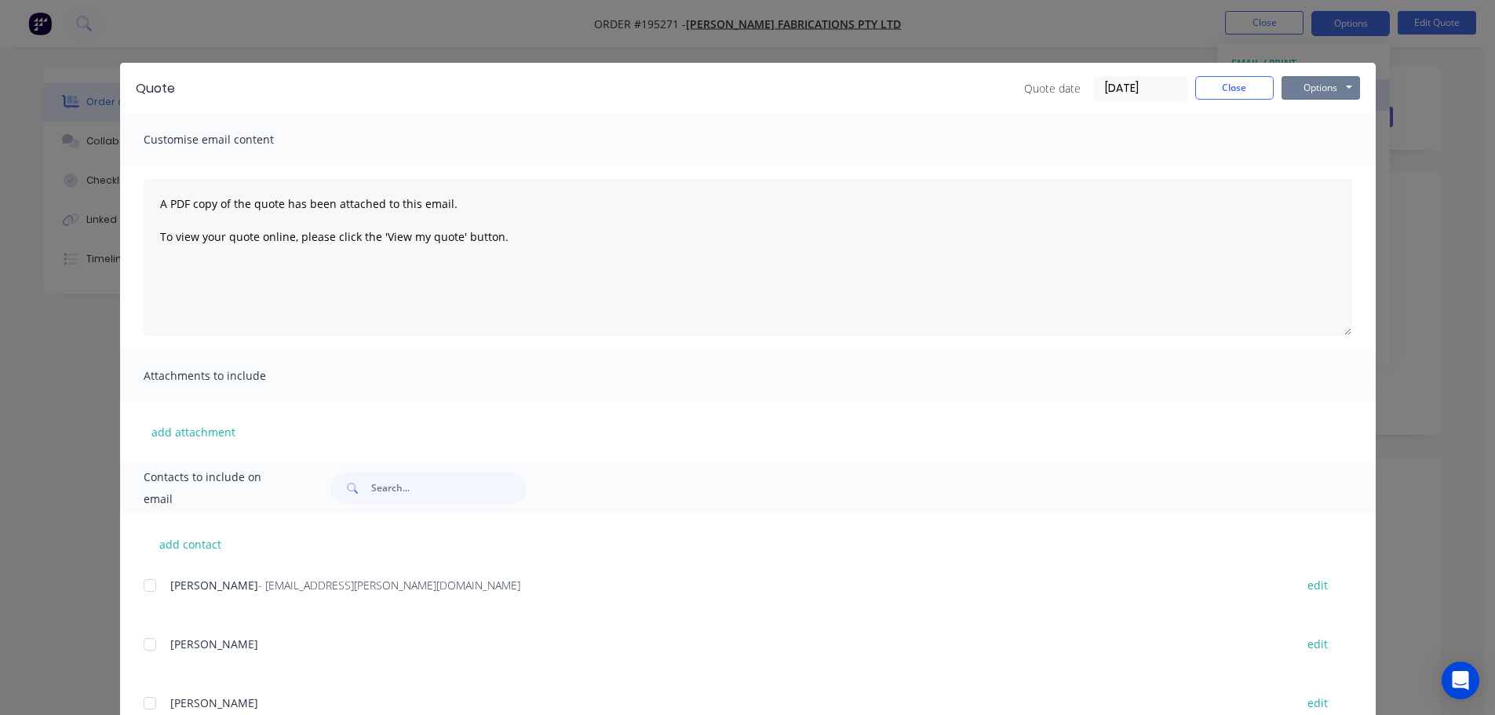
click at [1303, 90] on button "Options" at bounding box center [1320, 88] width 78 height 24
click at [1310, 110] on button "Preview" at bounding box center [1331, 116] width 100 height 26
click at [1234, 80] on button "Close" at bounding box center [1234, 88] width 78 height 24
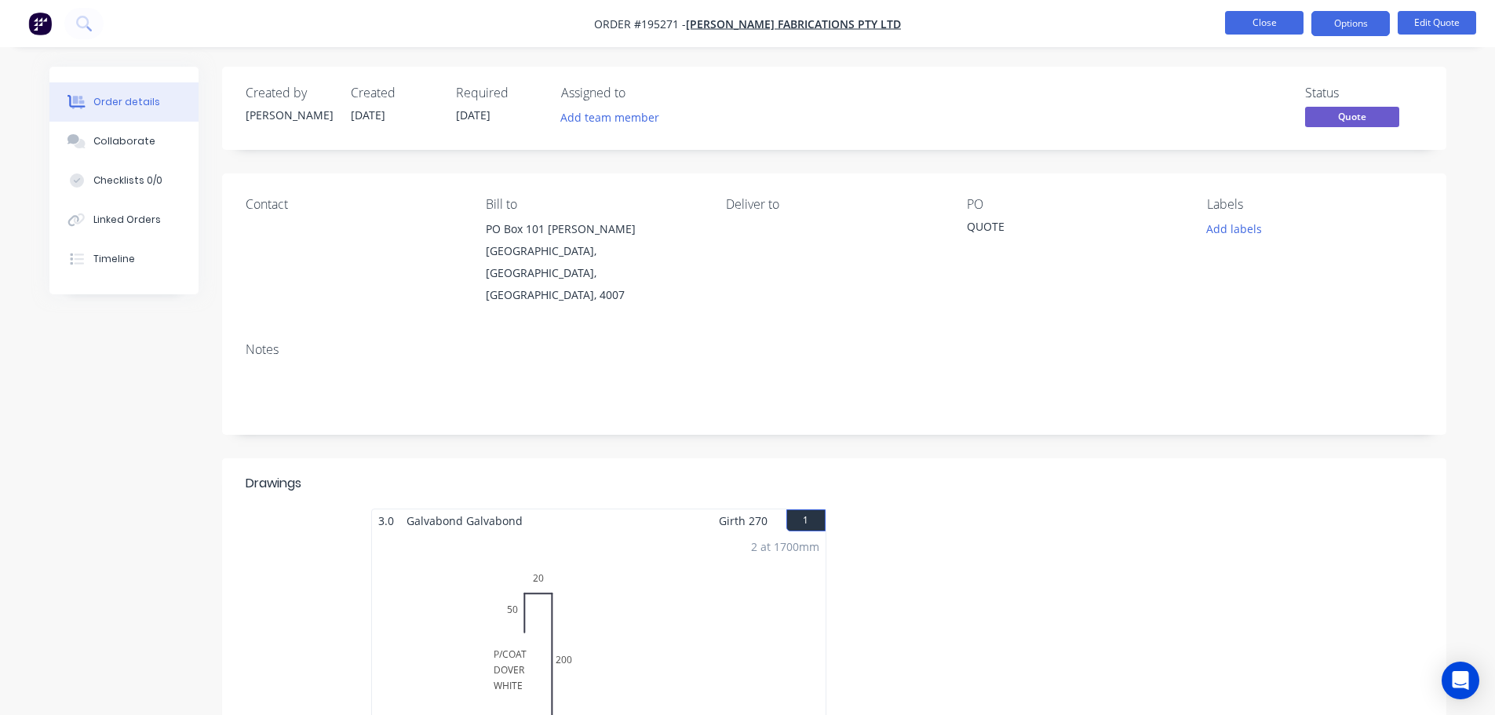
click at [1240, 24] on button "Close" at bounding box center [1264, 23] width 78 height 24
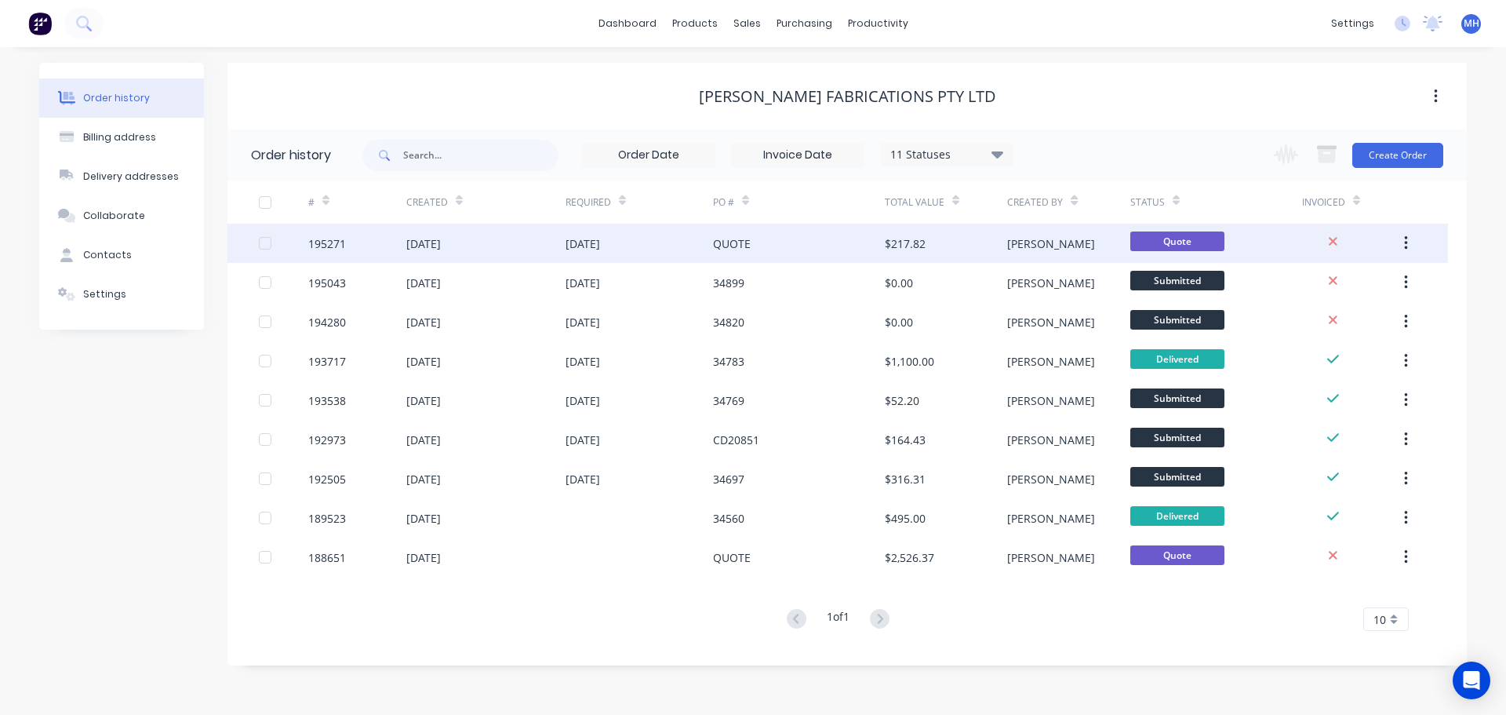
click at [668, 236] on div "[DATE]" at bounding box center [639, 243] width 147 height 39
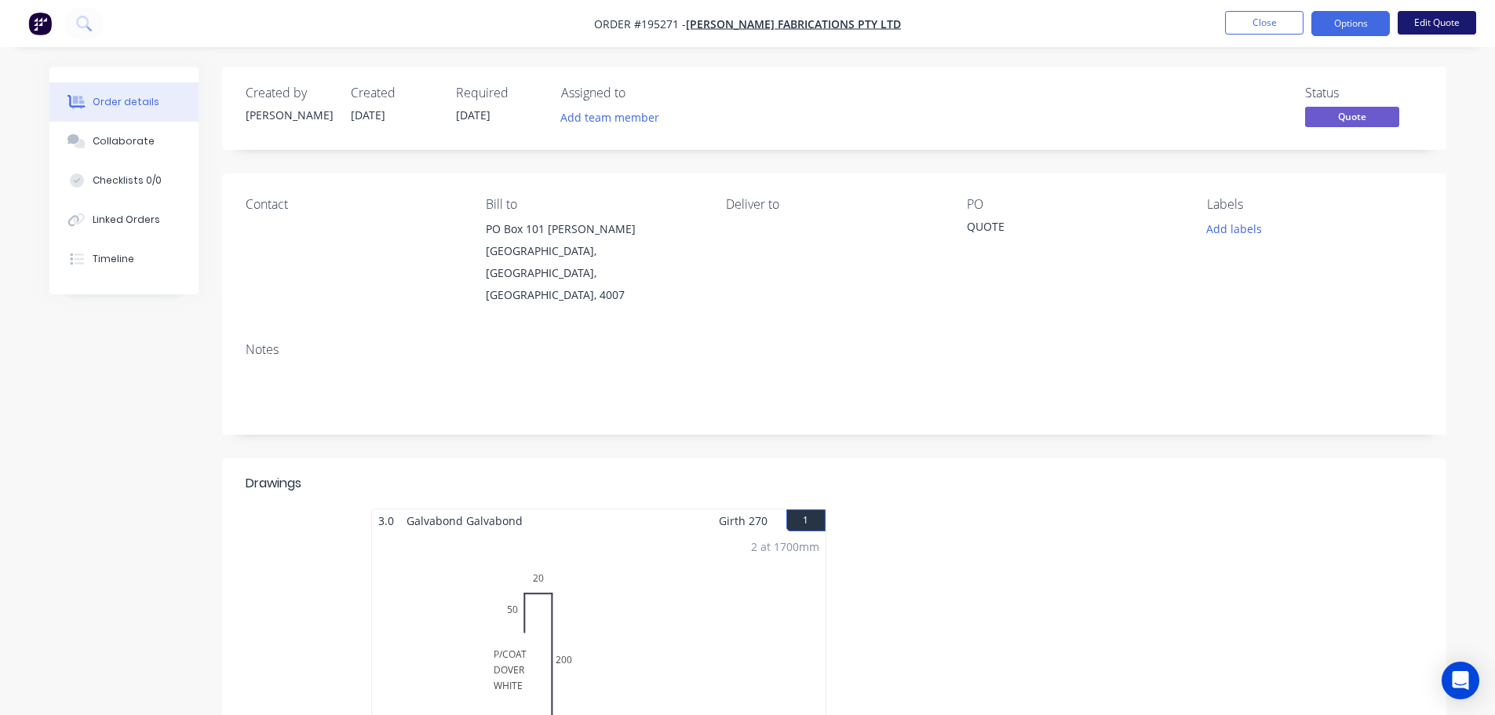
click at [1414, 16] on button "Edit Quote" at bounding box center [1436, 23] width 78 height 24
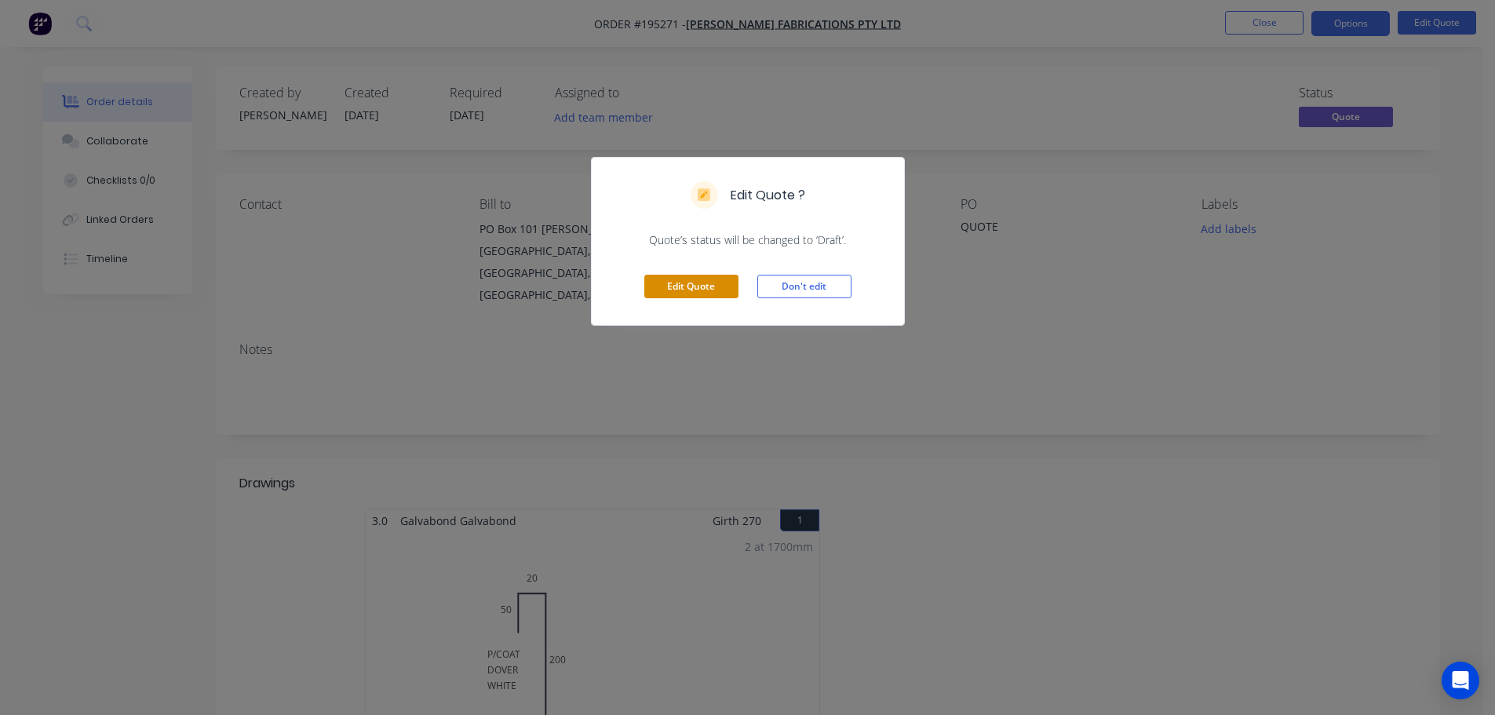
click at [690, 293] on button "Edit Quote" at bounding box center [691, 287] width 94 height 24
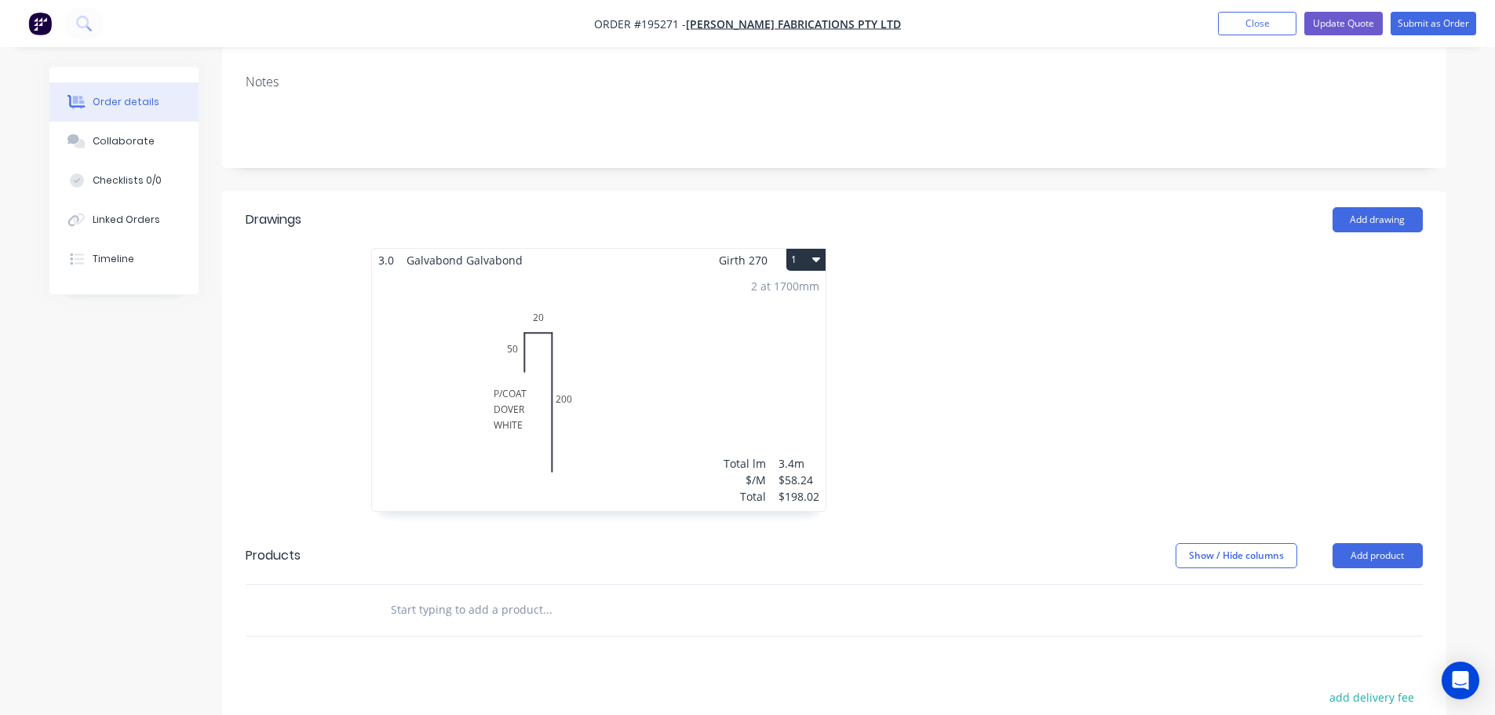
click at [683, 319] on div "2 at 1700mm Total lm $/M Total 3.4m $58.24 $198.02" at bounding box center [598, 390] width 453 height 239
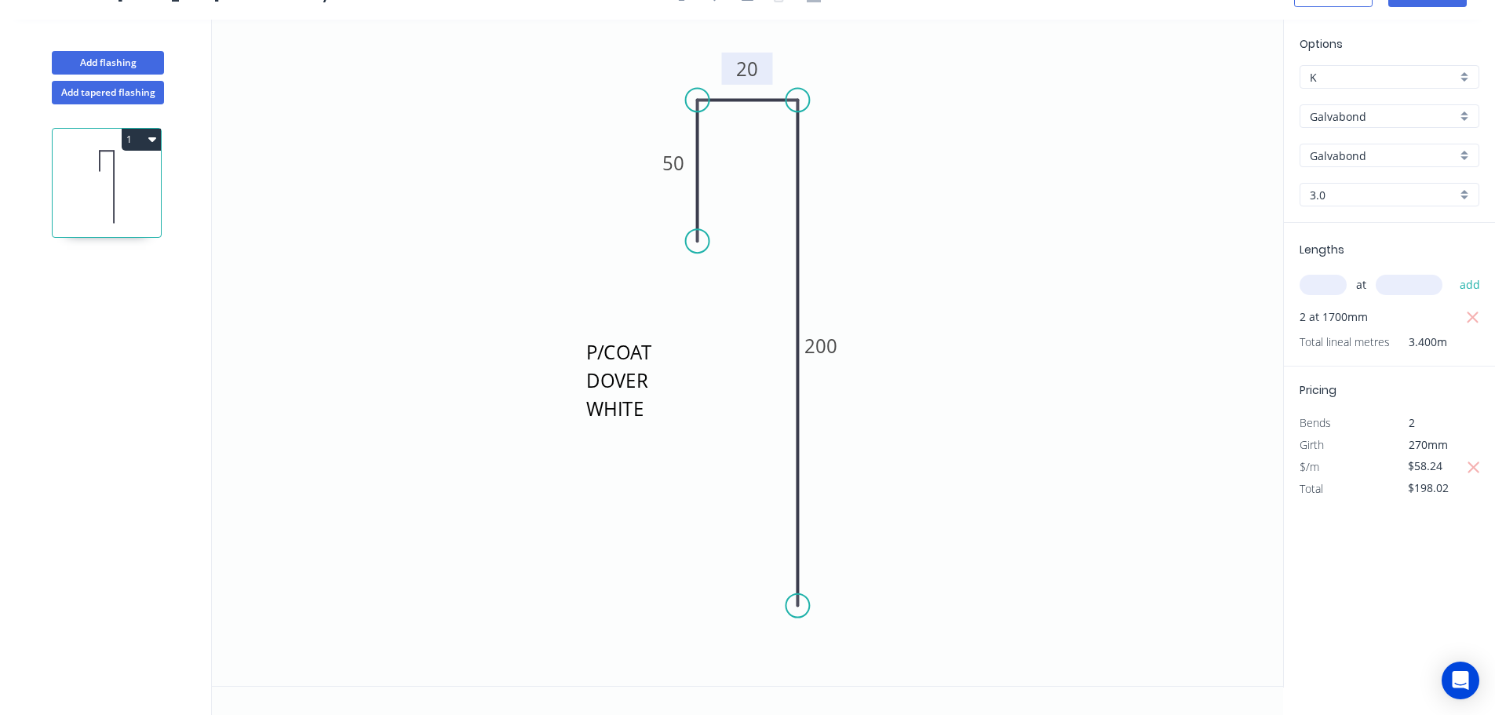
click at [739, 70] on tspan "20" at bounding box center [747, 69] width 22 height 26
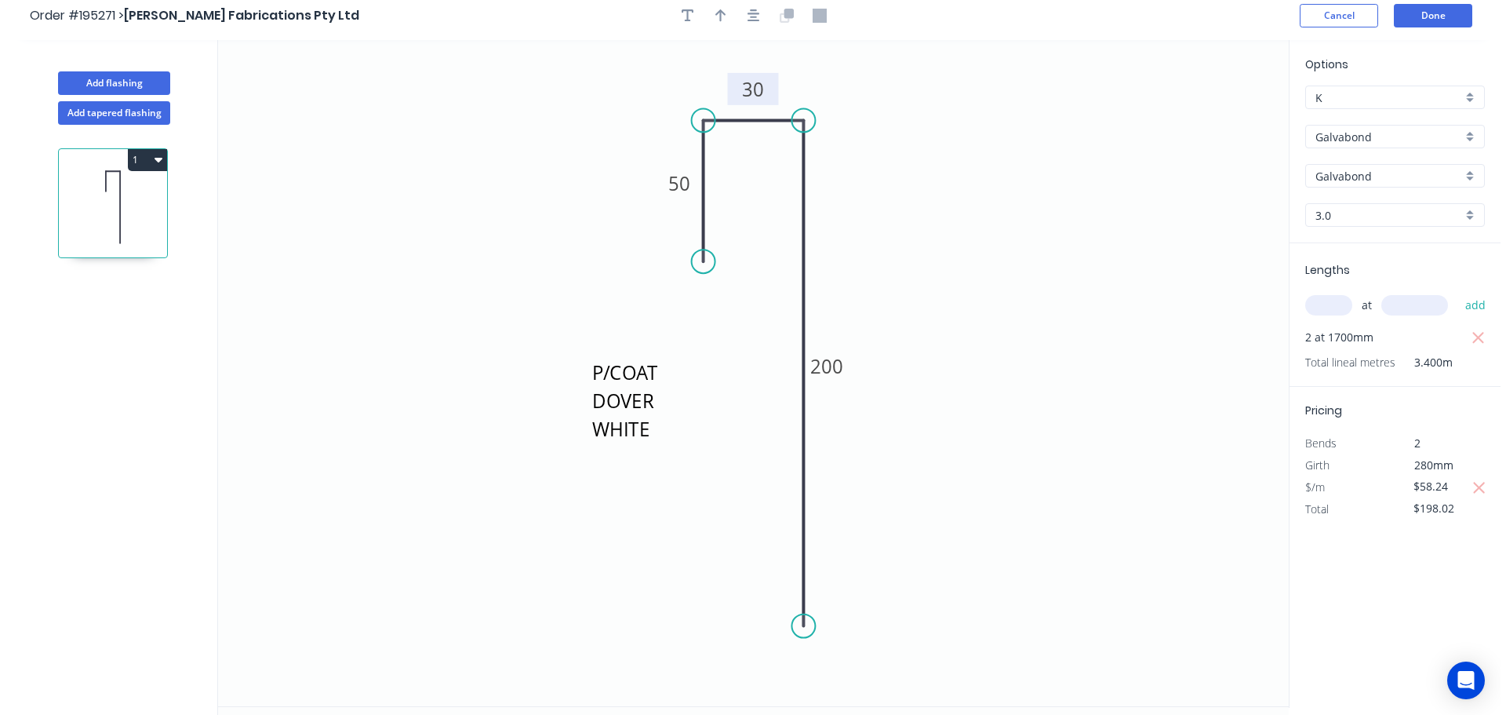
scroll to position [0, 0]
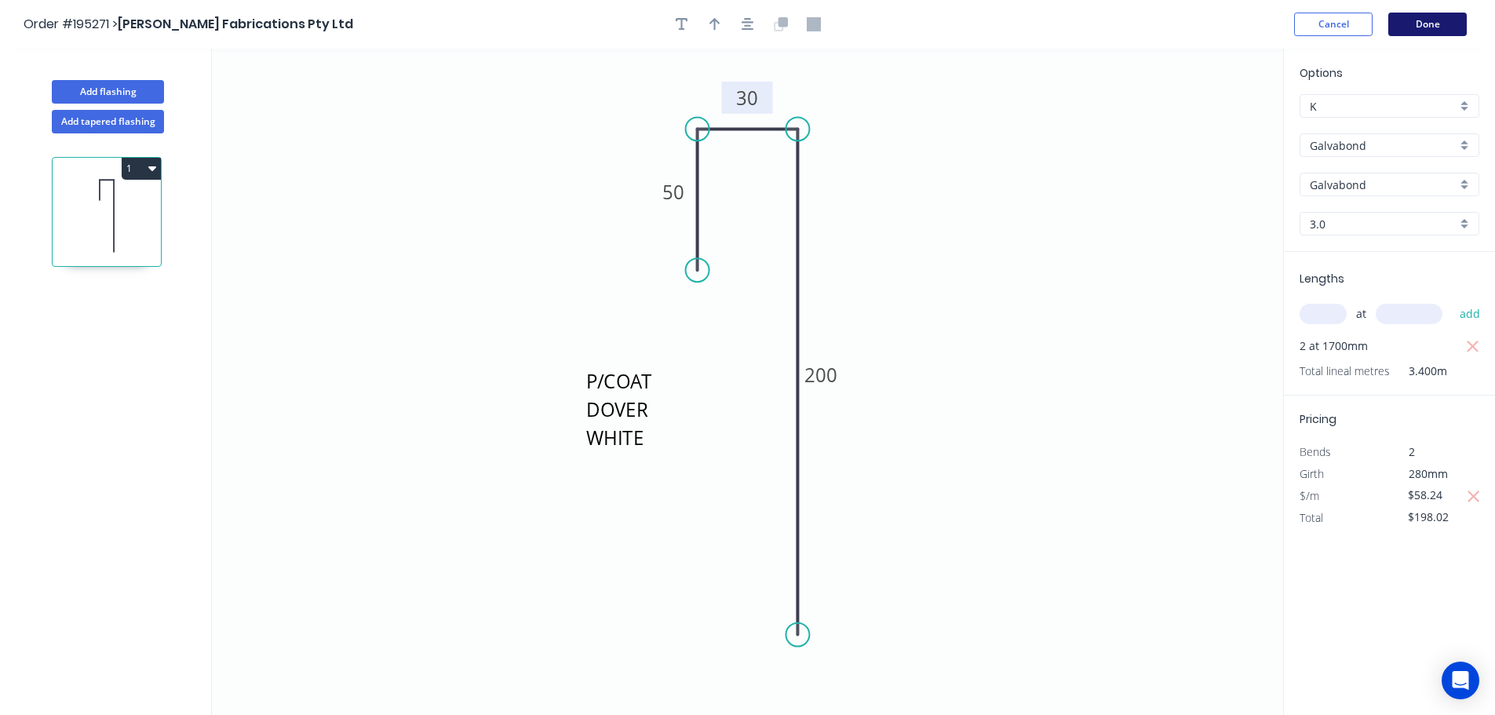
click at [1405, 15] on button "Done" at bounding box center [1427, 25] width 78 height 24
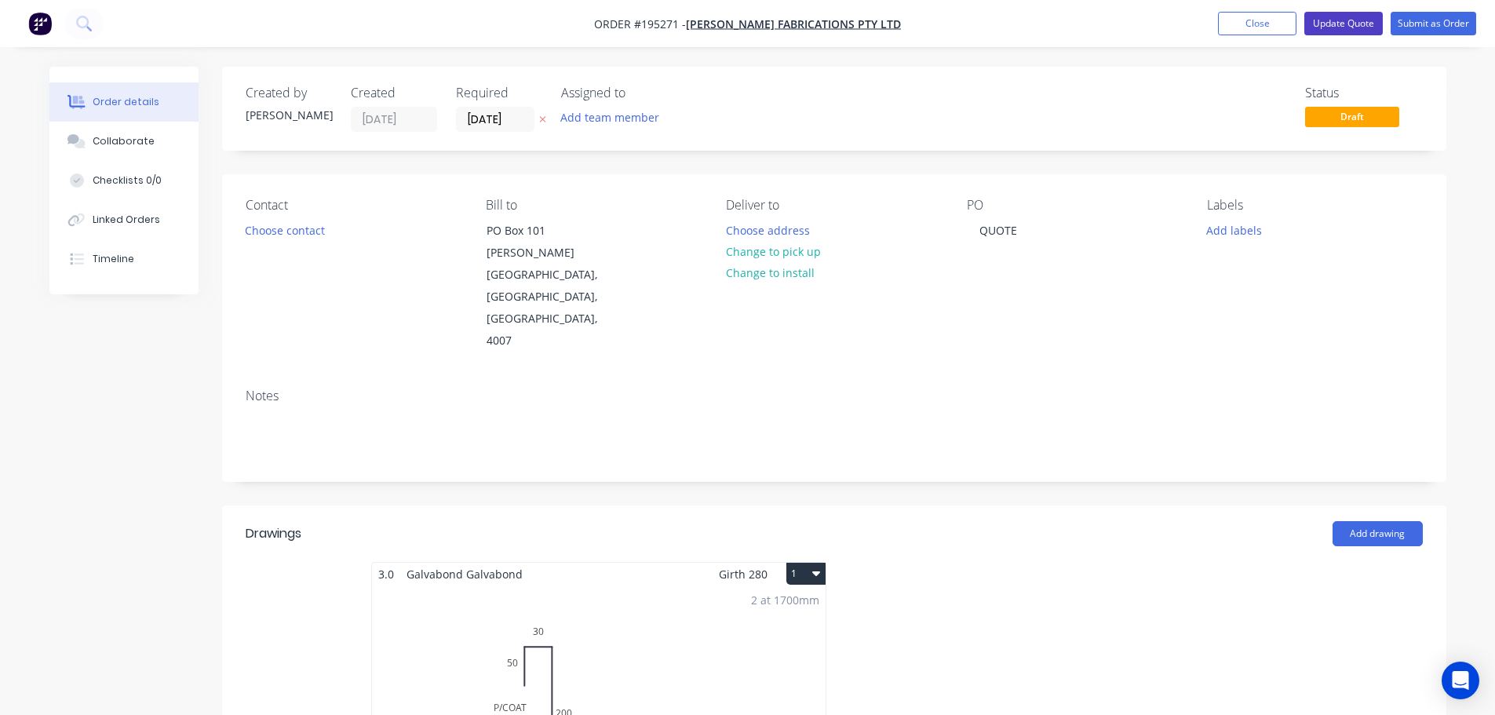
click at [1346, 20] on button "Update Quote" at bounding box center [1343, 24] width 78 height 24
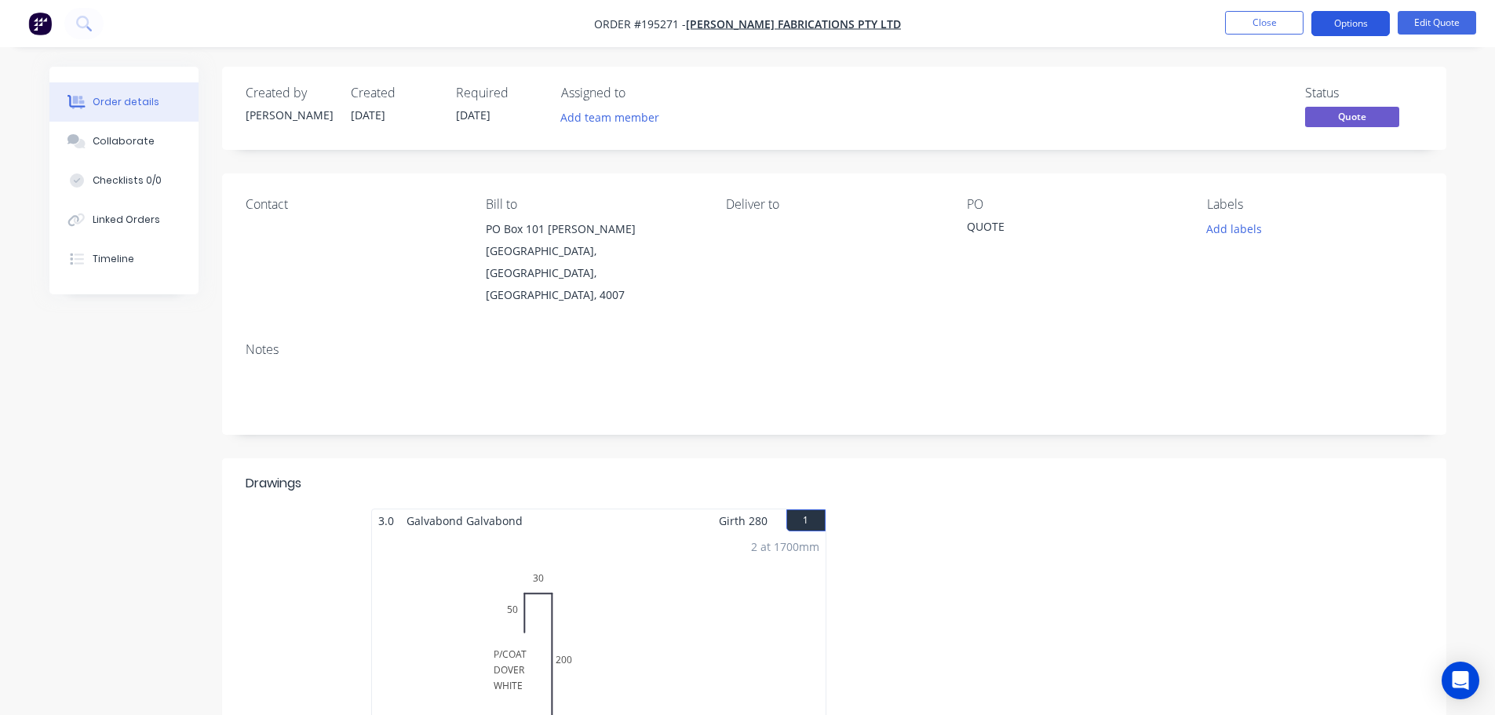
click at [1364, 27] on button "Options" at bounding box center [1350, 23] width 78 height 25
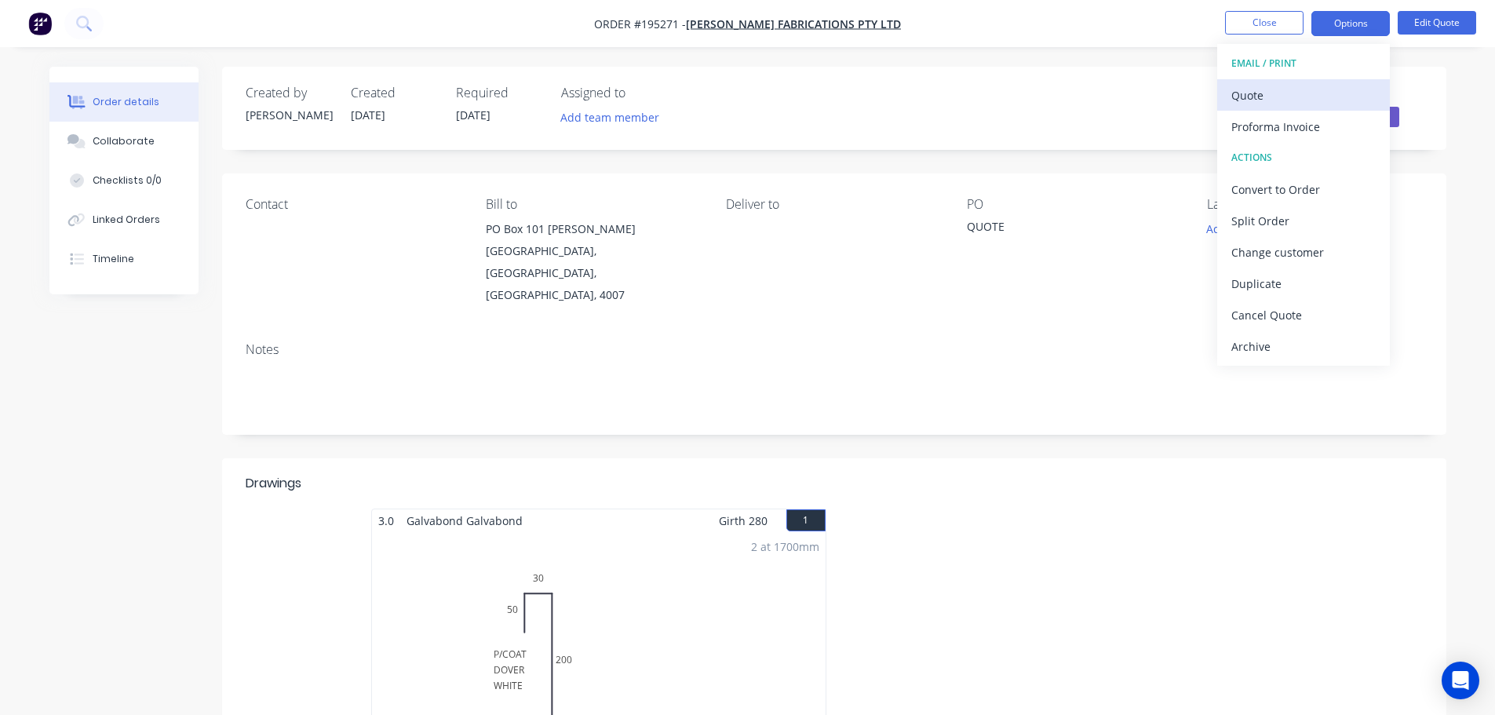
click at [1339, 79] on button "Quote" at bounding box center [1303, 94] width 173 height 31
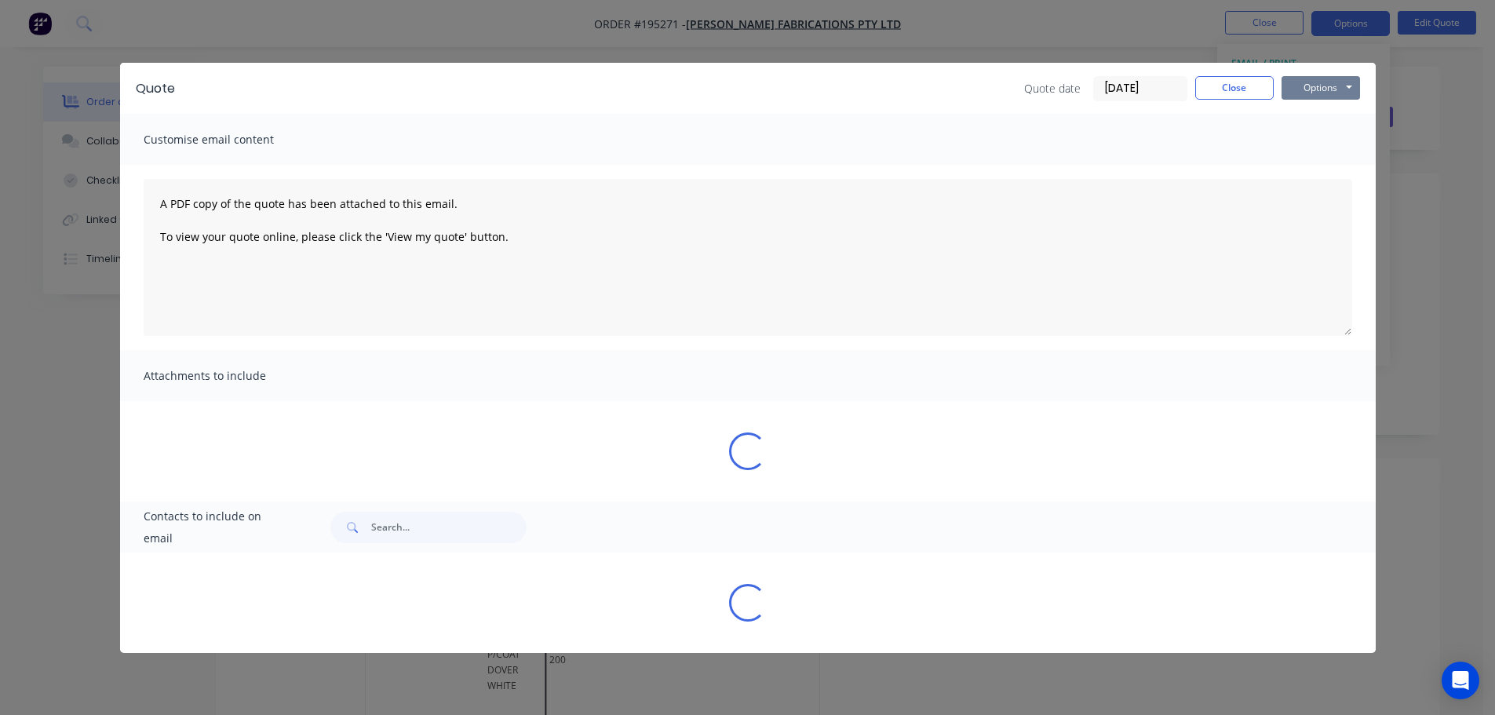
click at [1339, 86] on button "Options" at bounding box center [1320, 88] width 78 height 24
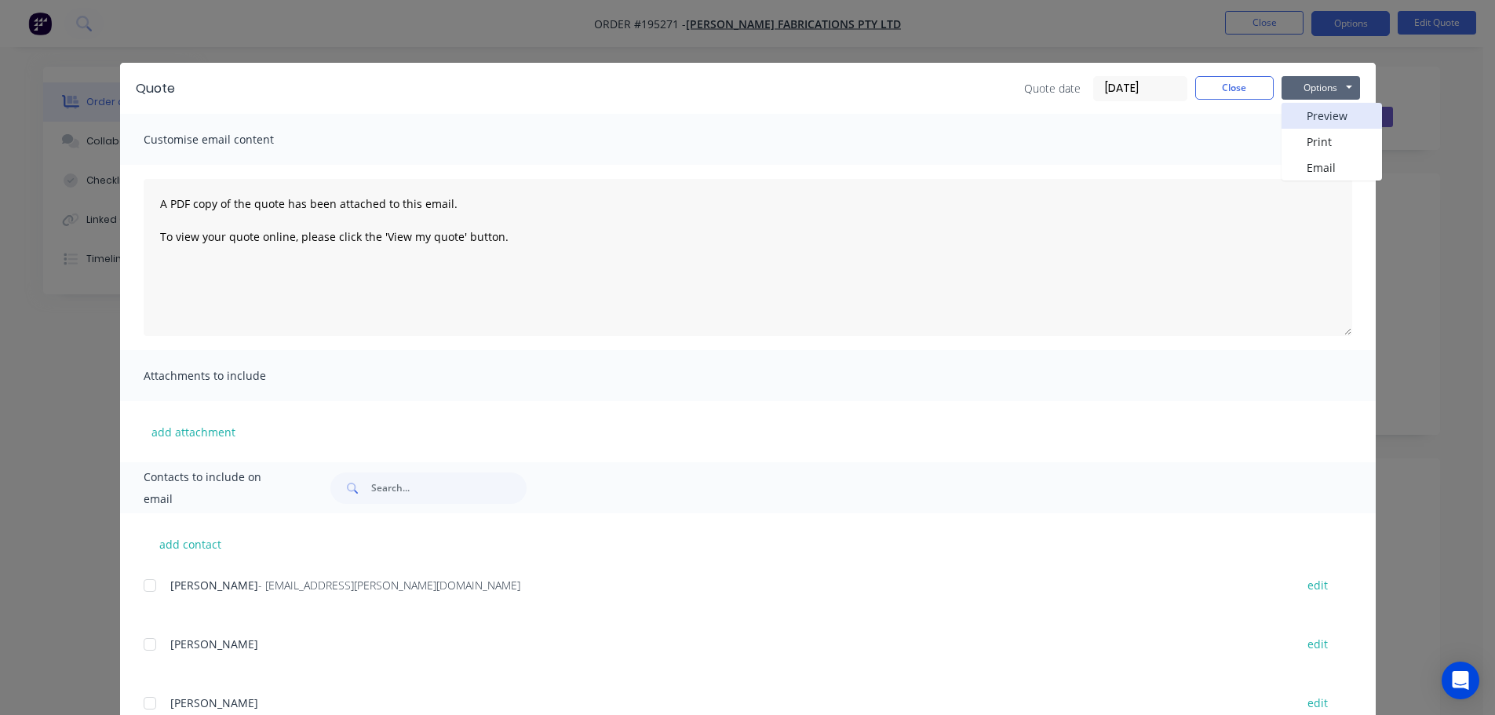
click at [1342, 115] on button "Preview" at bounding box center [1331, 116] width 100 height 26
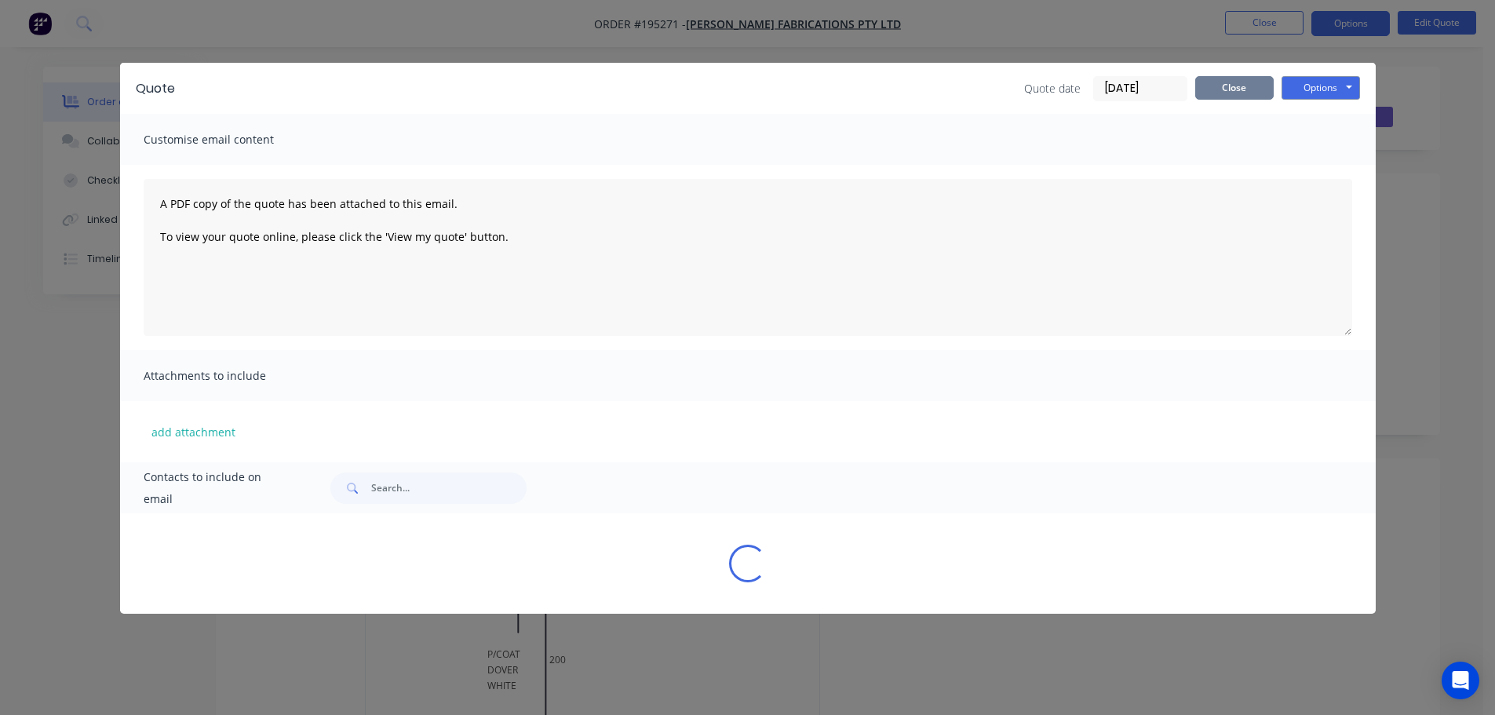
click at [1229, 82] on button "Close" at bounding box center [1234, 88] width 78 height 24
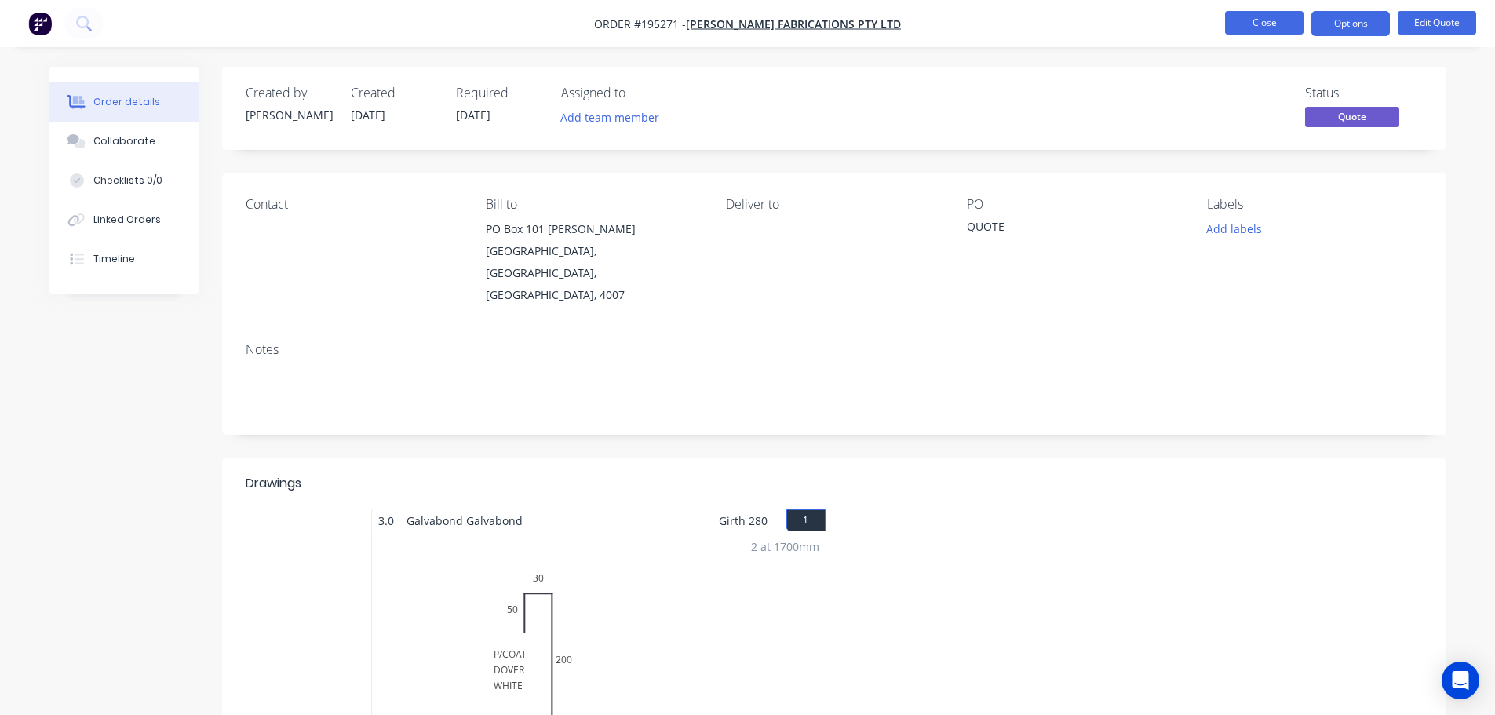
click at [1240, 28] on button "Close" at bounding box center [1264, 23] width 78 height 24
